Goal: Book appointment/travel/reservation

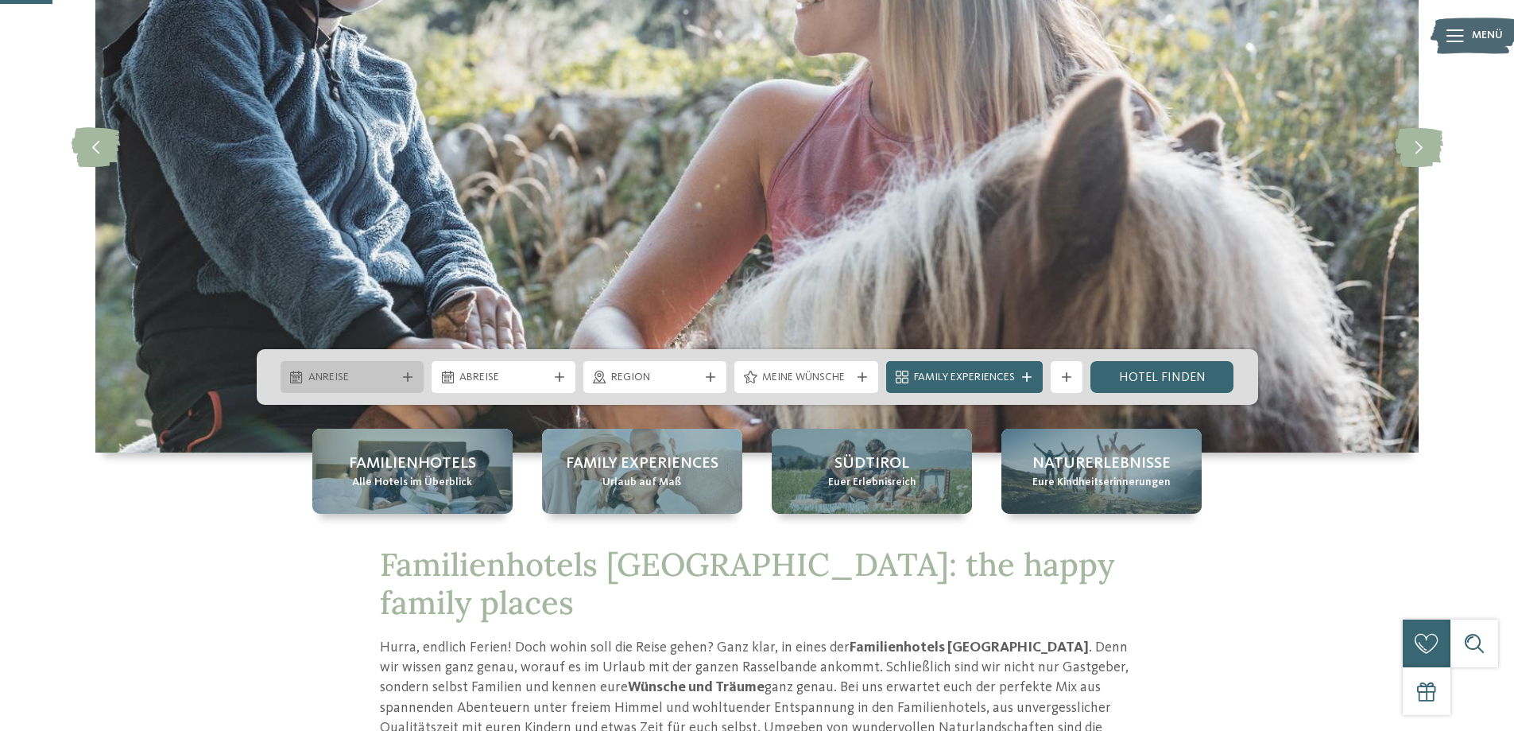
click at [358, 365] on div "Anreise" at bounding box center [353, 377] width 144 height 32
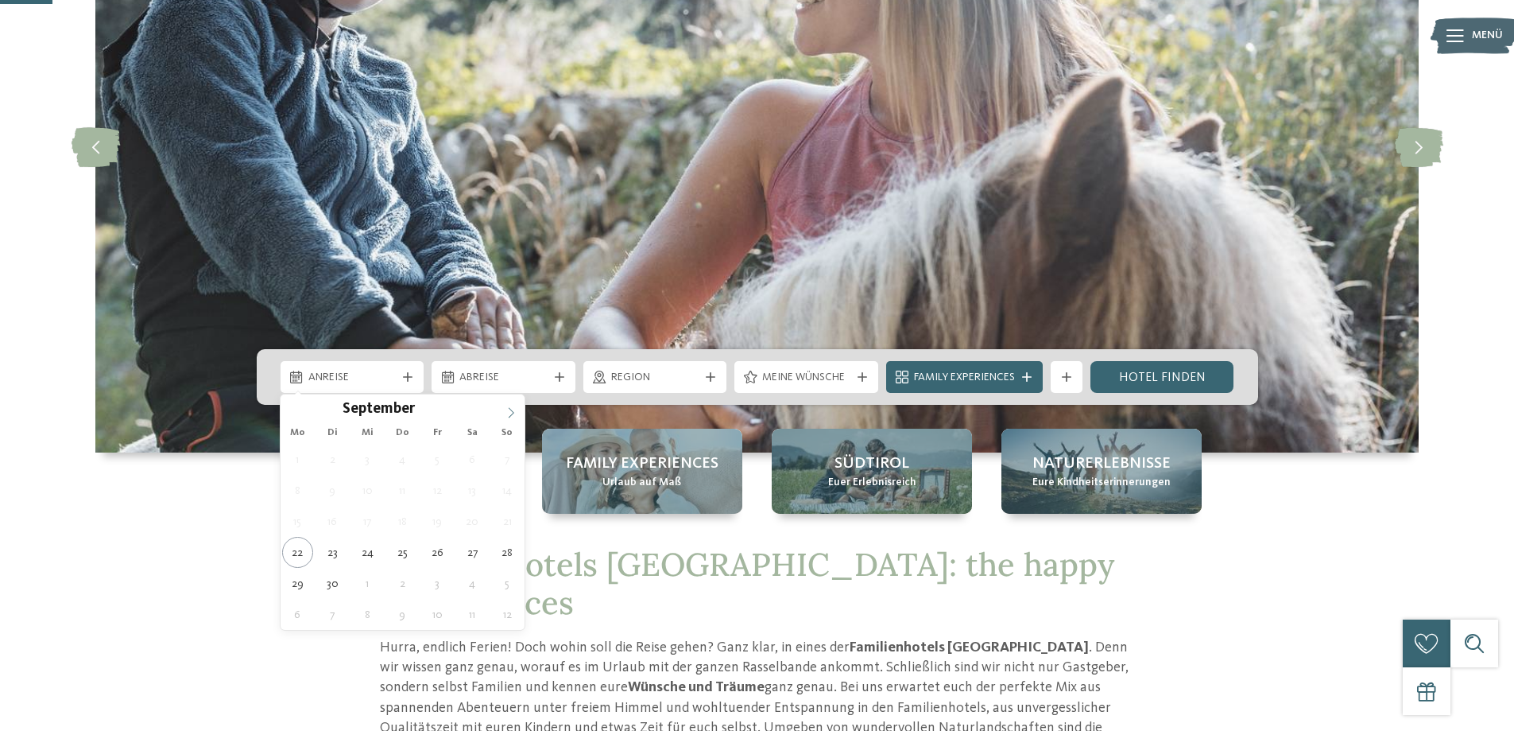
click at [510, 413] on icon at bounding box center [511, 412] width 11 height 11
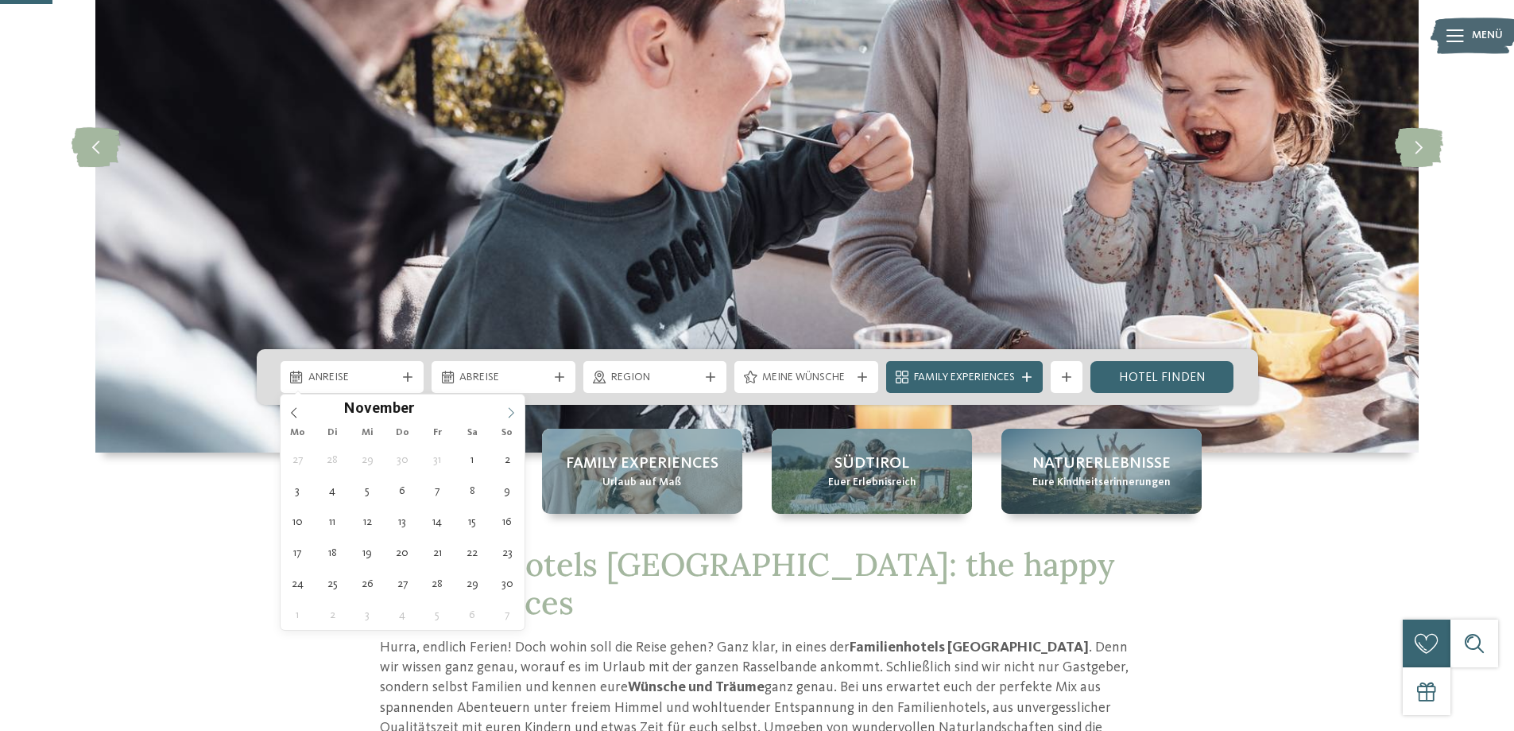
click at [510, 413] on icon at bounding box center [511, 412] width 11 height 11
type input "****"
click at [510, 413] on icon at bounding box center [511, 412] width 11 height 11
type div "02.02.2026"
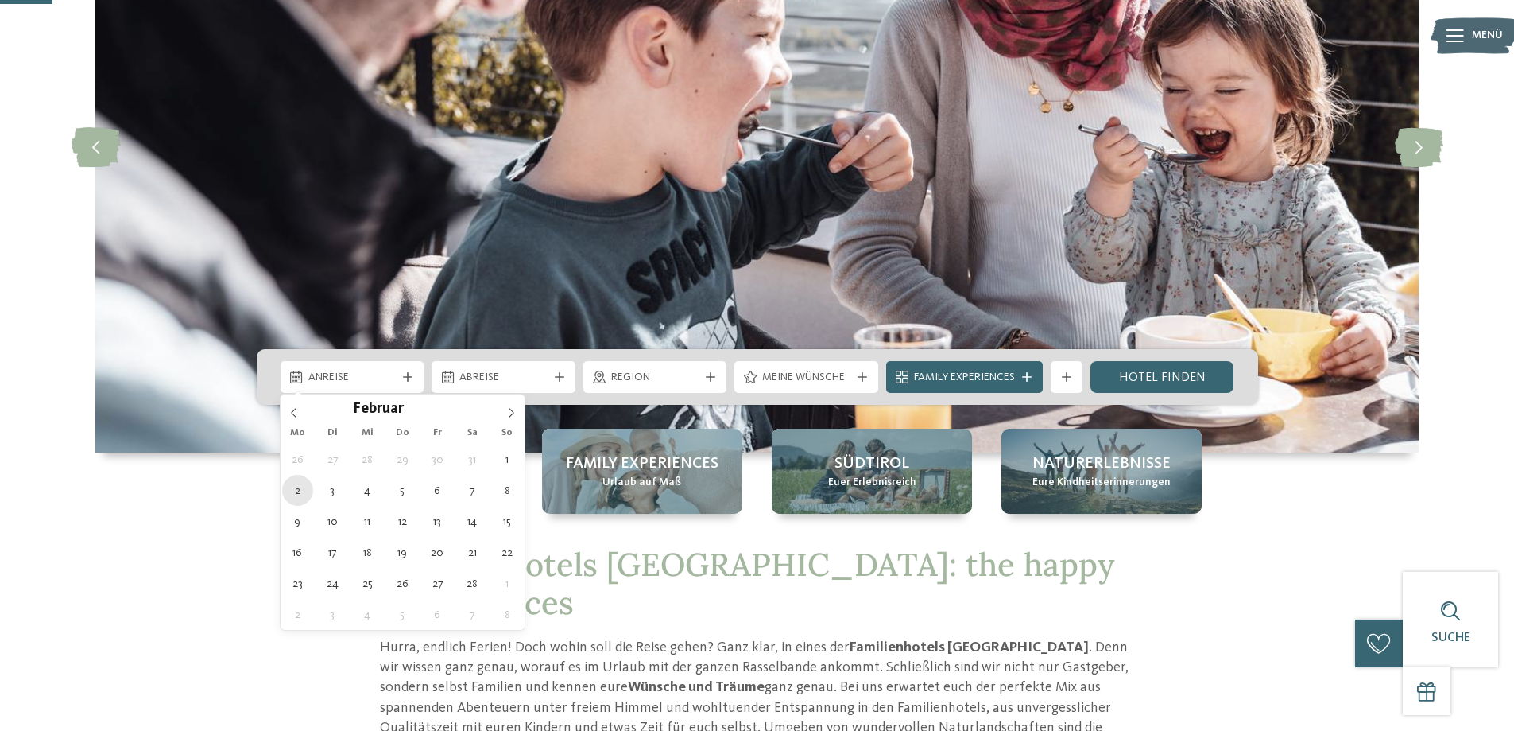
type input "****"
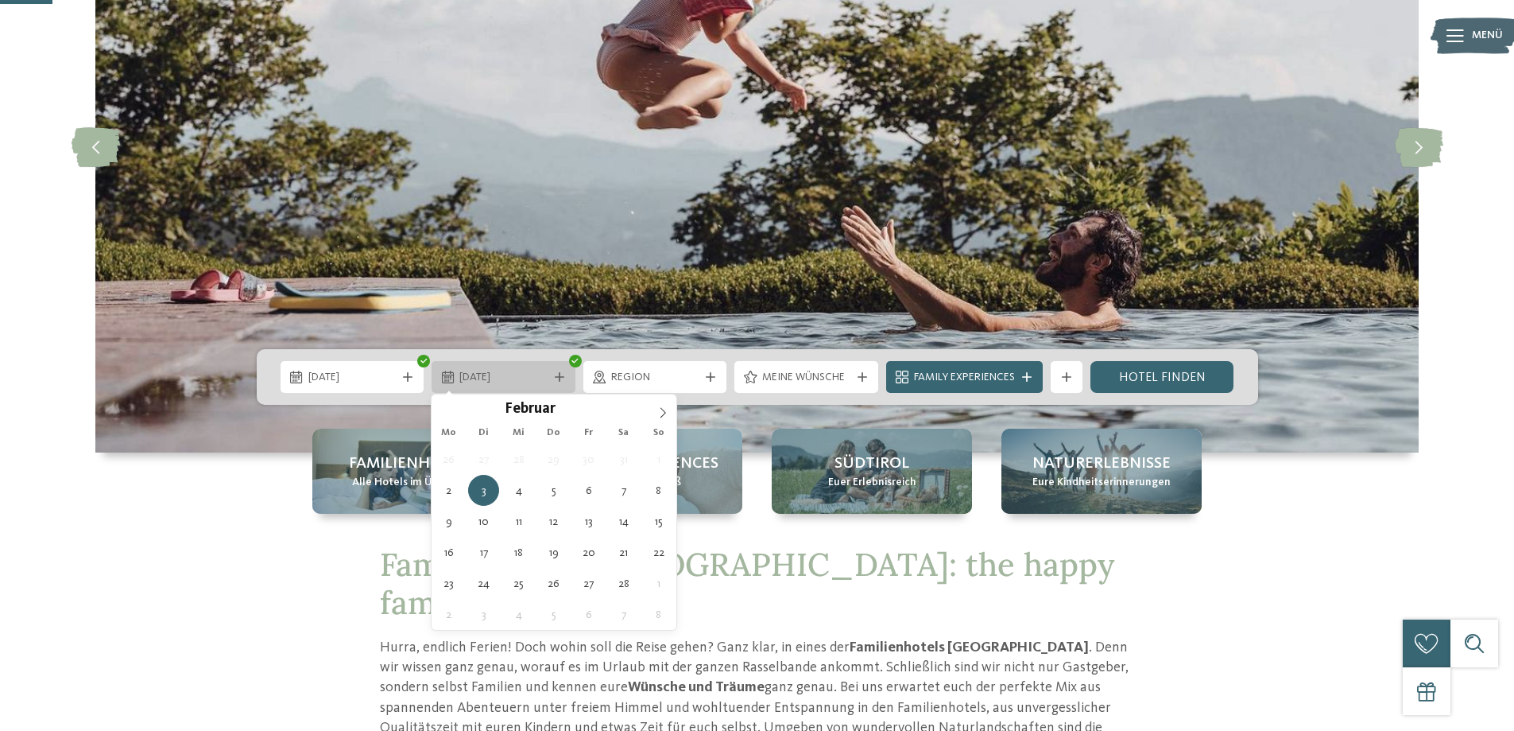
click at [560, 375] on icon at bounding box center [560, 377] width 10 height 10
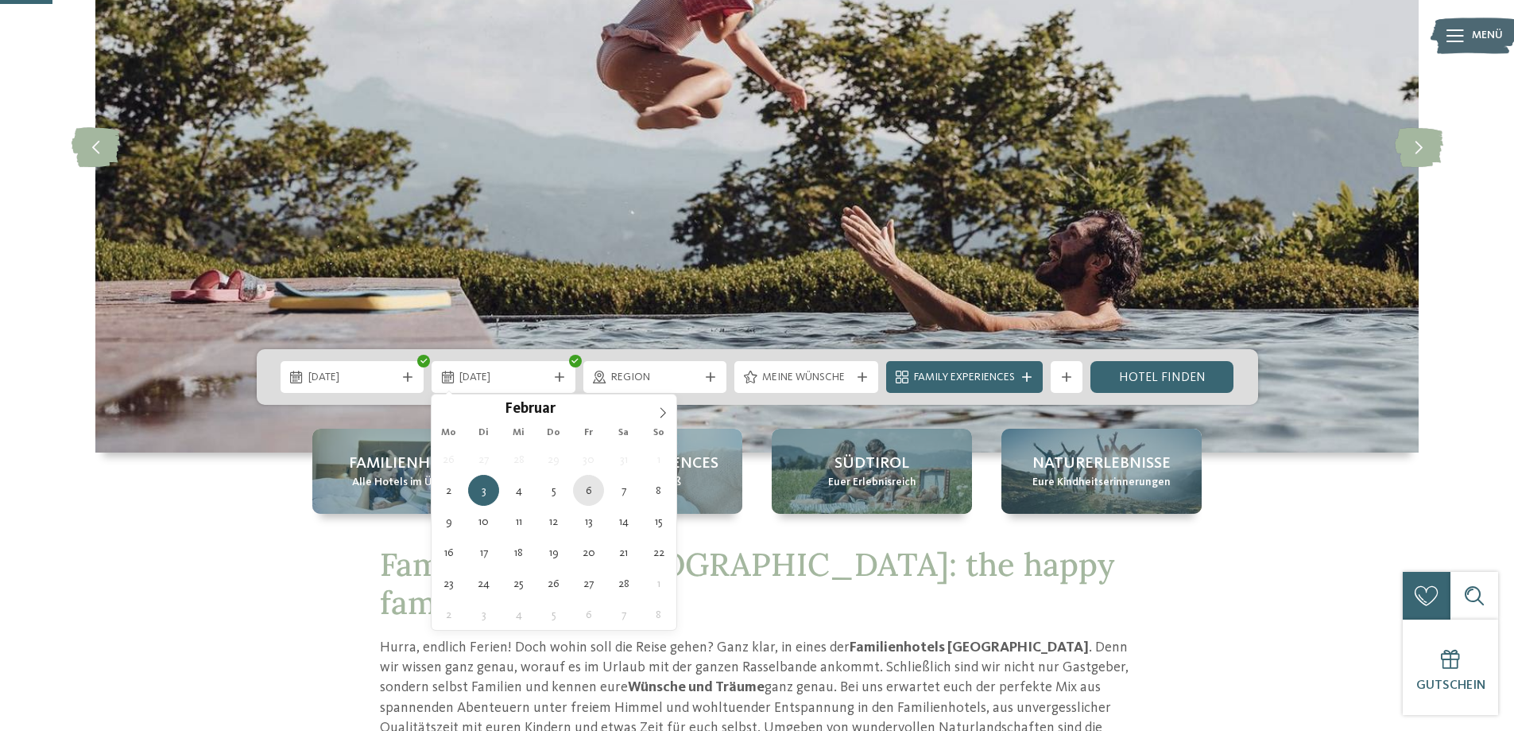
type div "[DATE]"
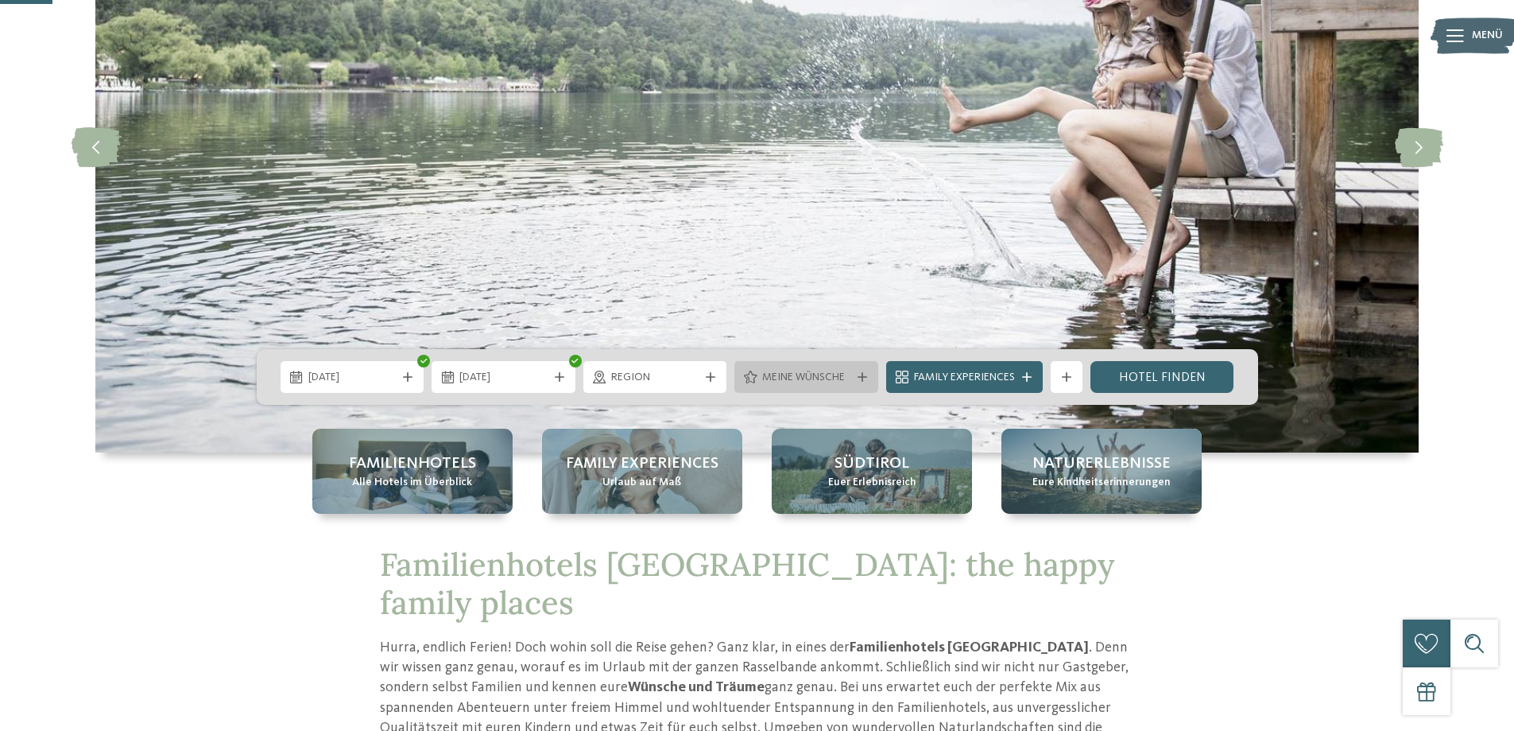
click at [859, 370] on div "Meine Wünsche" at bounding box center [807, 377] width 144 height 32
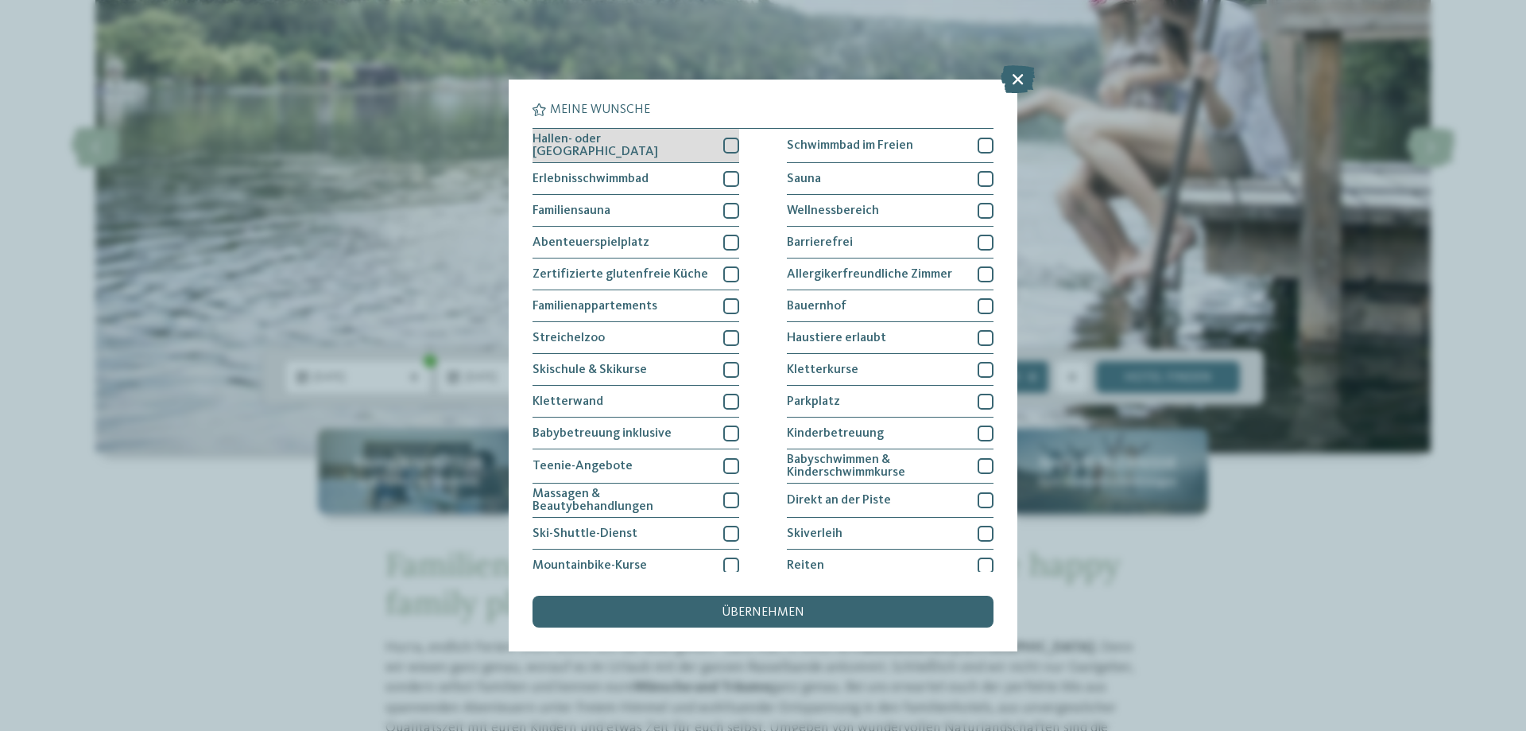
click at [667, 148] on span "Hallen- oder [GEOGRAPHIC_DATA]" at bounding box center [622, 145] width 179 height 25
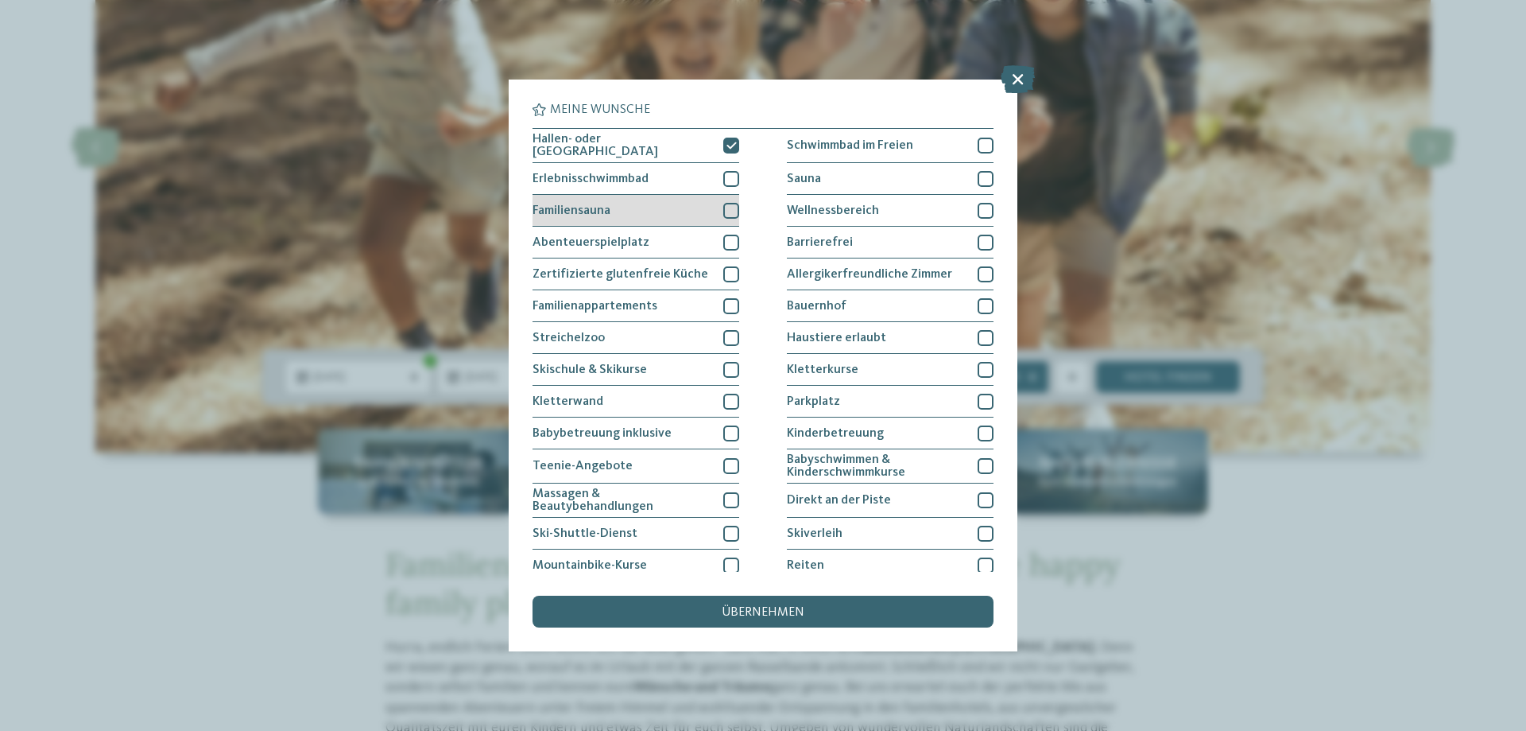
click at [660, 199] on div "Familiensauna" at bounding box center [636, 211] width 207 height 32
click at [639, 243] on span "Abenteuerspielplatz" at bounding box center [591, 242] width 117 height 13
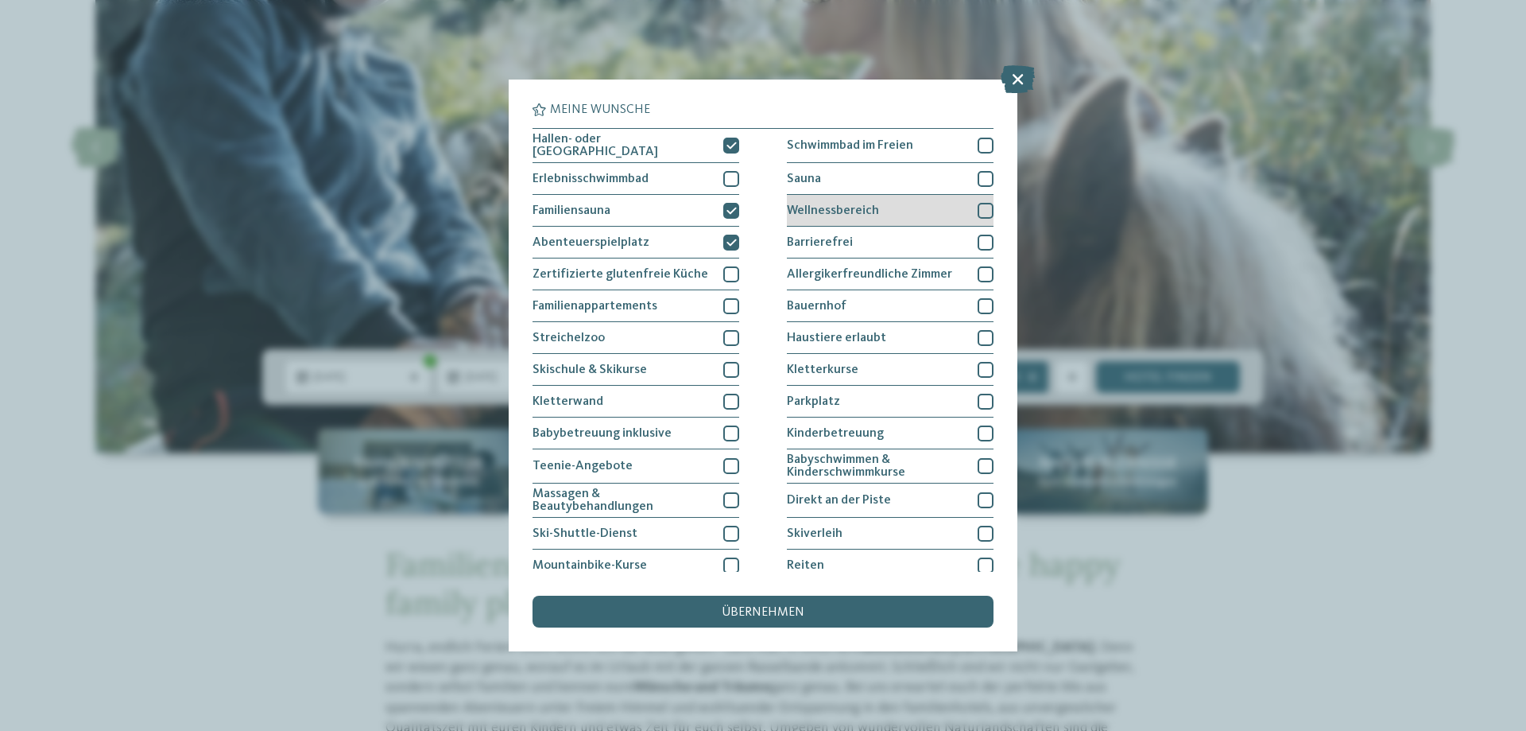
click at [862, 204] on span "Wellnessbereich" at bounding box center [833, 210] width 92 height 13
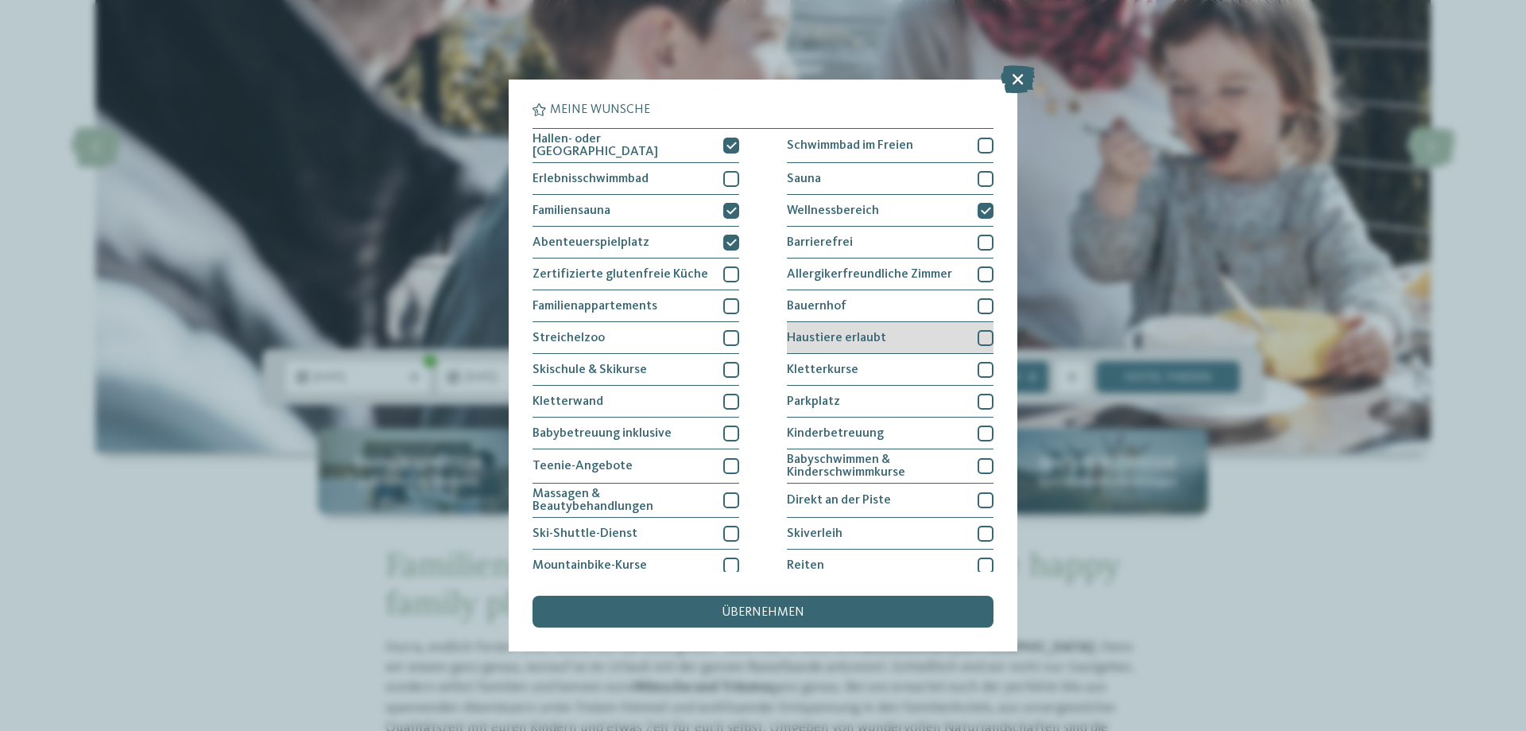
click at [831, 338] on span "Haustiere erlaubt" at bounding box center [836, 338] width 99 height 13
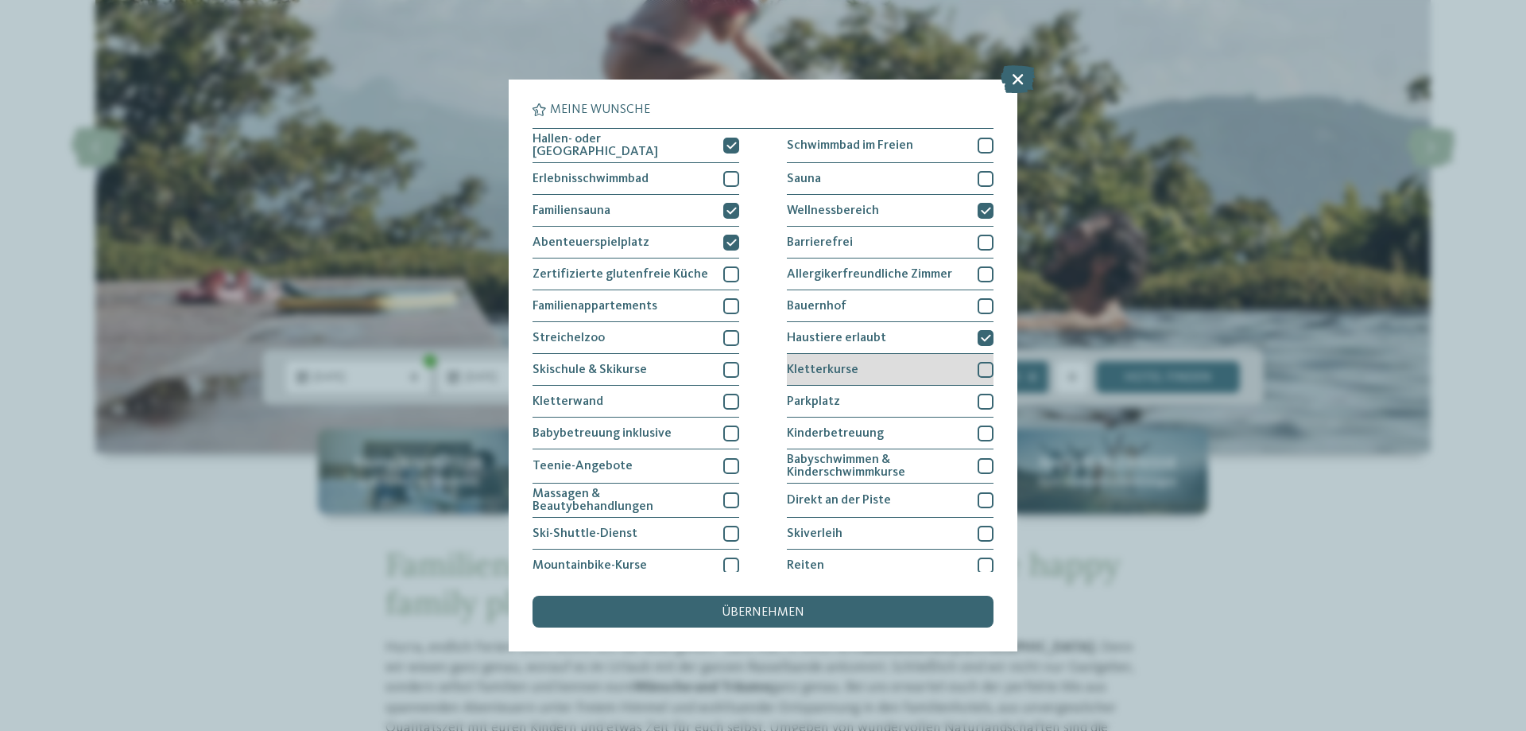
click at [844, 363] on span "Kletterkurse" at bounding box center [823, 369] width 72 height 13
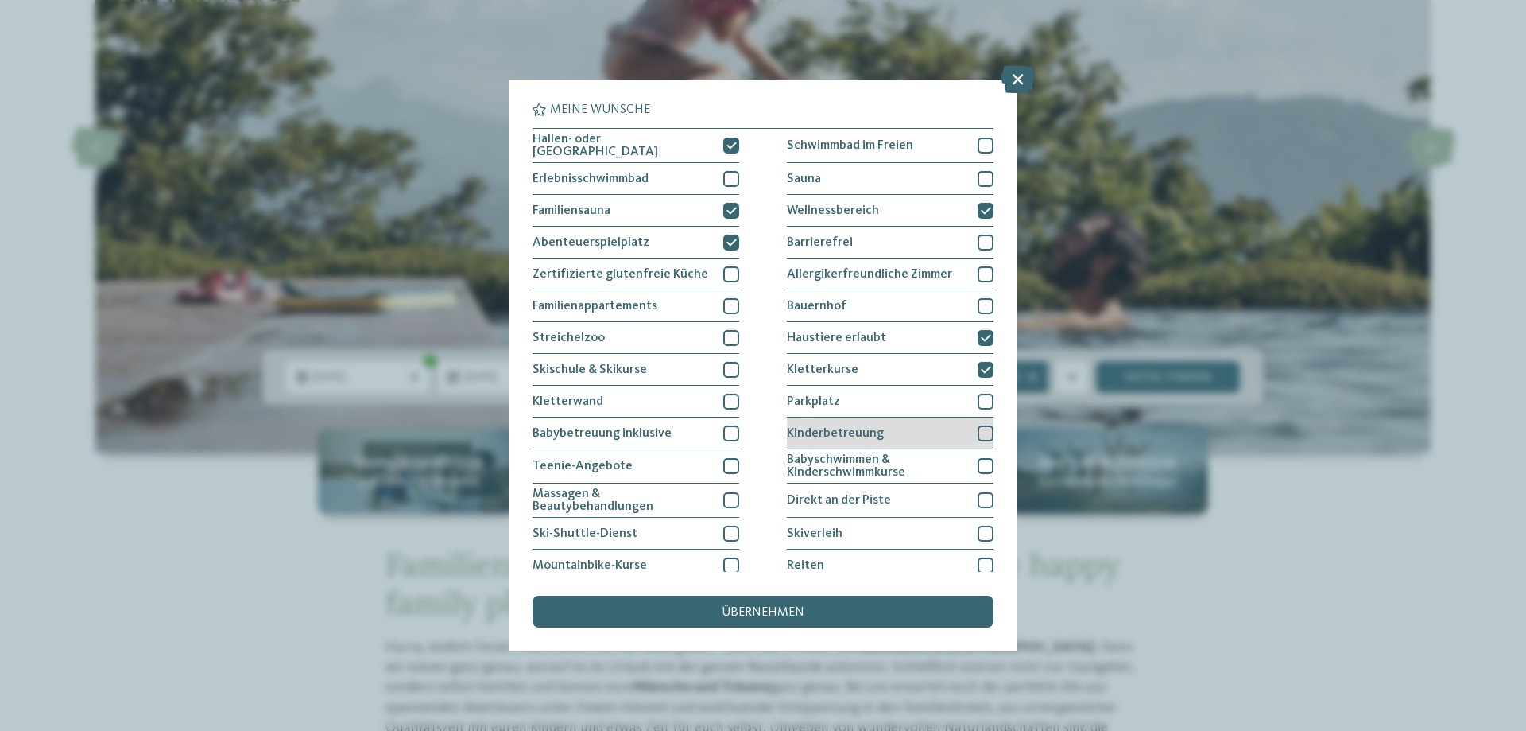
click at [830, 428] on span "Kinderbetreuung" at bounding box center [835, 433] width 97 height 13
click at [820, 610] on div "übernehmen" at bounding box center [763, 611] width 461 height 32
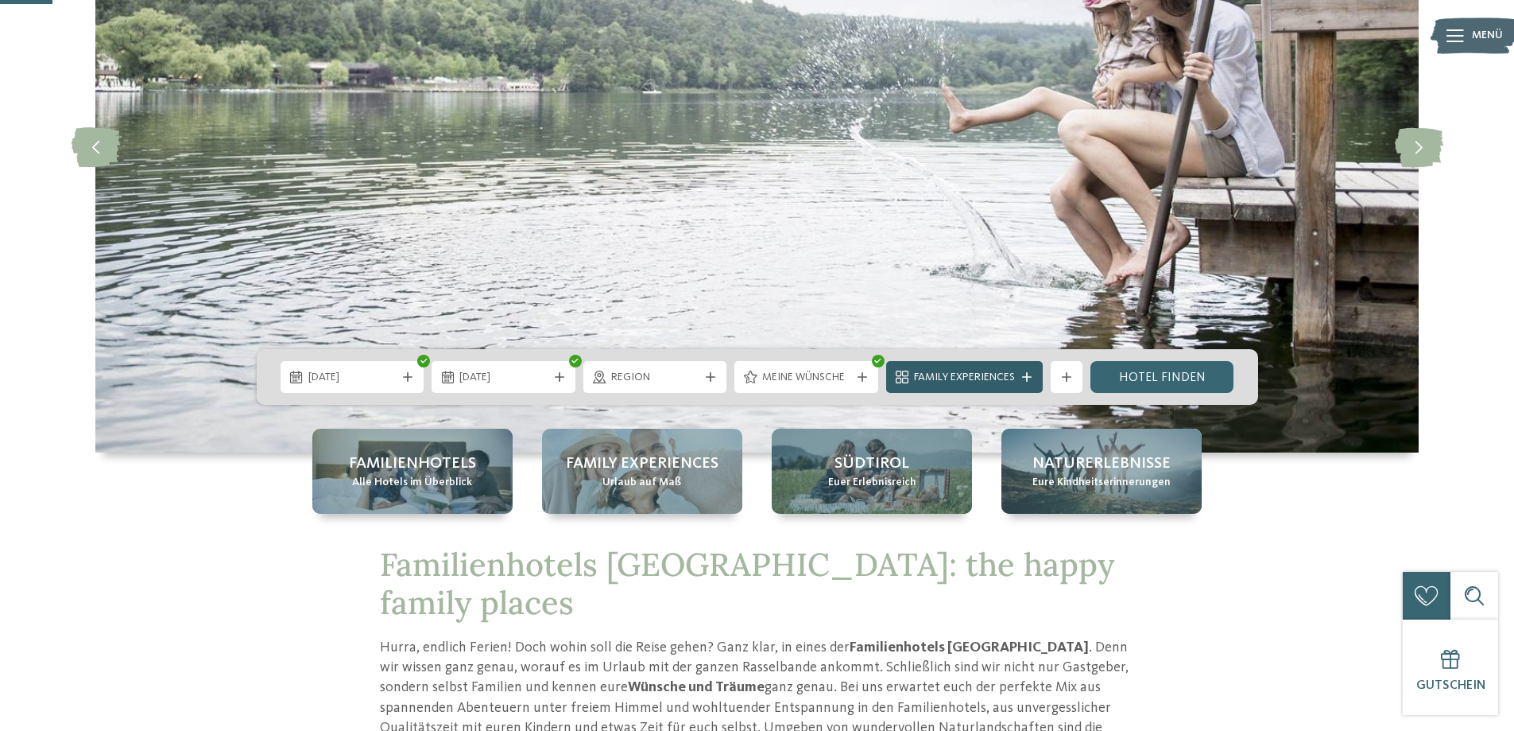
click at [993, 372] on span "Family Experiences" at bounding box center [964, 378] width 101 height 16
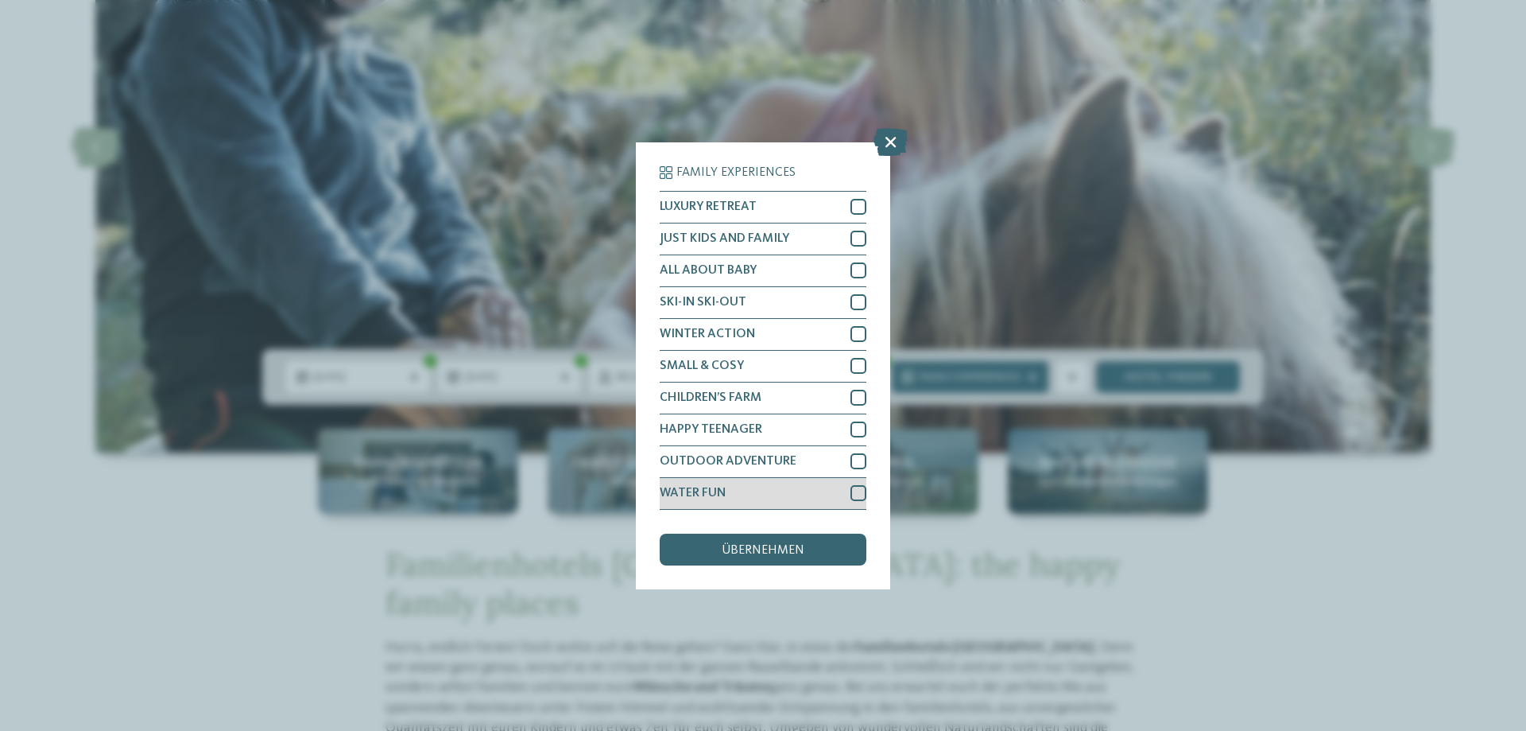
click at [766, 488] on div "WATER FUN" at bounding box center [763, 494] width 207 height 32
click at [758, 548] on span "übernehmen" at bounding box center [763, 550] width 83 height 13
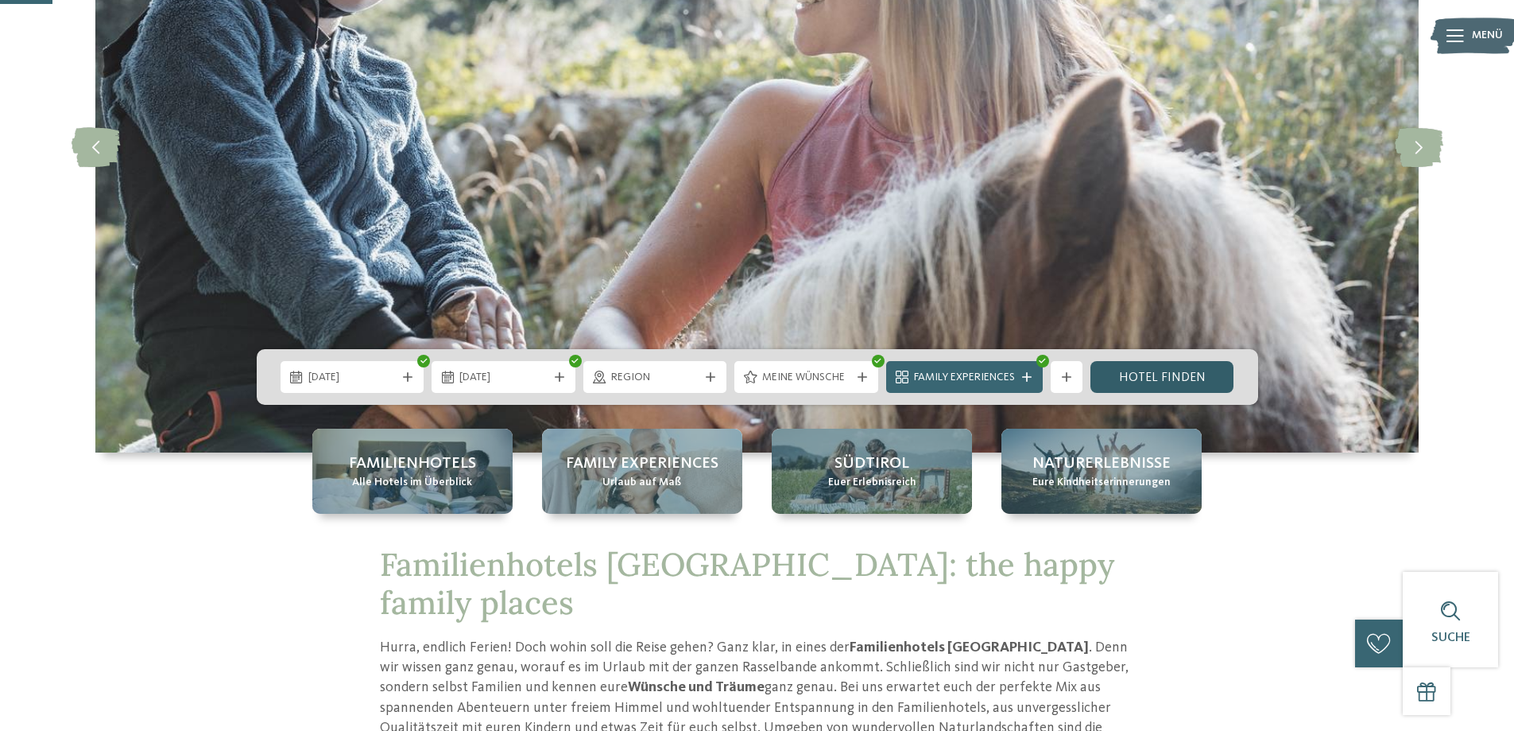
click at [1176, 378] on link "Hotel finden" at bounding box center [1163, 377] width 144 height 32
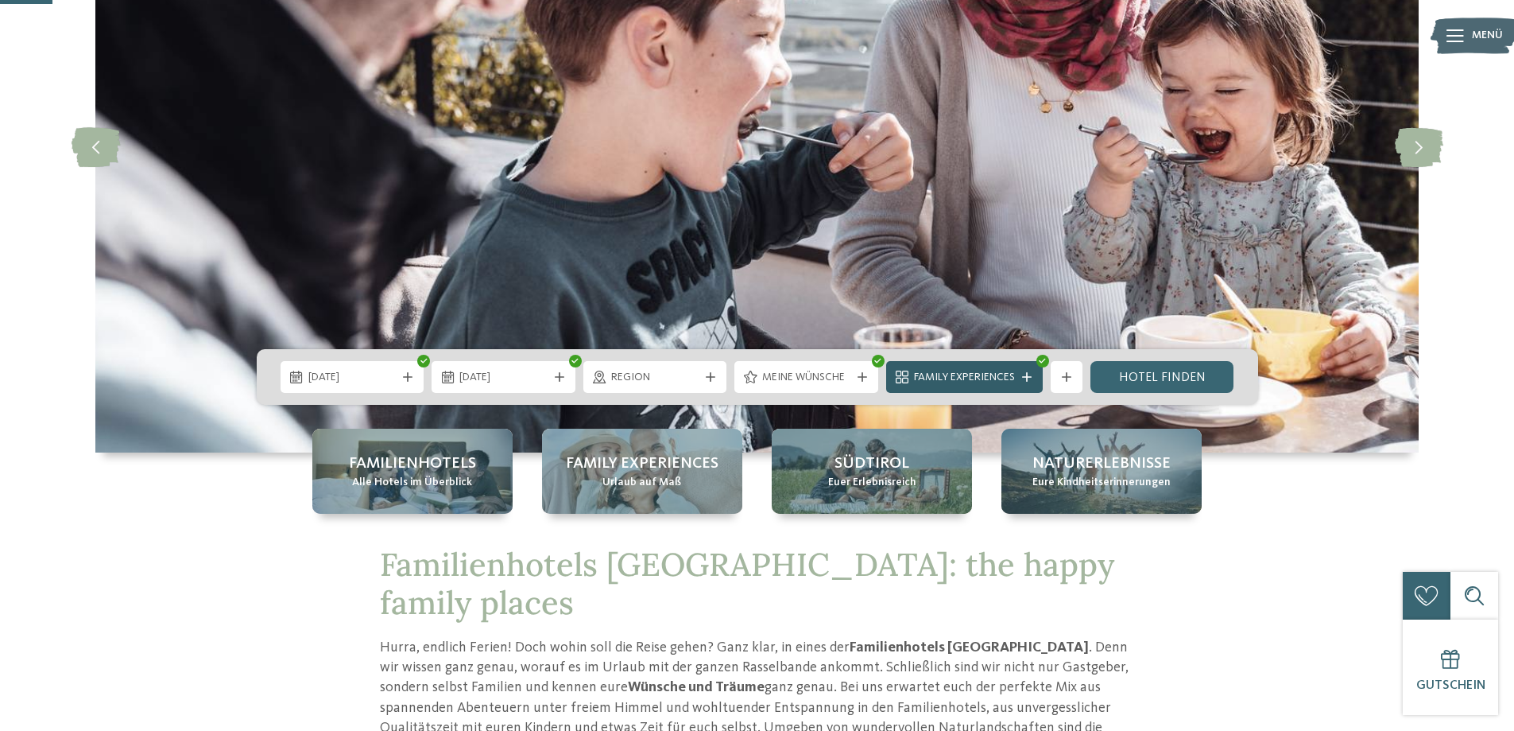
click at [1002, 374] on span "Family Experiences" at bounding box center [964, 378] width 101 height 16
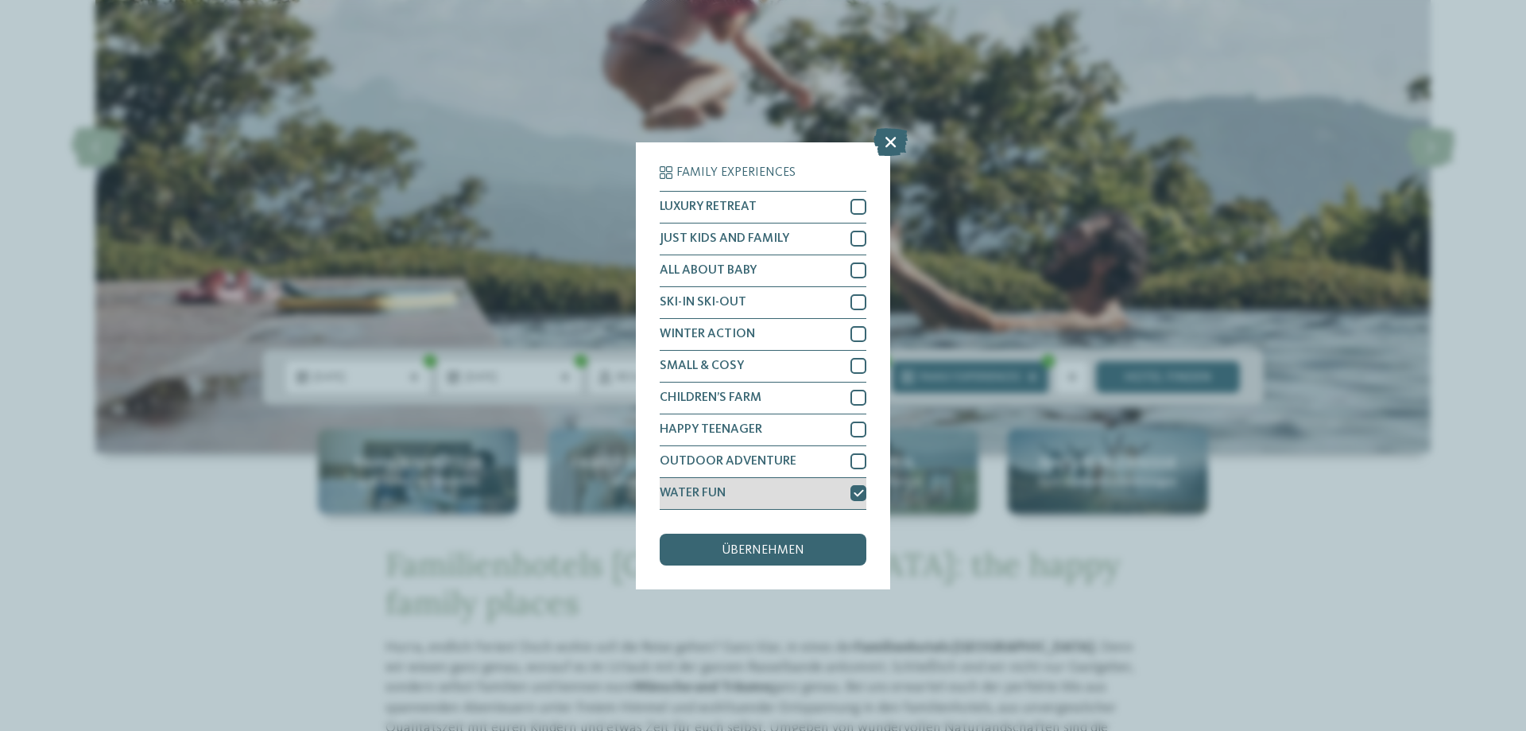
click at [854, 494] on icon at bounding box center [859, 493] width 10 height 10
click at [805, 548] on div "übernehmen" at bounding box center [763, 549] width 207 height 32
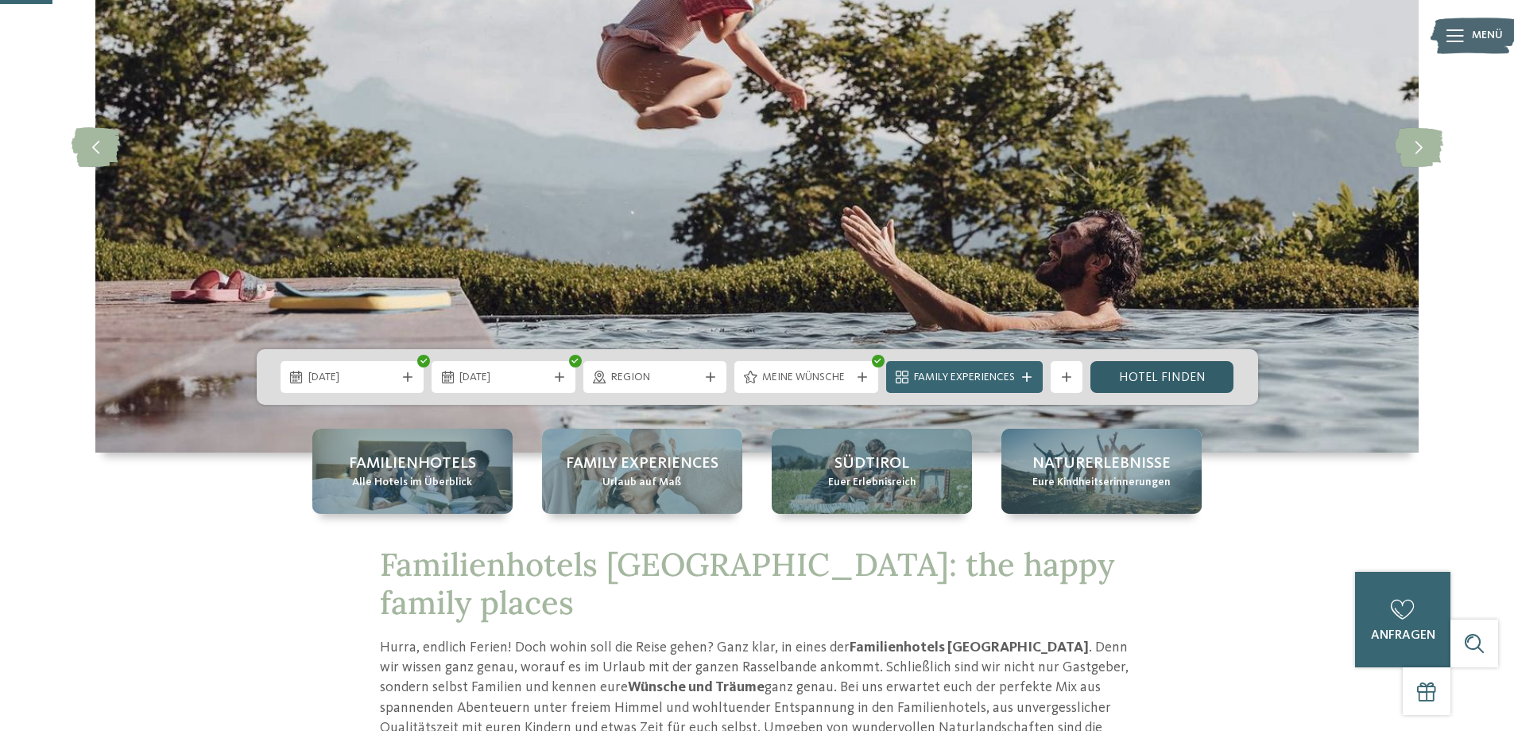
click at [1145, 374] on link "Hotel finden" at bounding box center [1163, 377] width 144 height 32
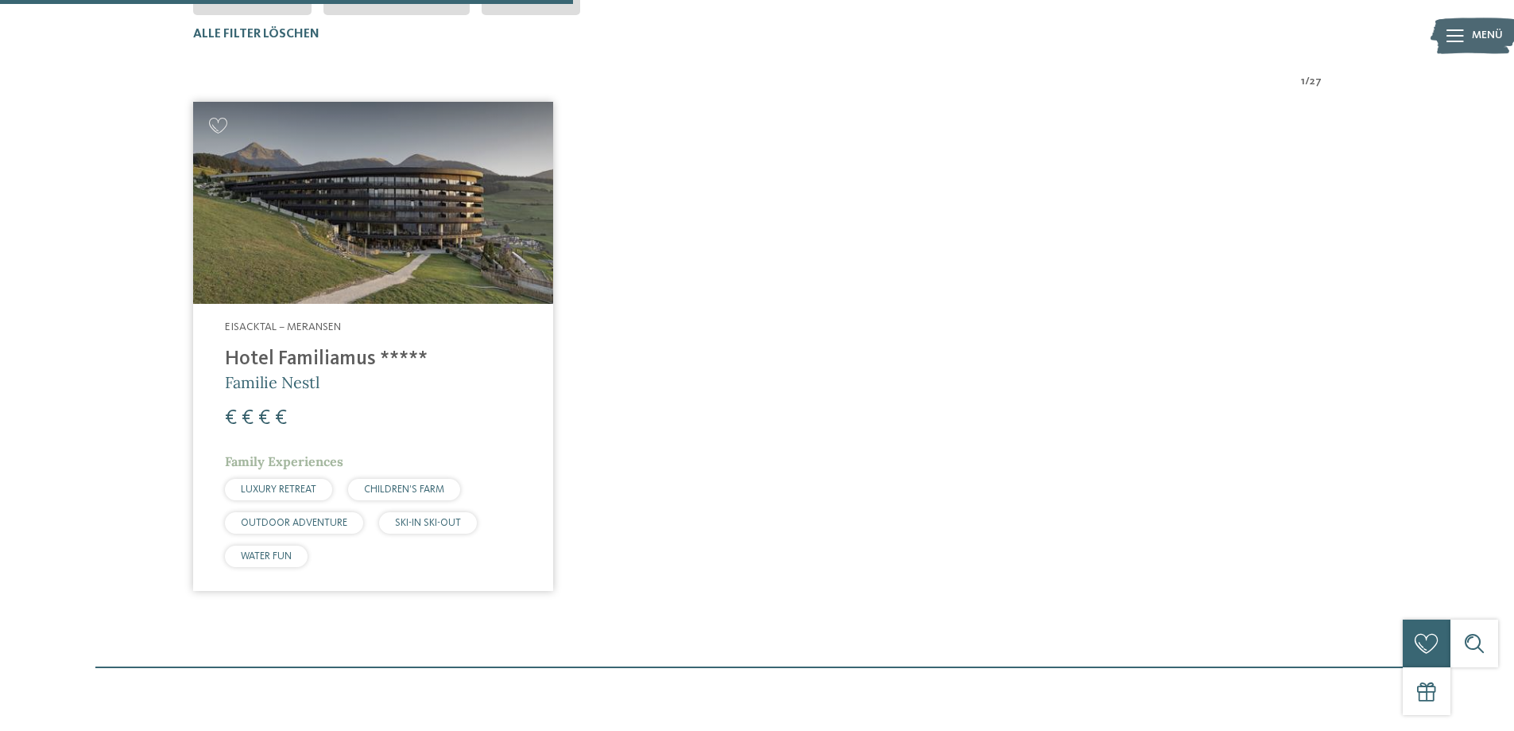
scroll to position [561, 0]
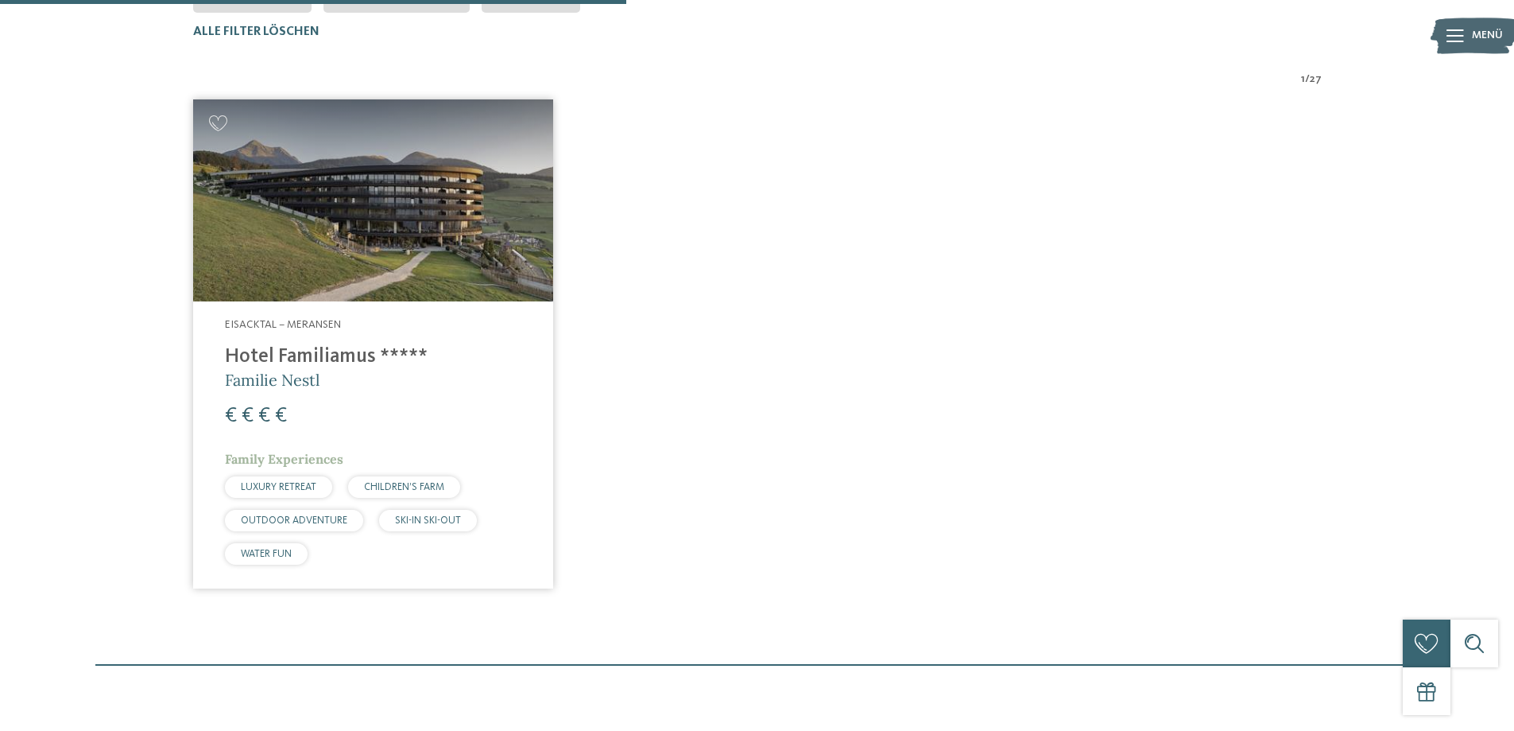
click at [392, 227] on img at bounding box center [373, 200] width 360 height 203
click at [271, 553] on span "WATER FUN" at bounding box center [266, 554] width 51 height 10
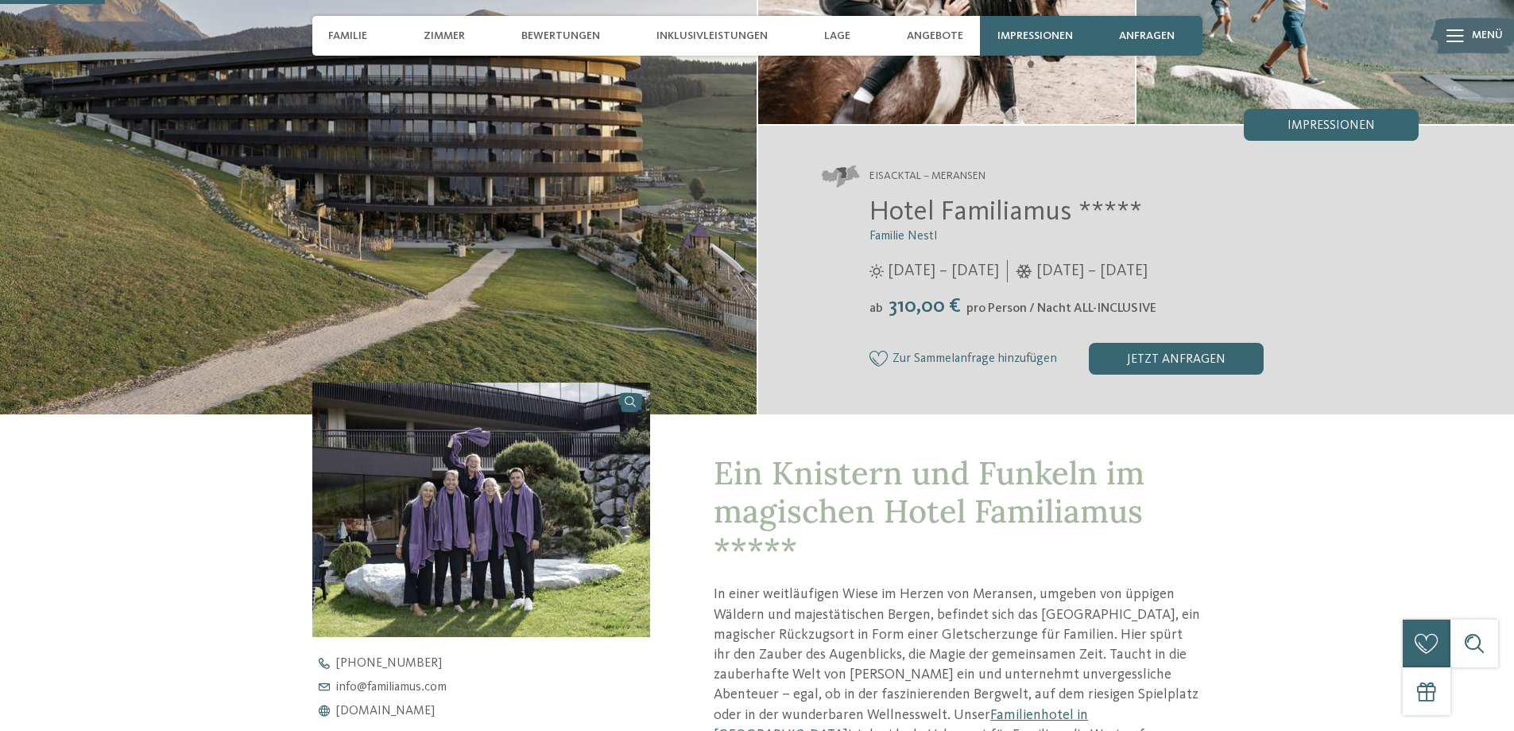
scroll to position [477, 0]
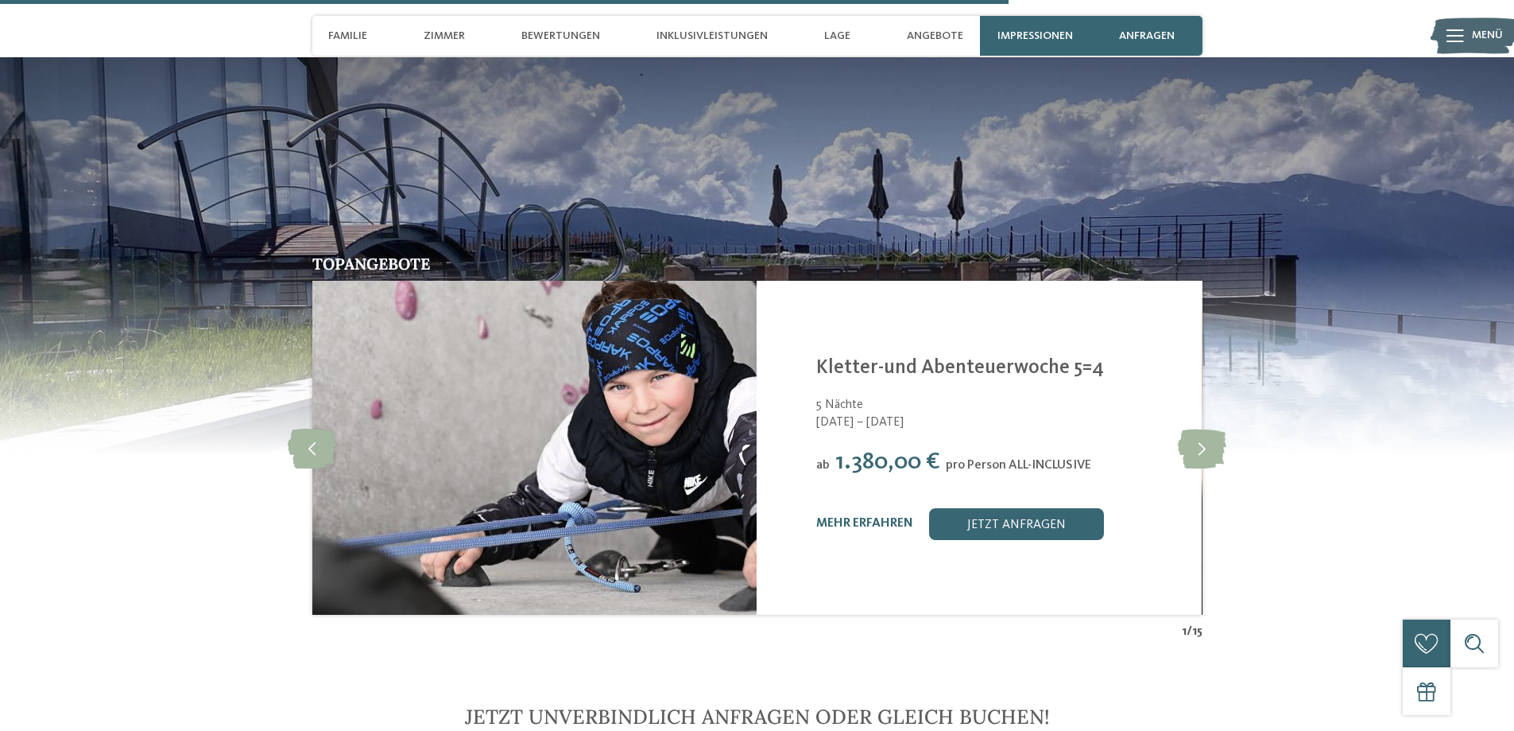
scroll to position [3816, 0]
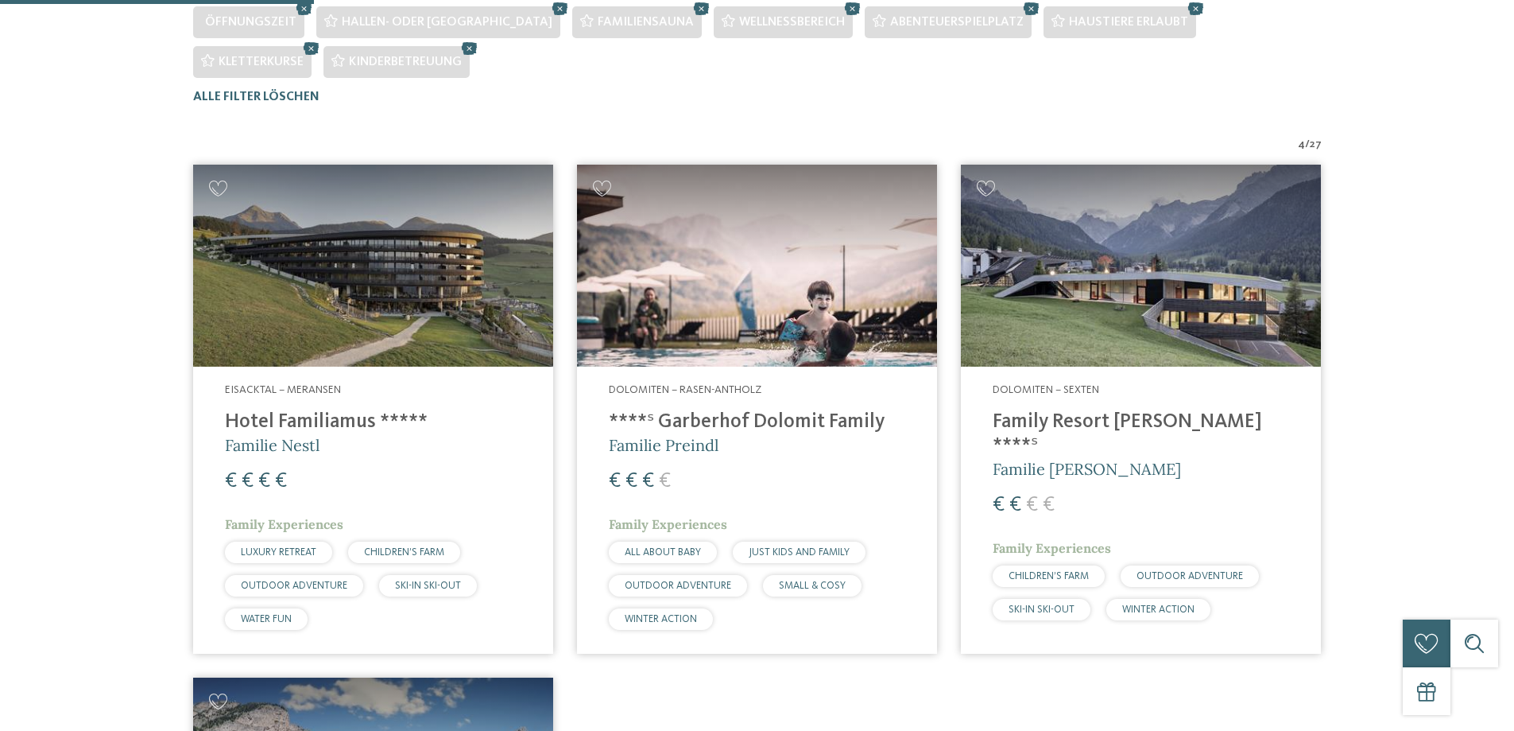
scroll to position [561, 0]
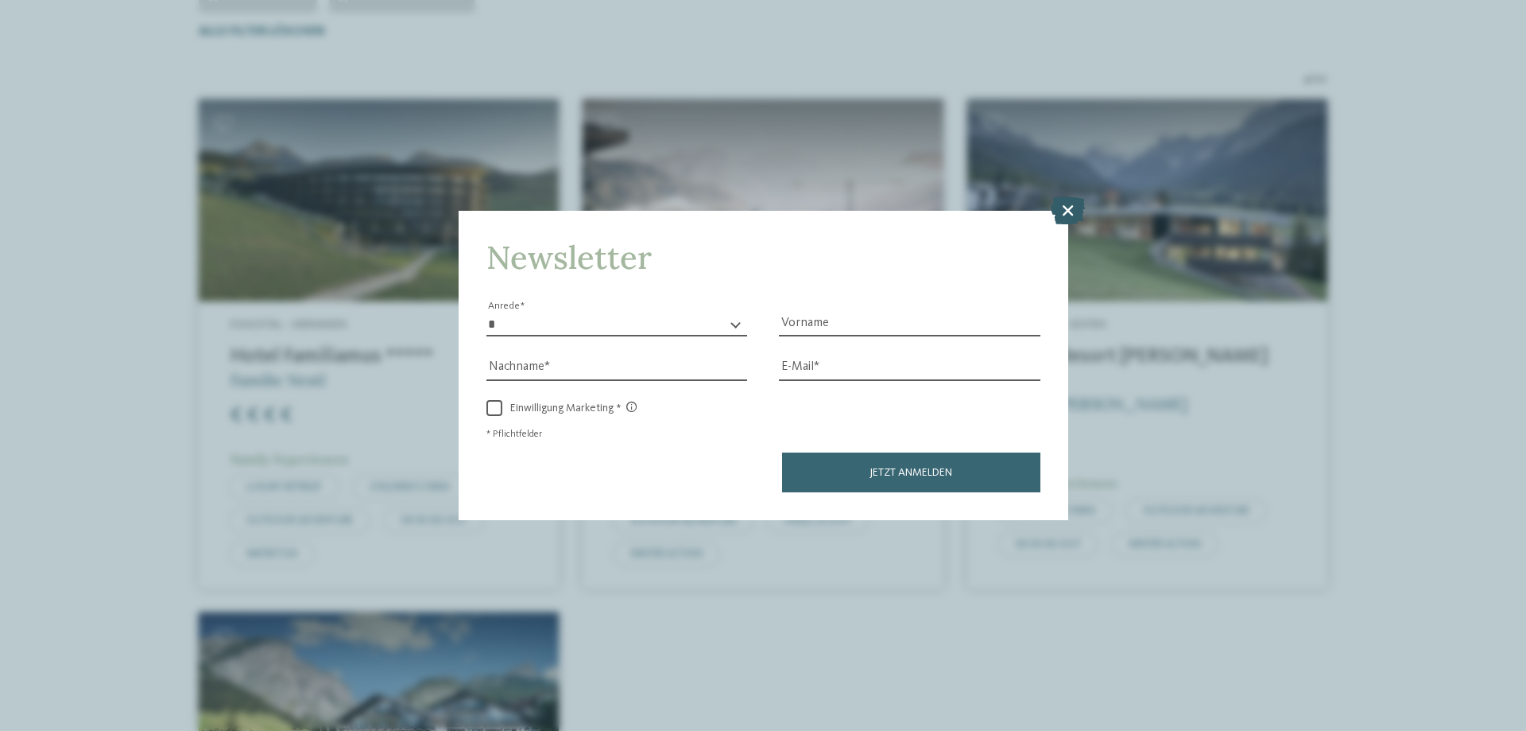
click at [1066, 207] on icon at bounding box center [1068, 210] width 34 height 28
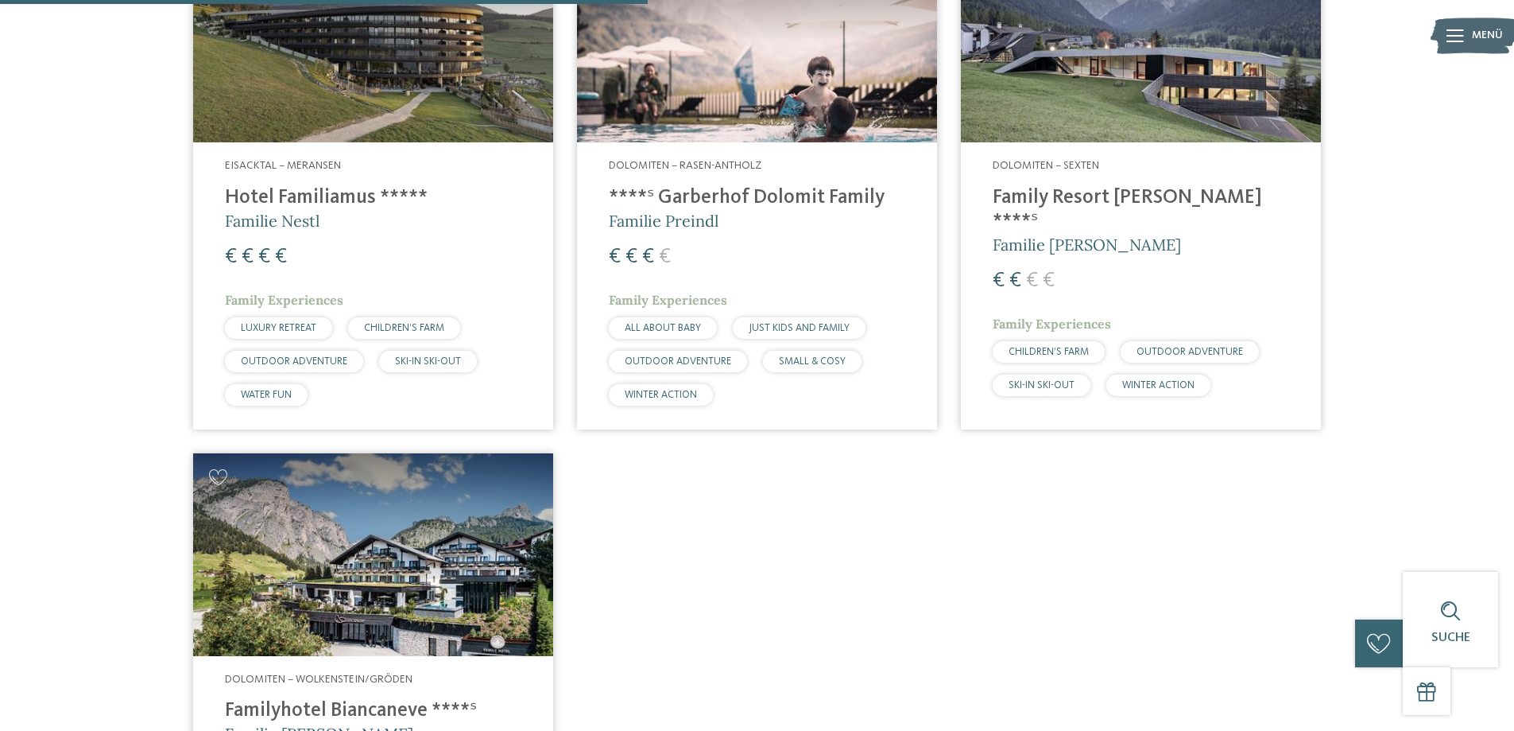
scroll to position [800, 0]
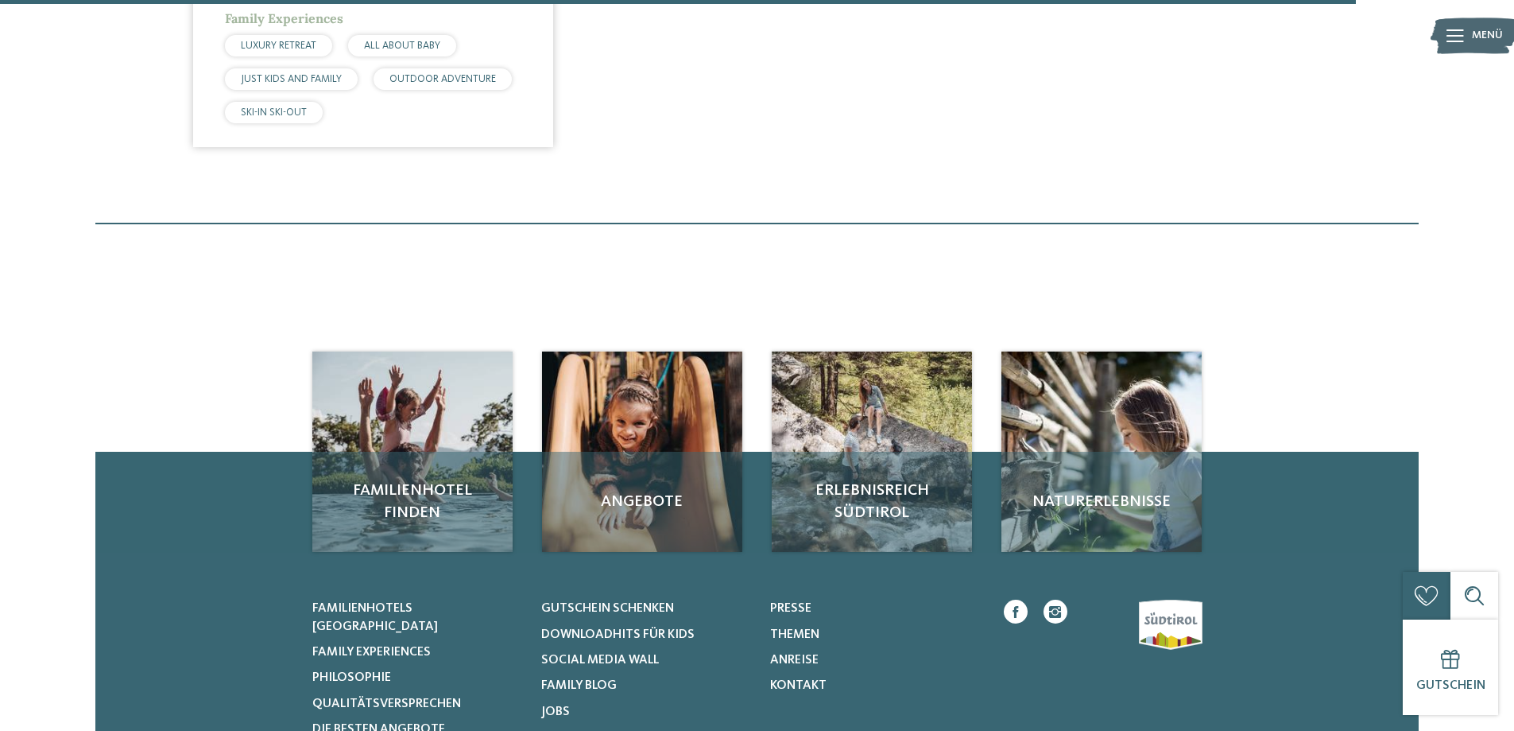
scroll to position [1674, 0]
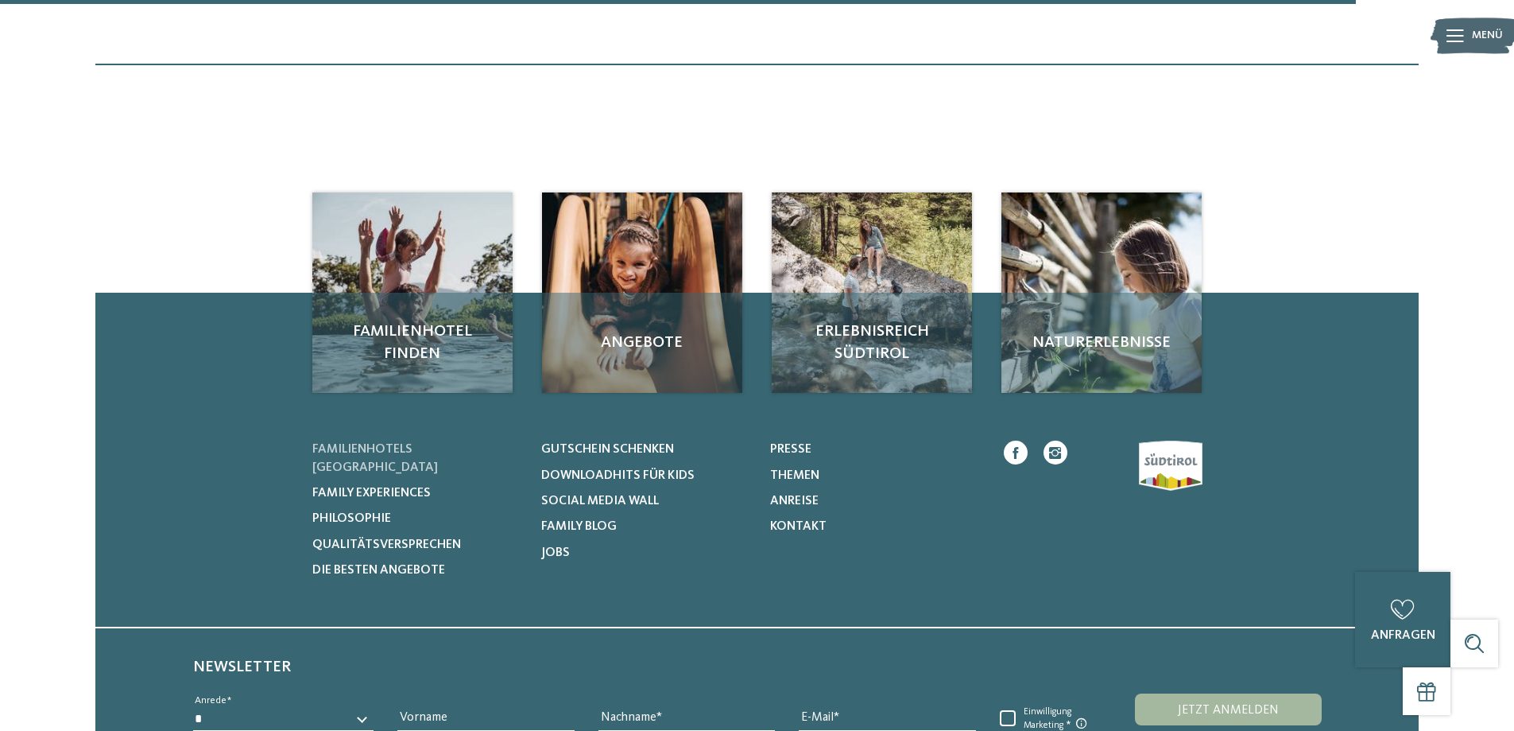
click at [388, 448] on span "Familienhotels [GEOGRAPHIC_DATA]" at bounding box center [375, 458] width 126 height 30
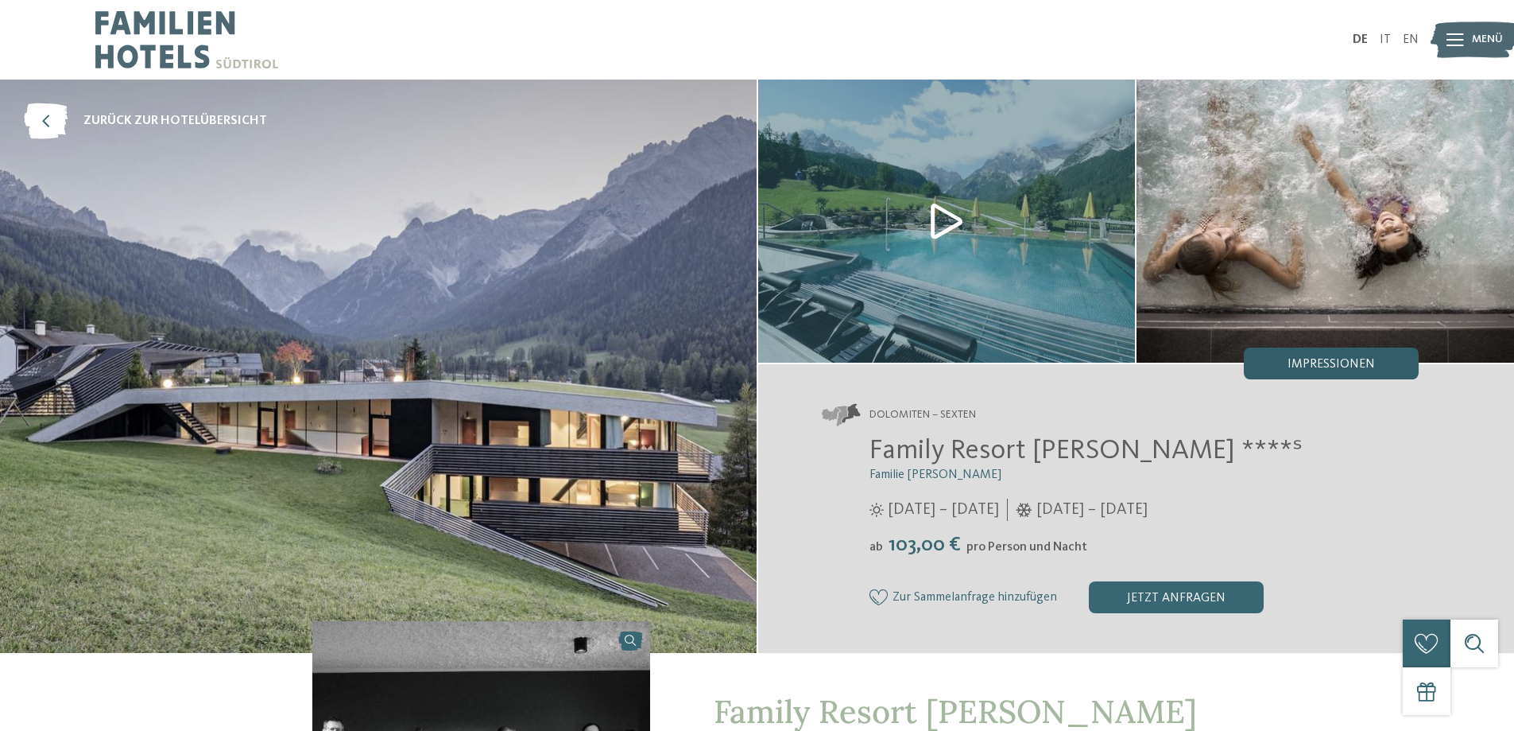
click at [1332, 361] on span "Impressionen" at bounding box center [1331, 364] width 87 height 13
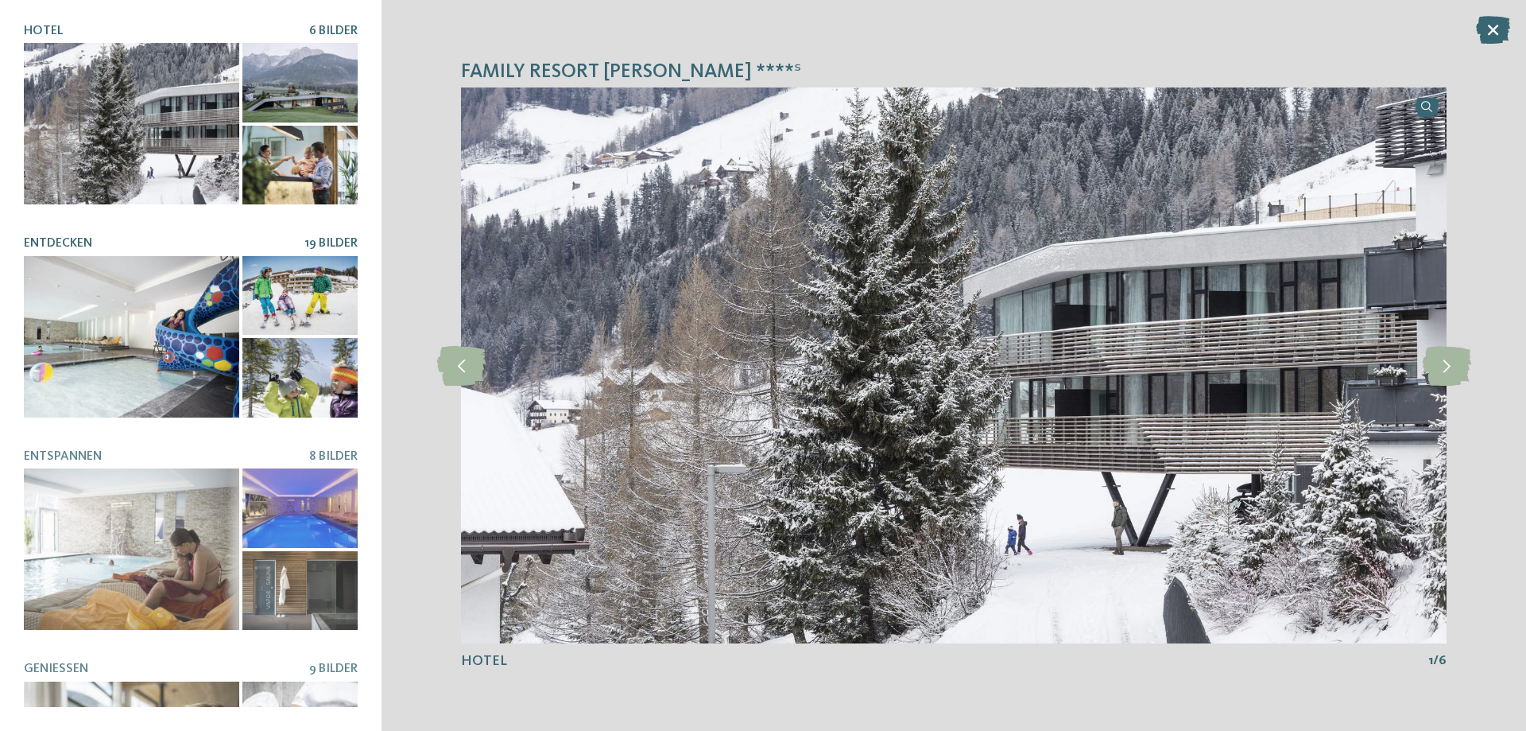
click at [120, 308] on div at bounding box center [131, 336] width 215 height 161
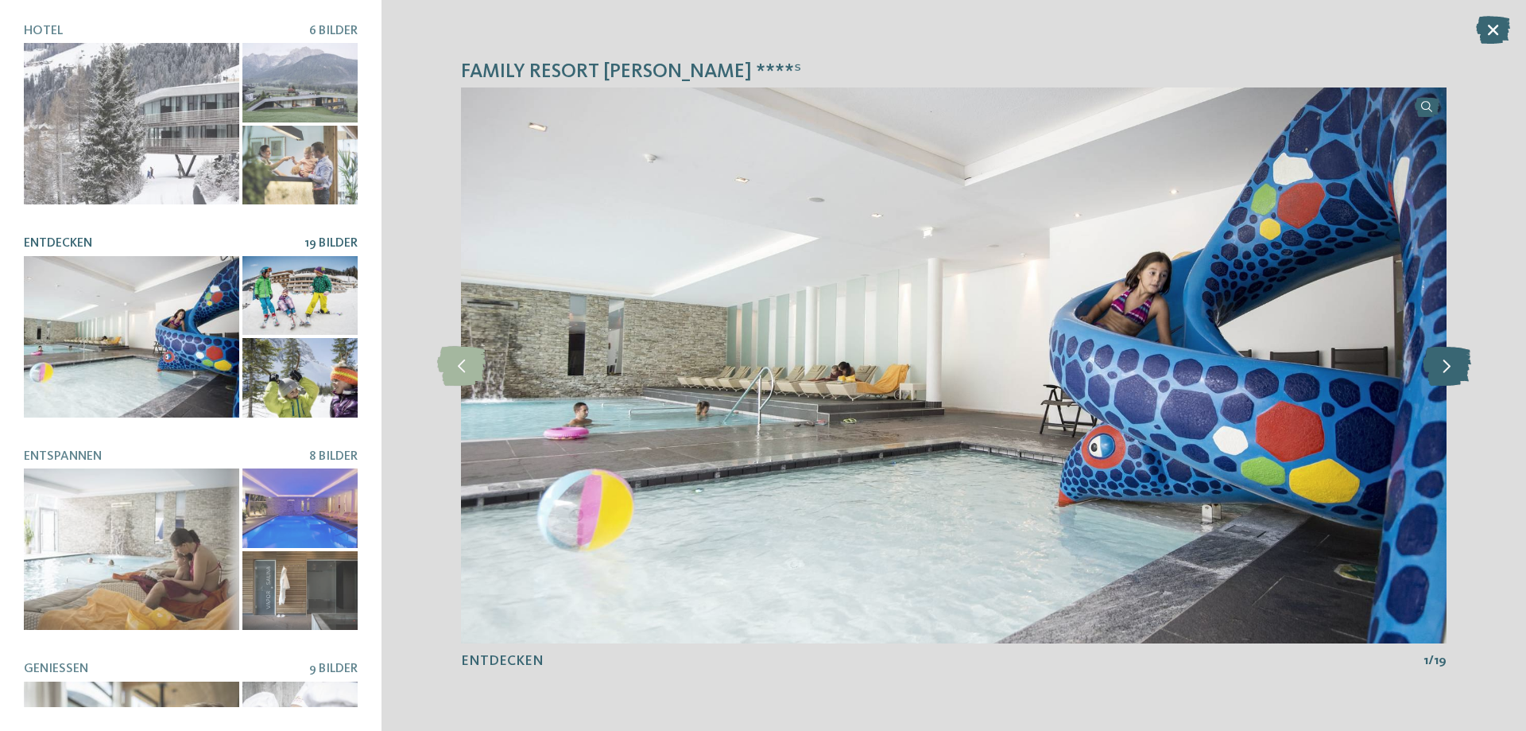
click at [1451, 366] on icon at bounding box center [1447, 366] width 48 height 40
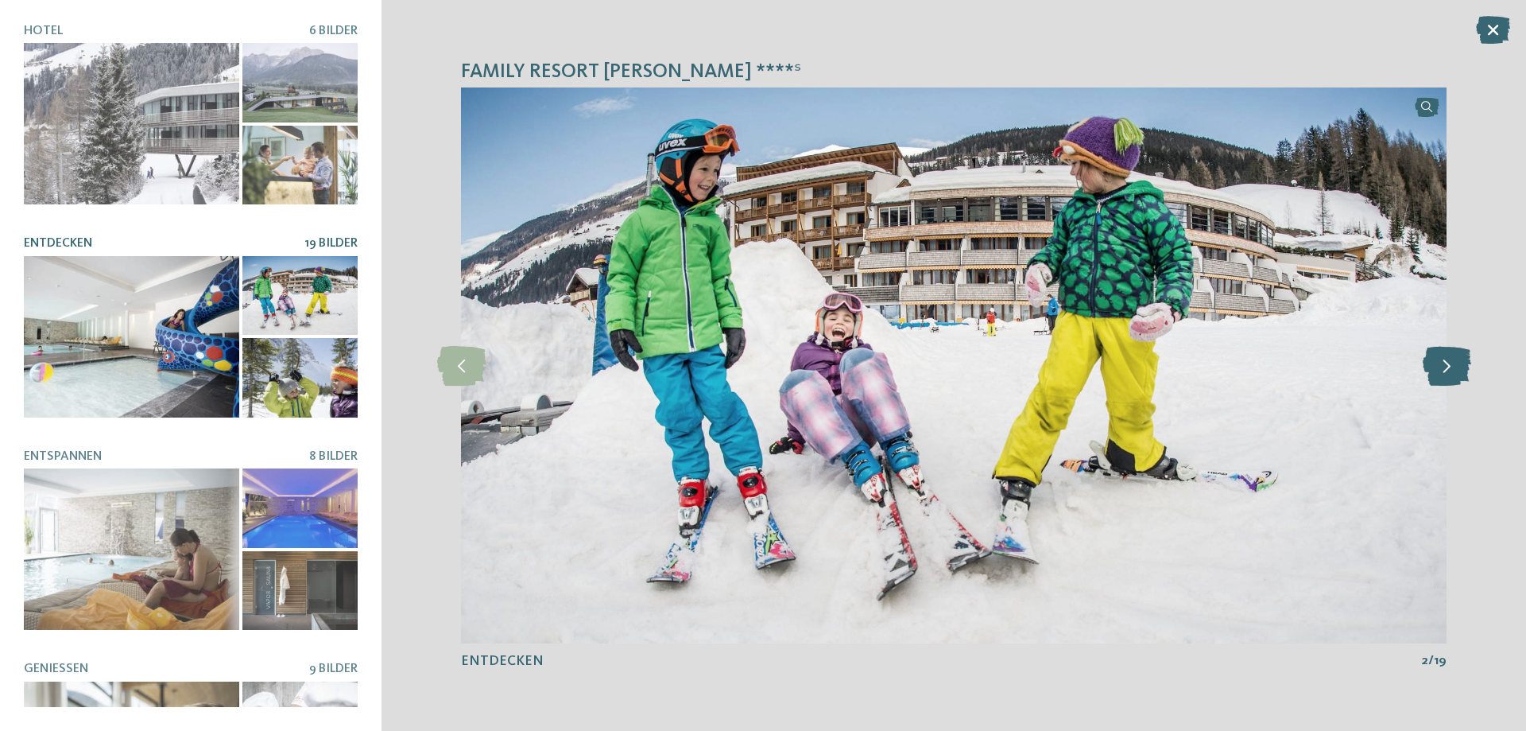
click at [1451, 366] on icon at bounding box center [1447, 366] width 48 height 40
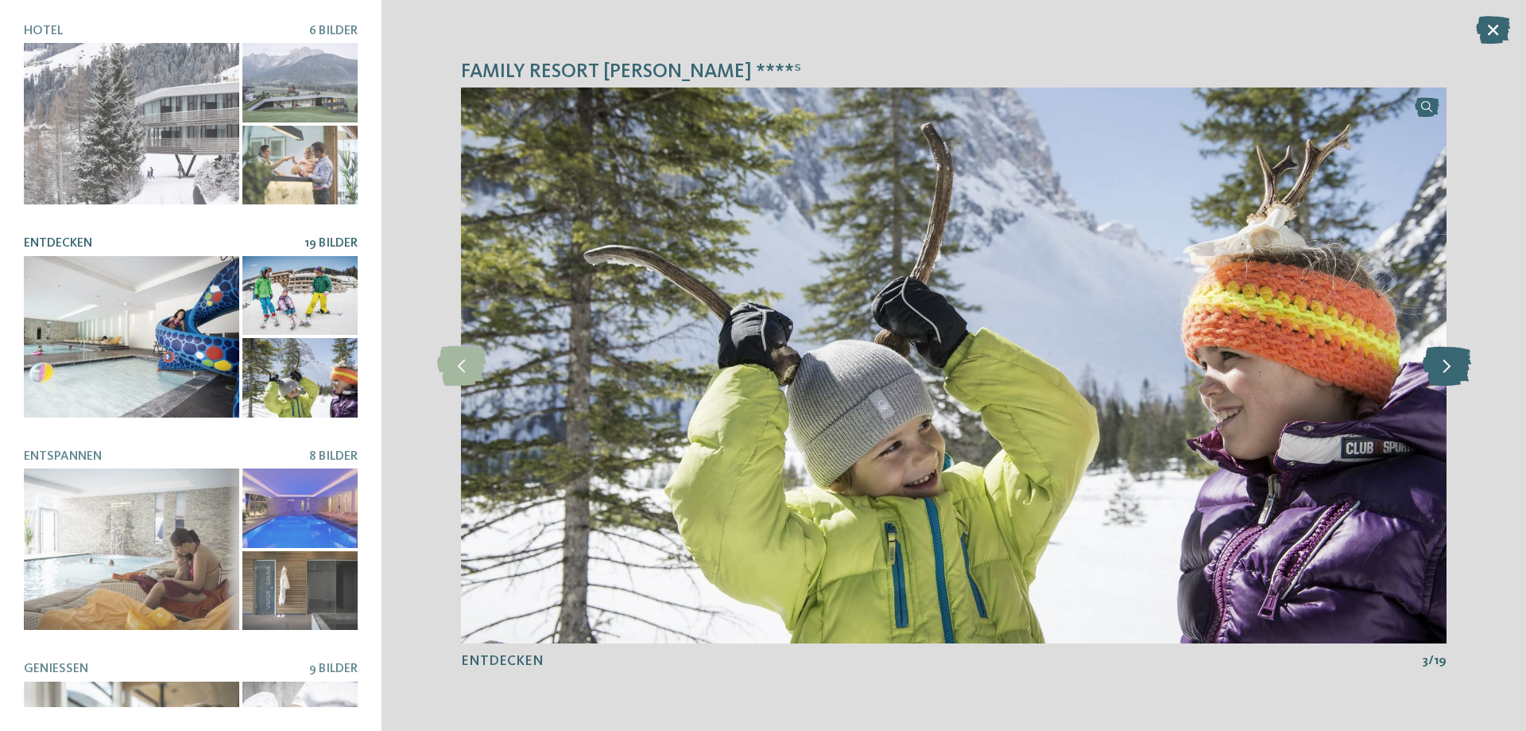
click at [1451, 366] on icon at bounding box center [1447, 366] width 48 height 40
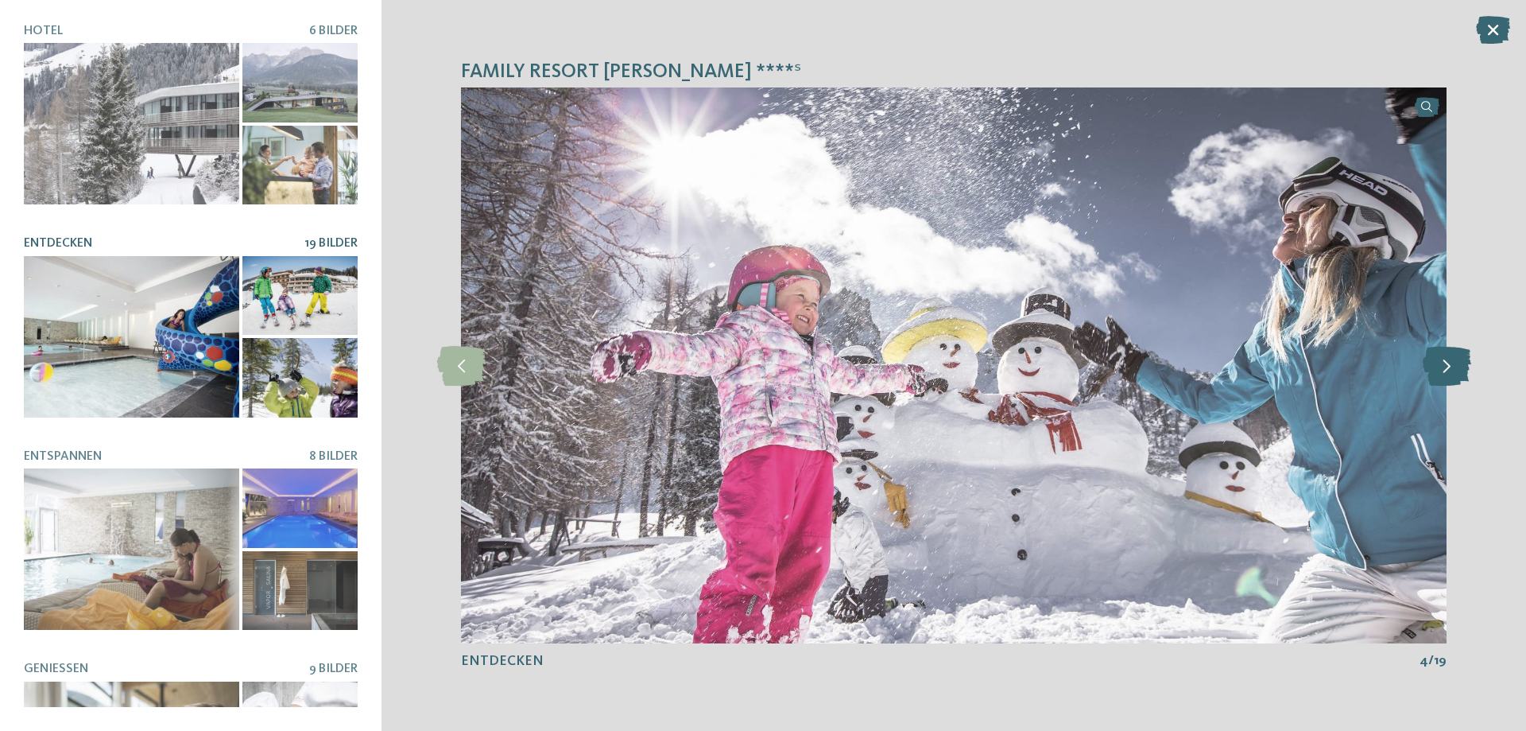
click at [1451, 366] on icon at bounding box center [1447, 366] width 48 height 40
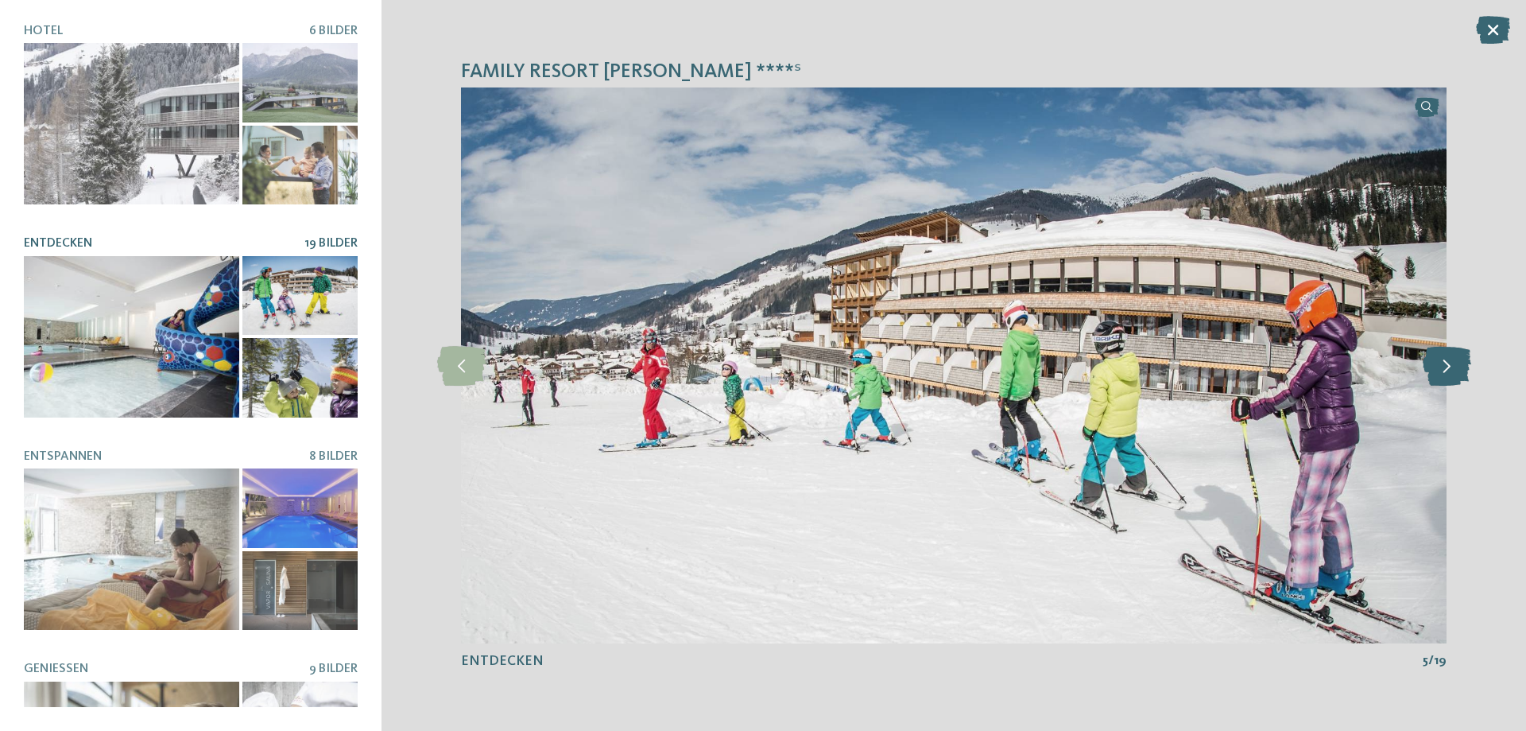
click at [1451, 366] on icon at bounding box center [1447, 366] width 48 height 40
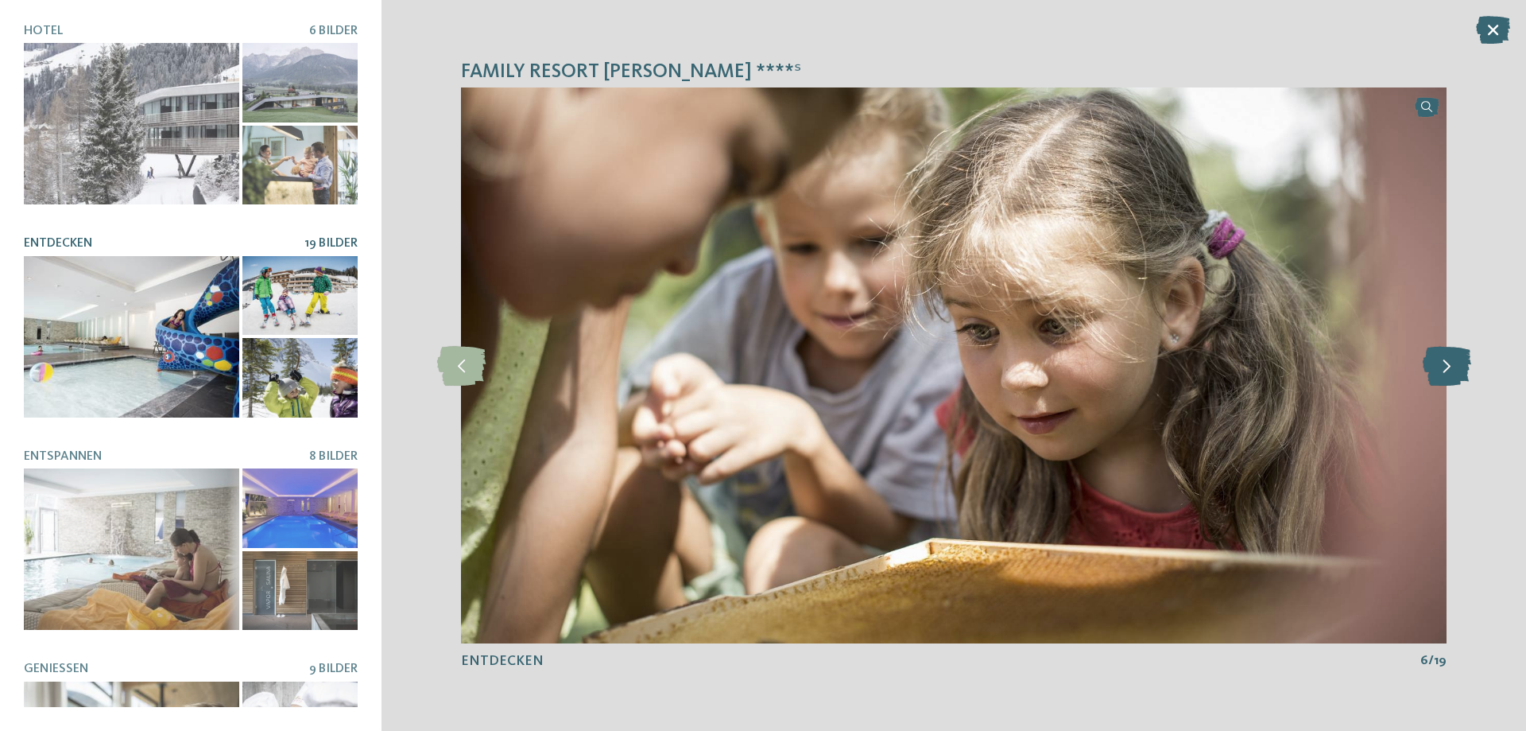
click at [1451, 366] on icon at bounding box center [1447, 366] width 48 height 40
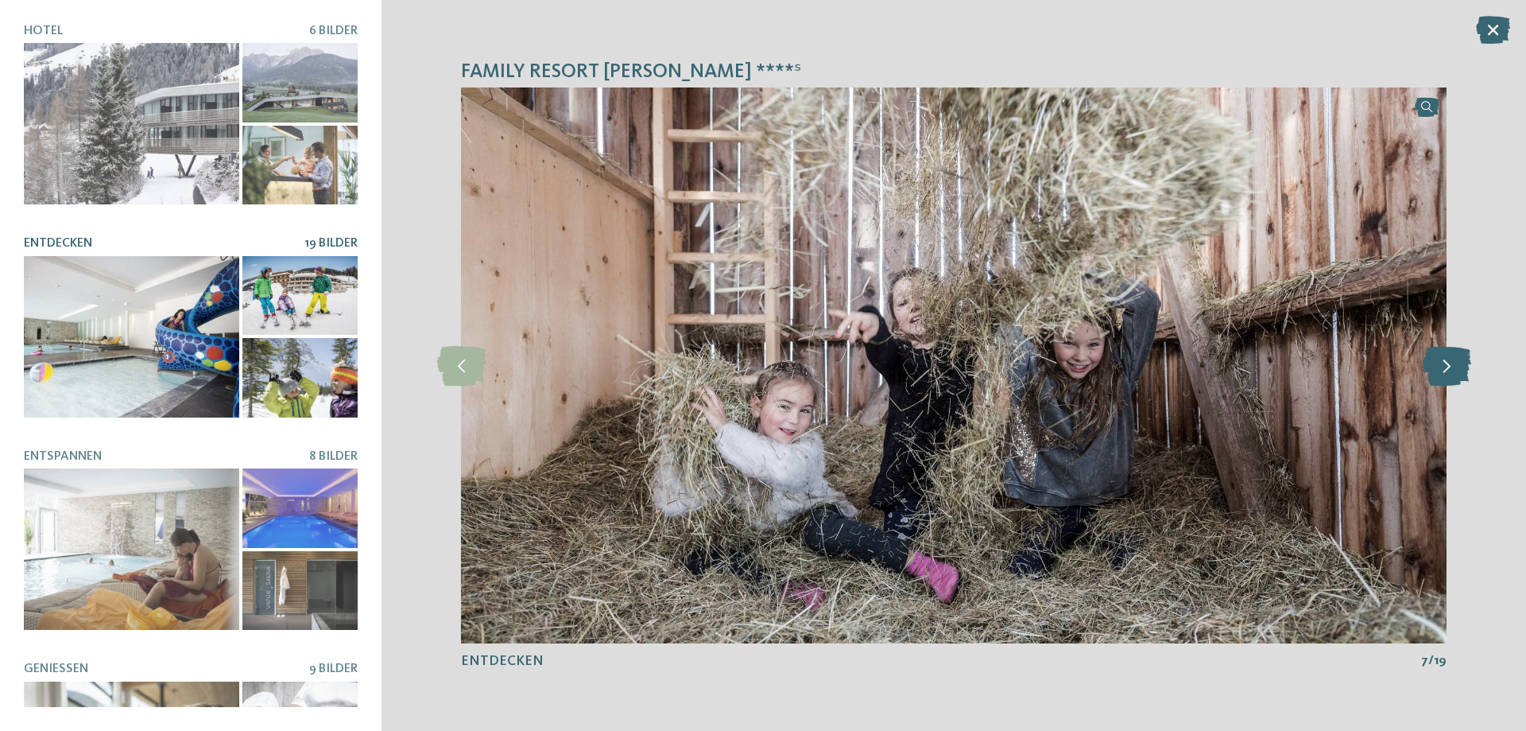
click at [1451, 366] on icon at bounding box center [1447, 366] width 48 height 40
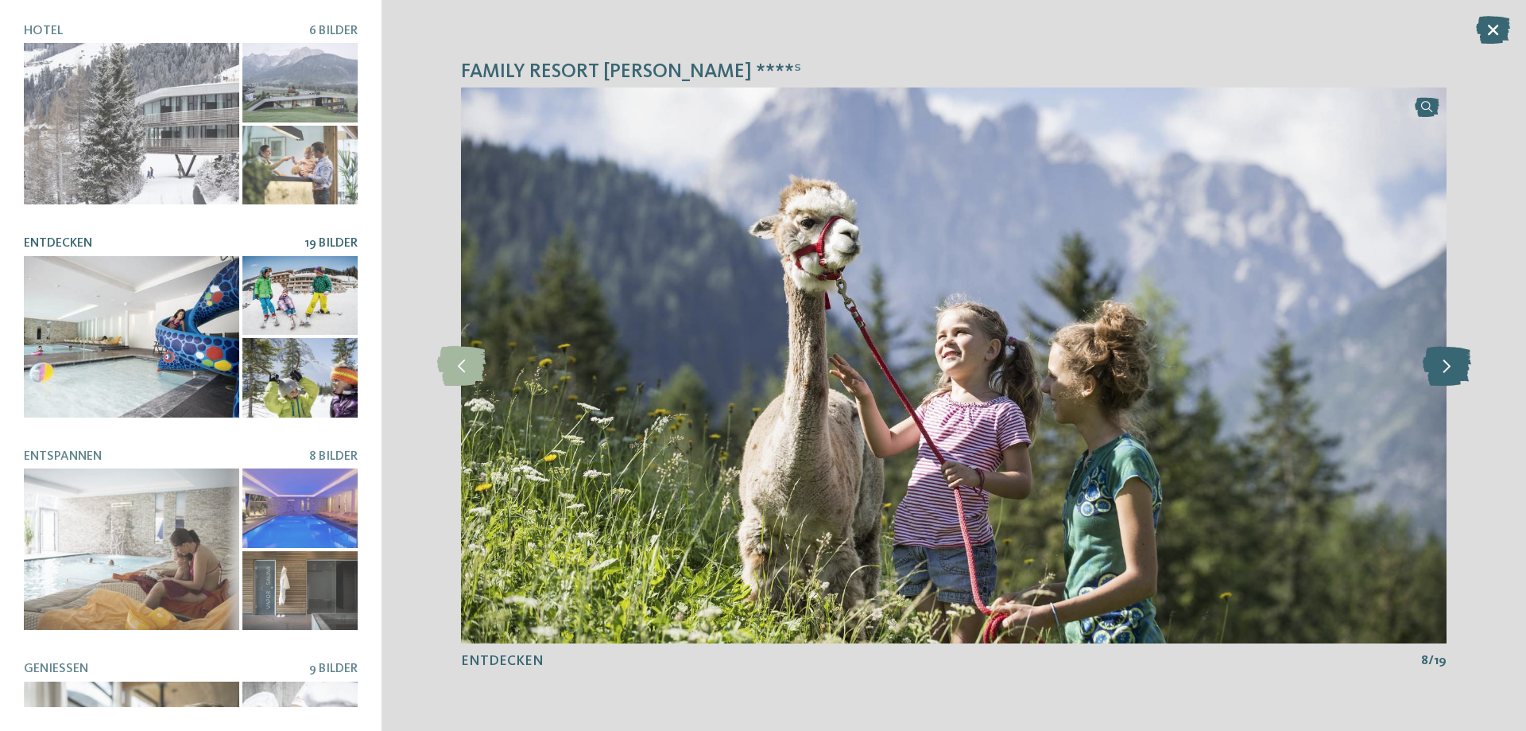
click at [1451, 366] on icon at bounding box center [1447, 366] width 48 height 40
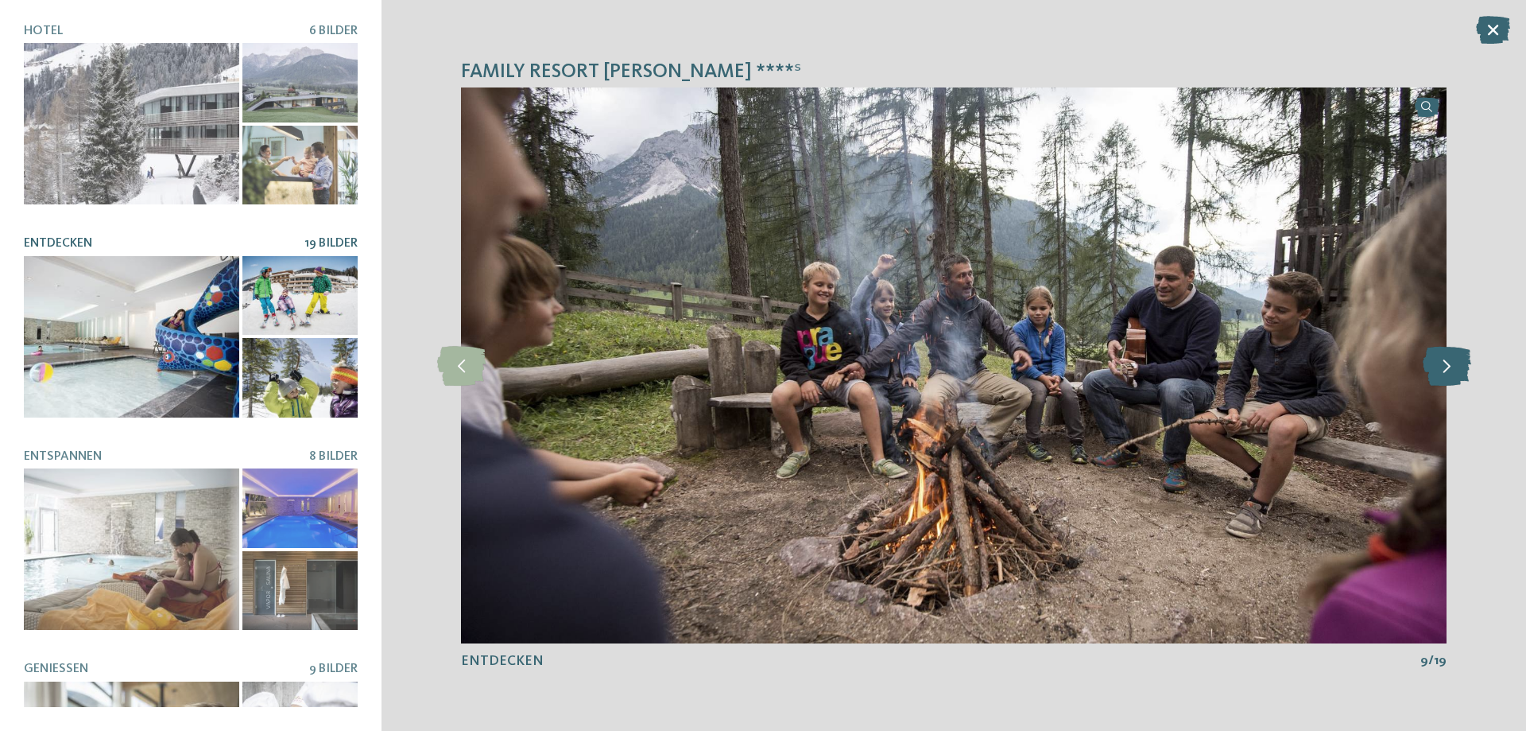
click at [1451, 366] on icon at bounding box center [1447, 366] width 48 height 40
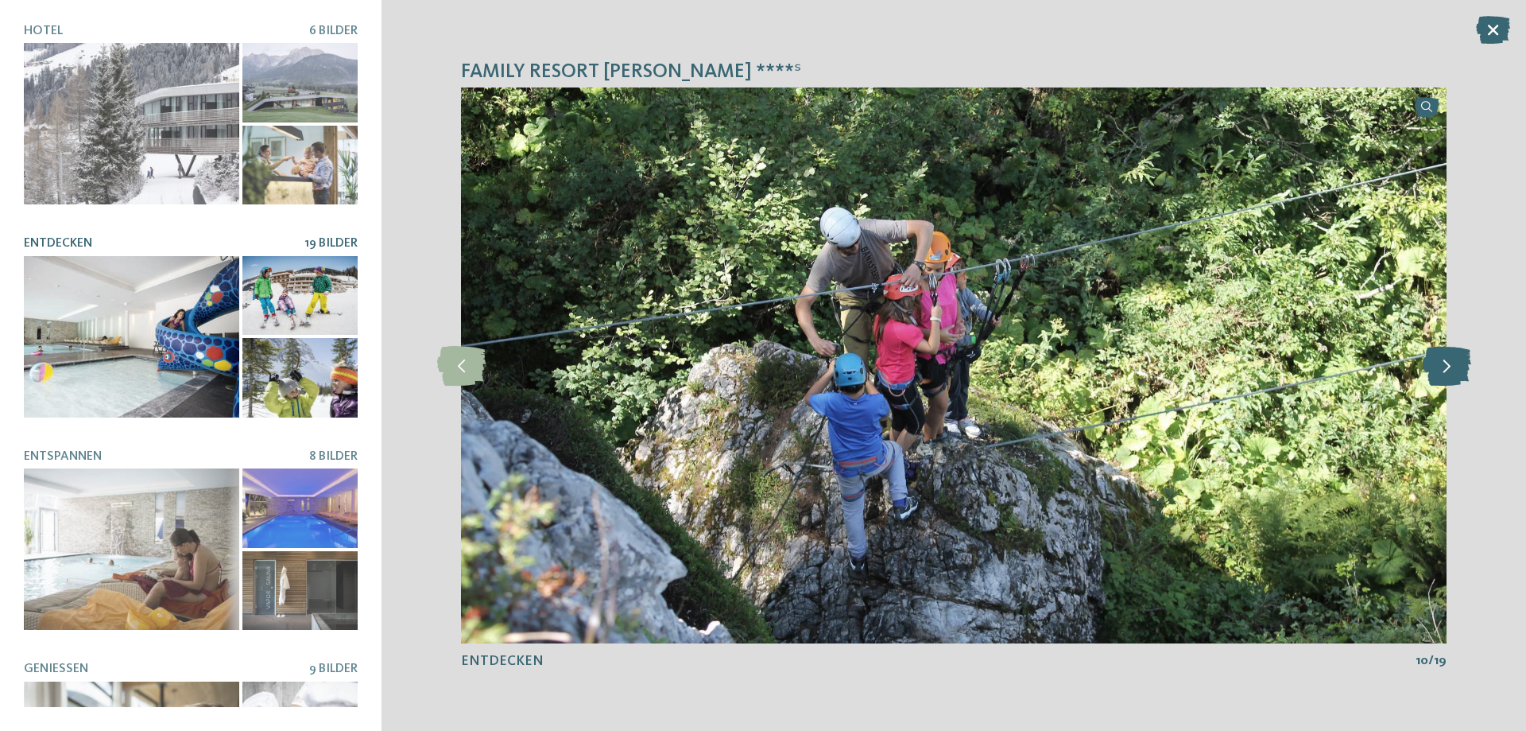
click at [1451, 366] on icon at bounding box center [1447, 366] width 48 height 40
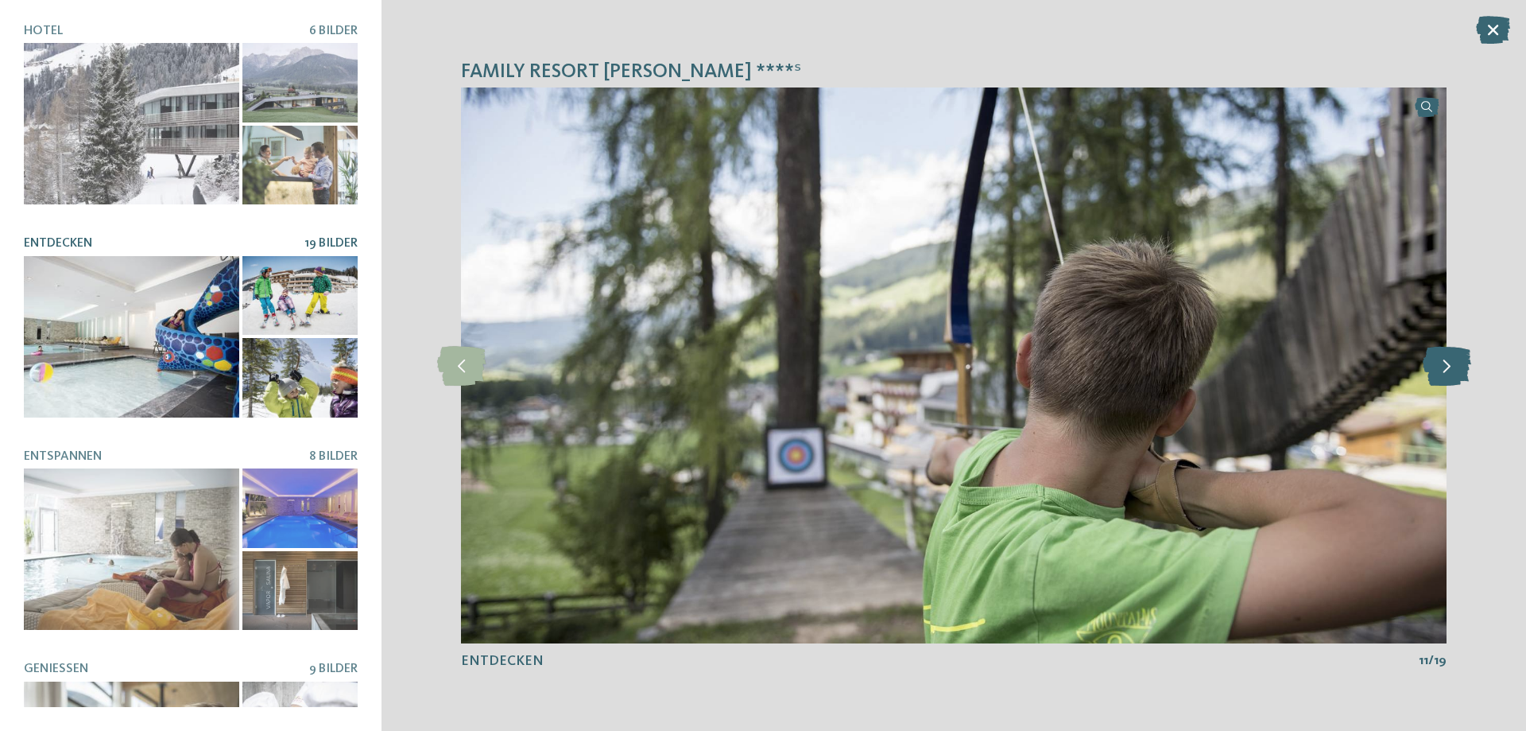
click at [1451, 366] on icon at bounding box center [1447, 366] width 48 height 40
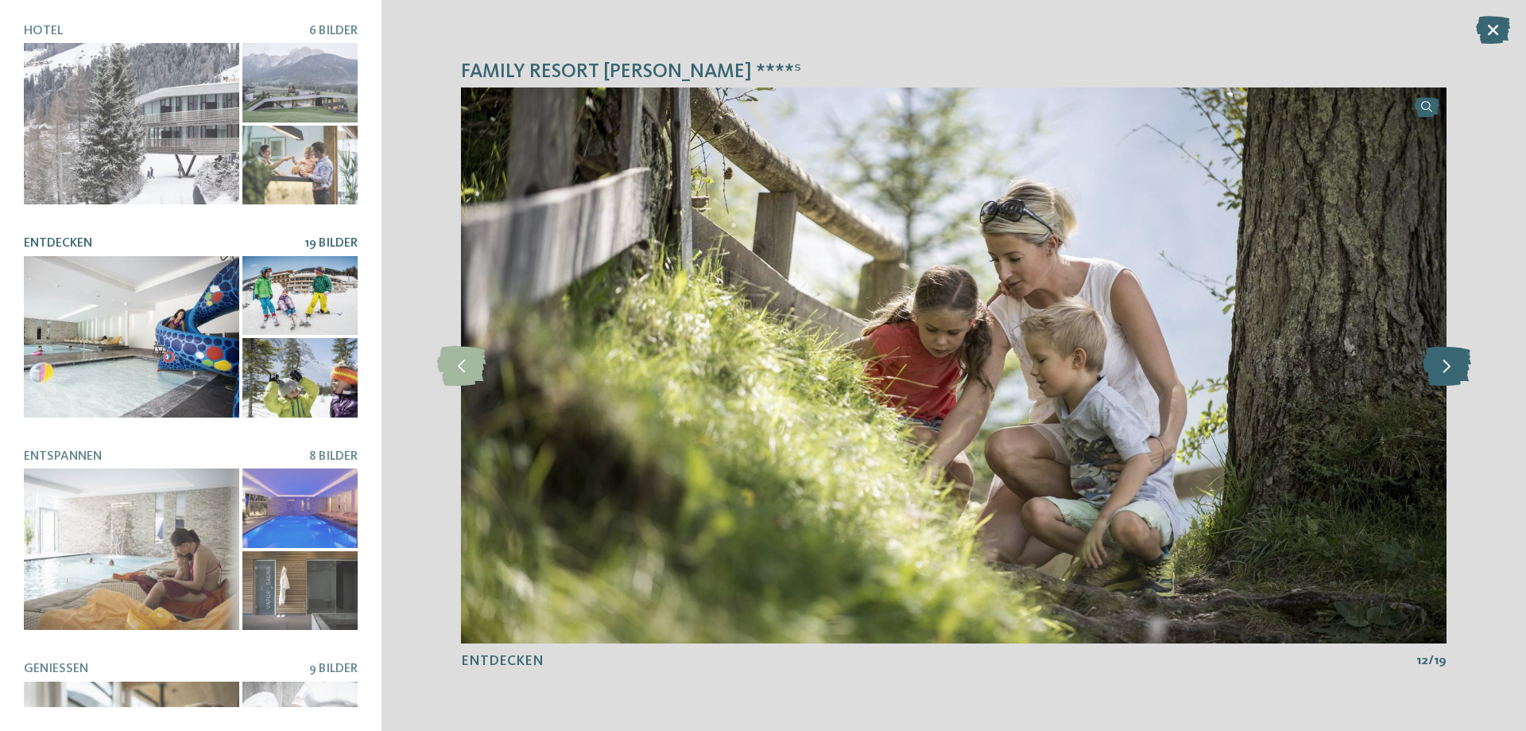
click at [1451, 366] on icon at bounding box center [1447, 366] width 48 height 40
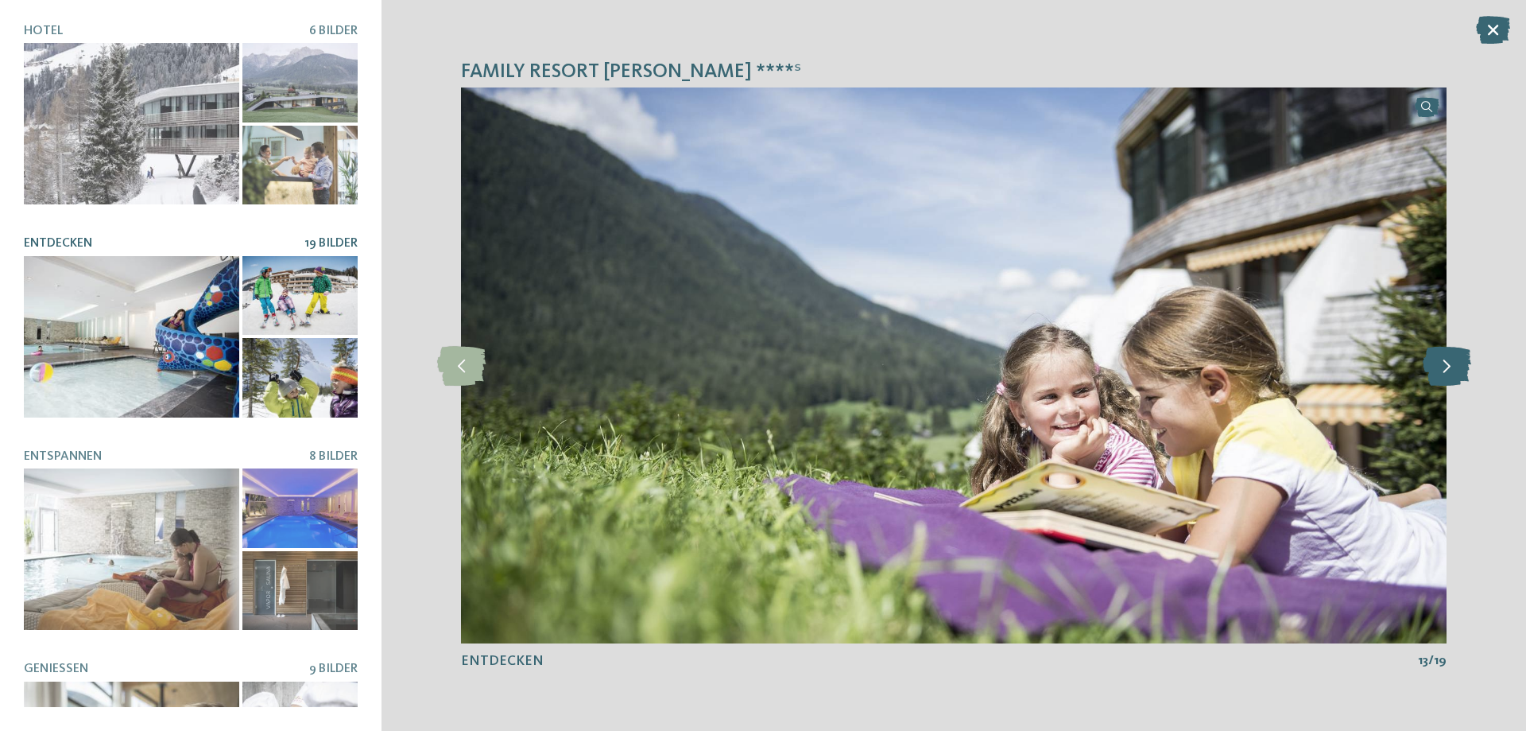
click at [1451, 366] on icon at bounding box center [1447, 366] width 48 height 40
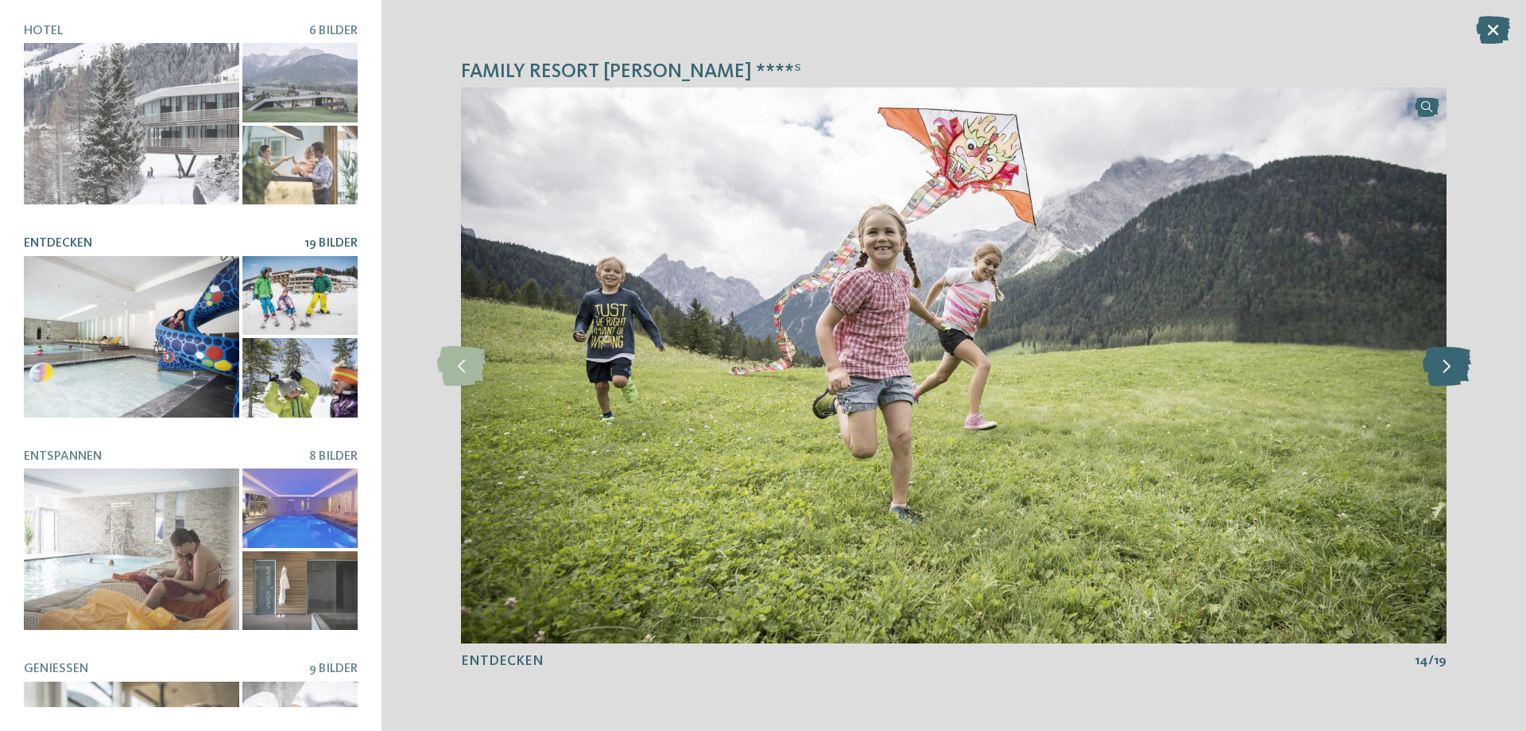
click at [1451, 366] on icon at bounding box center [1447, 366] width 48 height 40
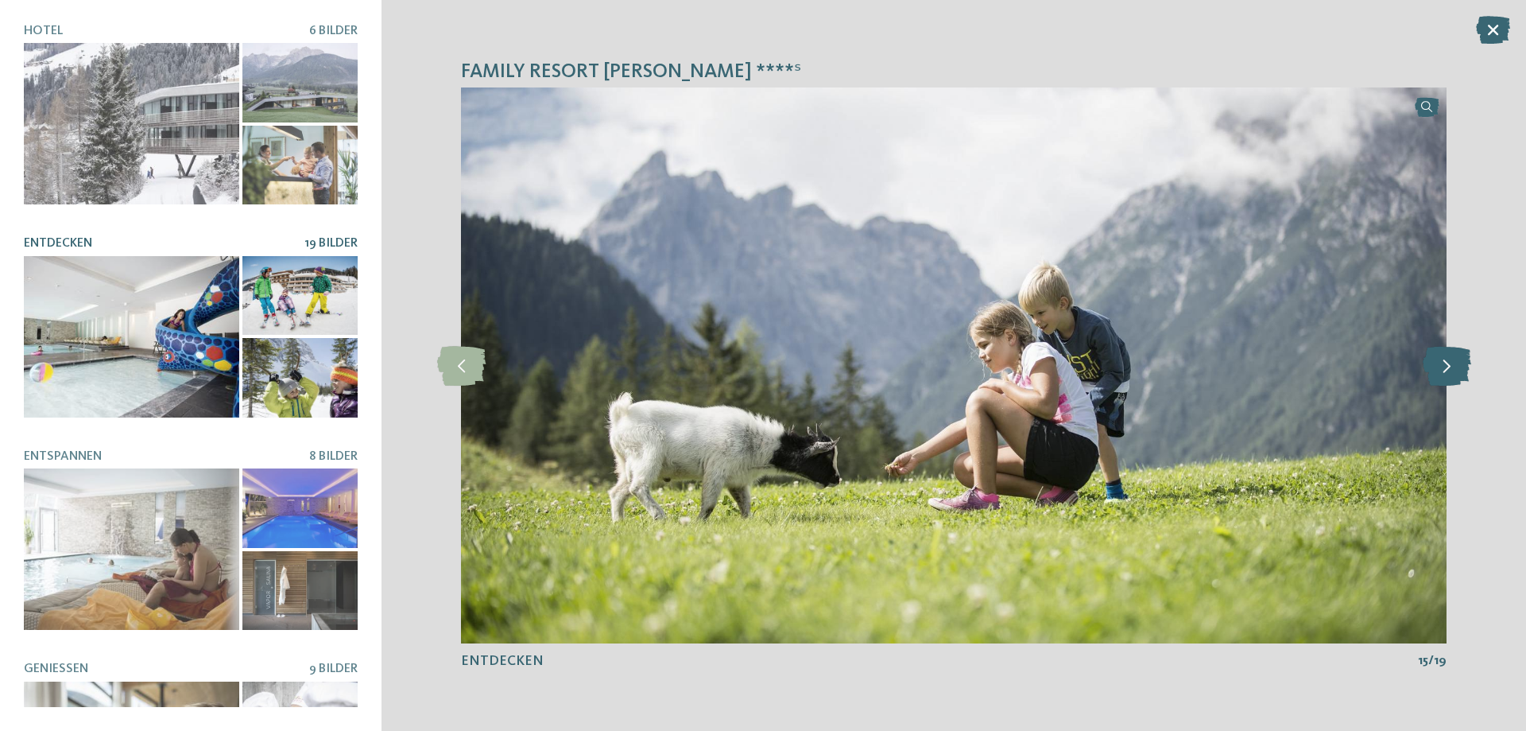
click at [1451, 366] on icon at bounding box center [1447, 366] width 48 height 40
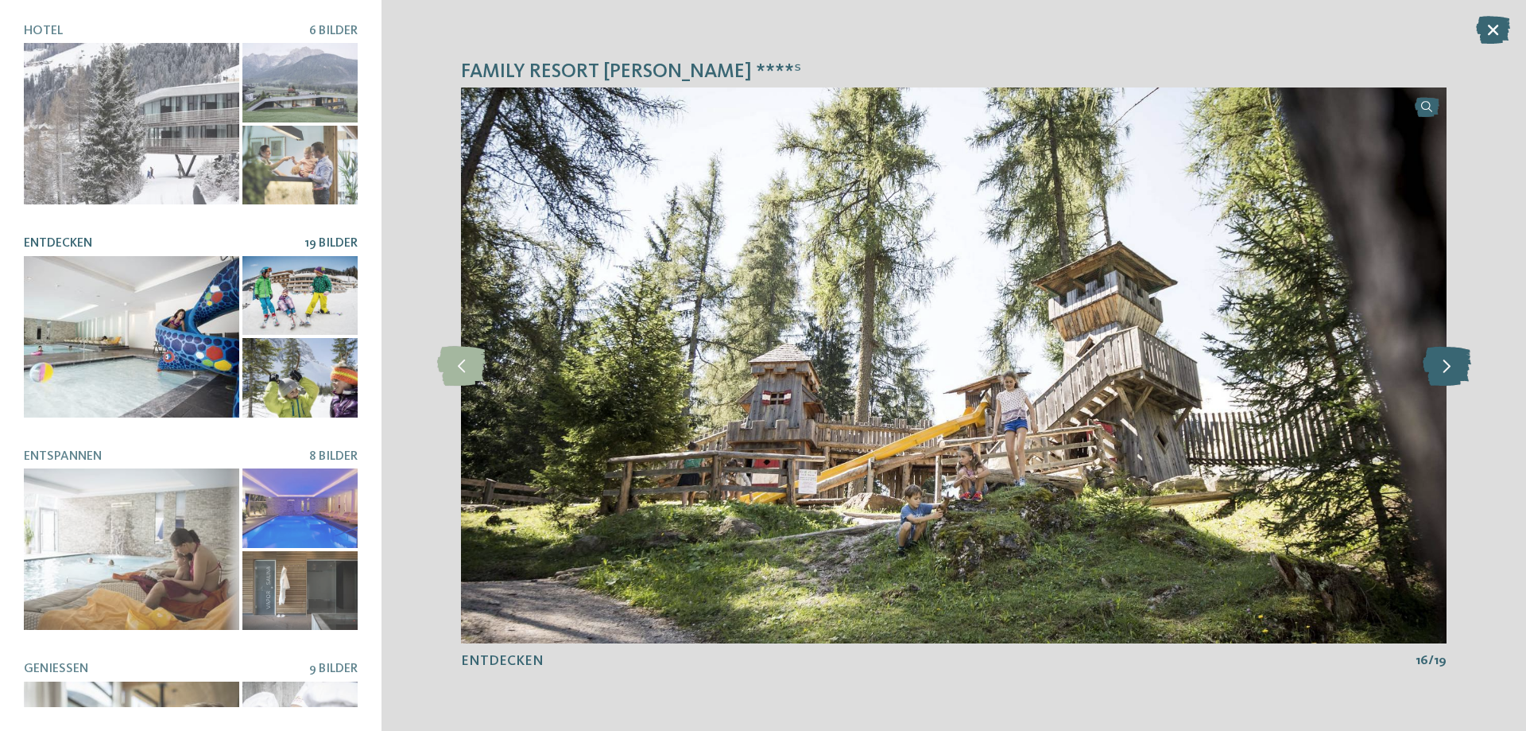
click at [1451, 366] on icon at bounding box center [1447, 366] width 48 height 40
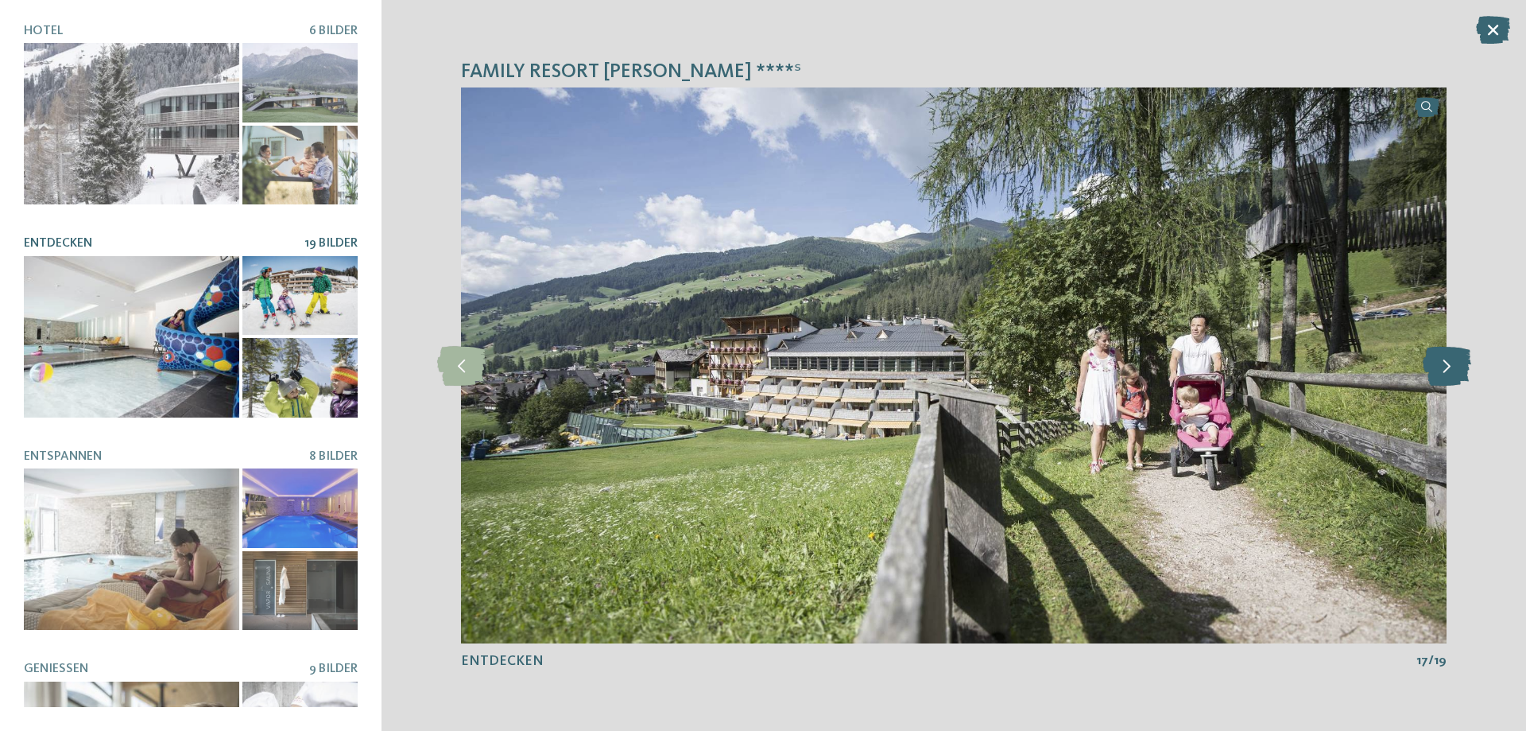
click at [1451, 366] on icon at bounding box center [1447, 366] width 48 height 40
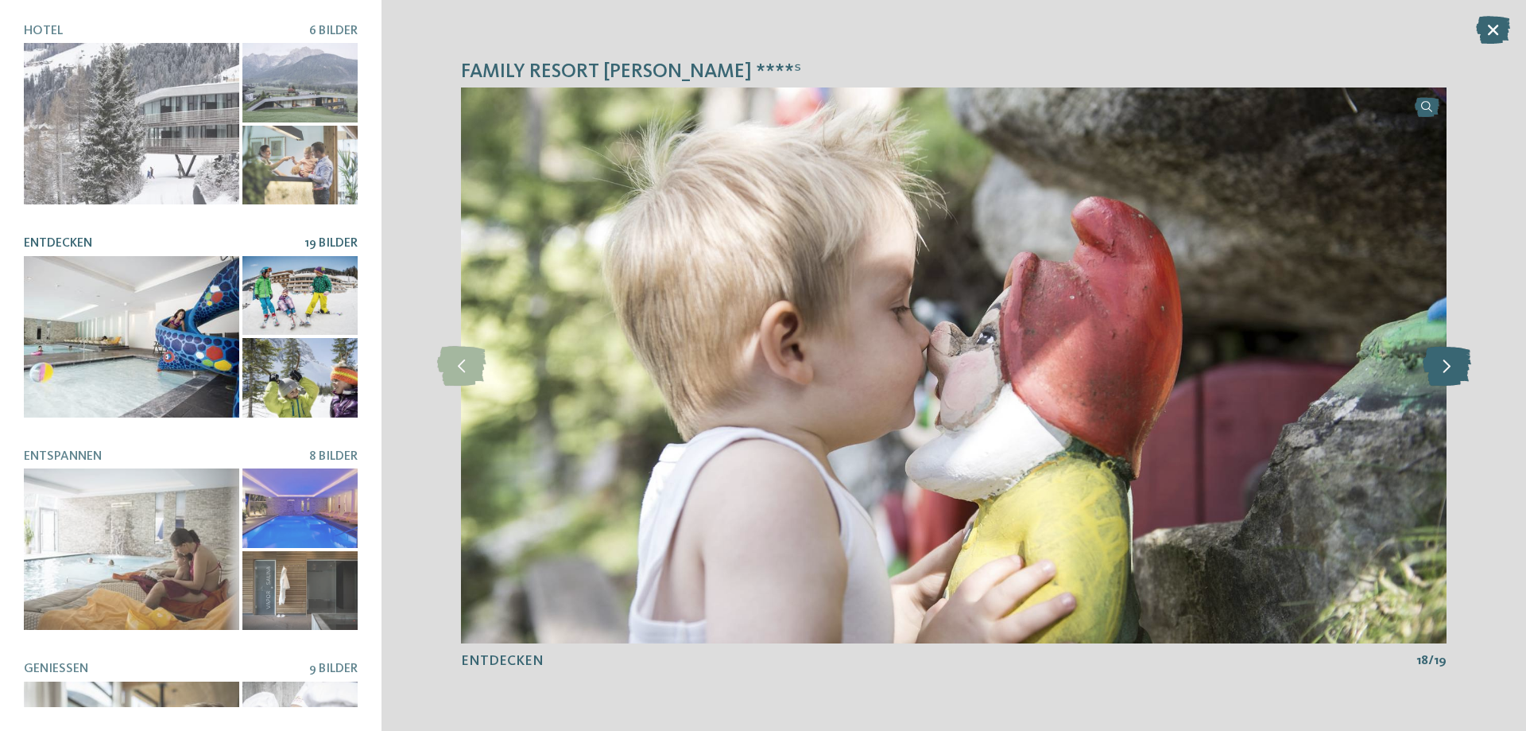
click at [1451, 366] on icon at bounding box center [1447, 366] width 48 height 40
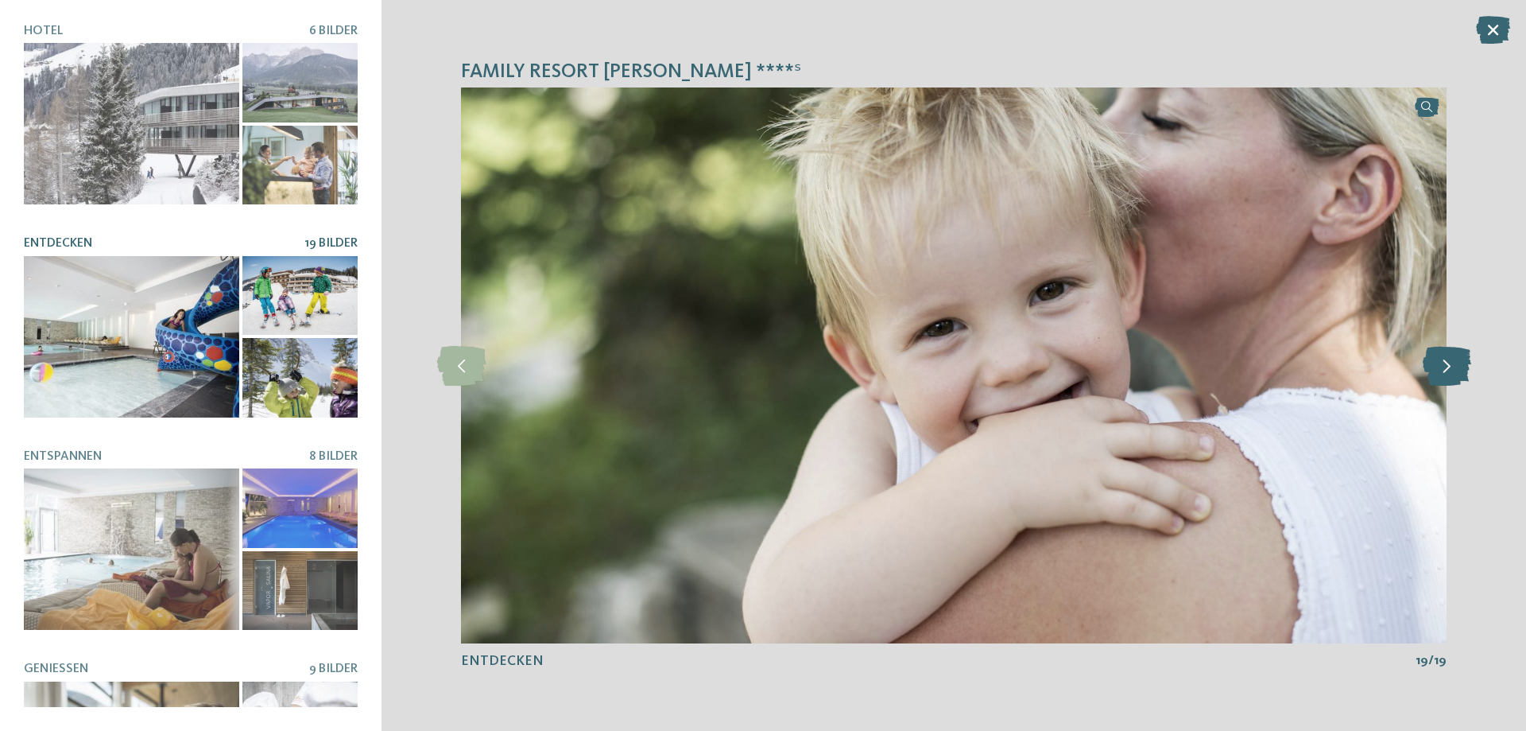
click at [1451, 366] on icon at bounding box center [1447, 366] width 48 height 40
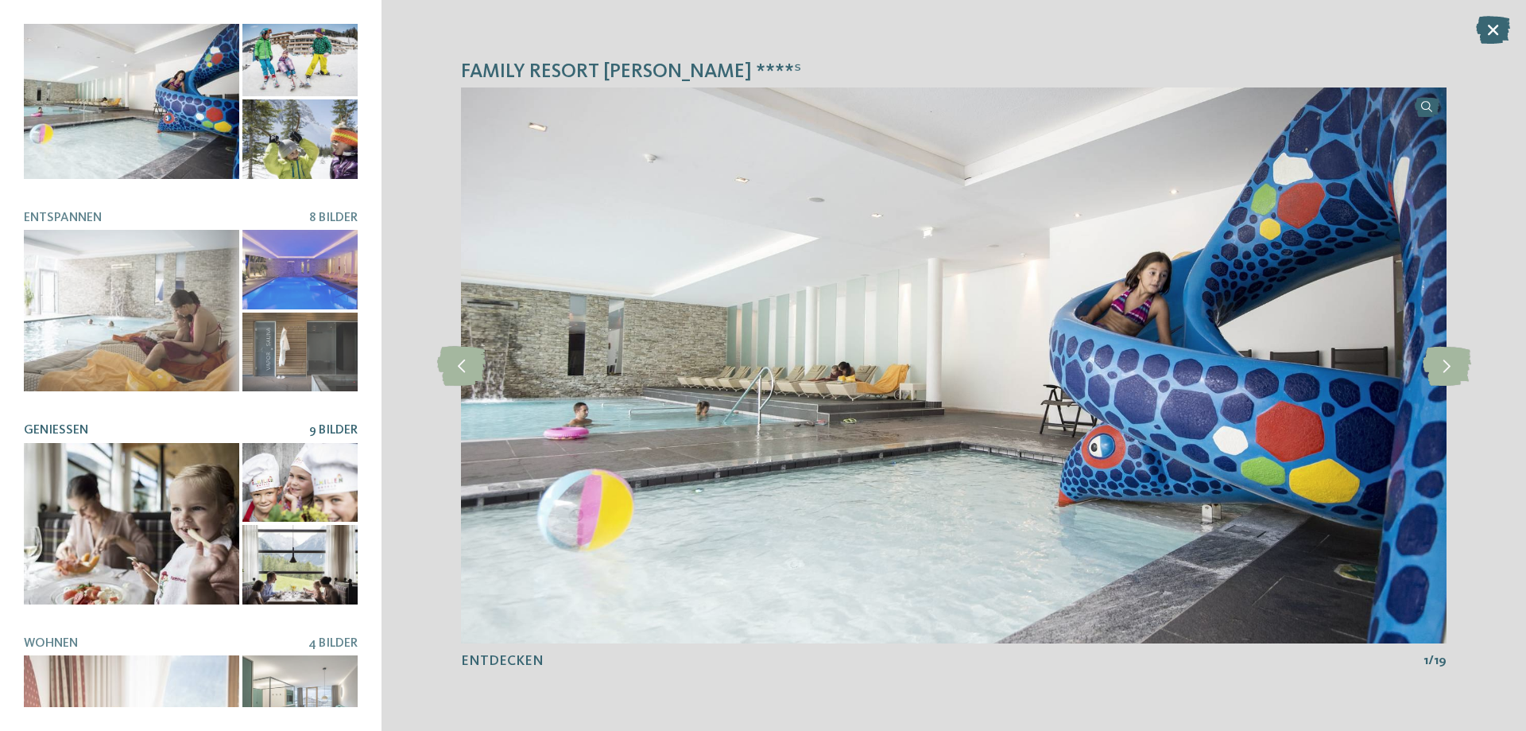
scroll to position [329, 0]
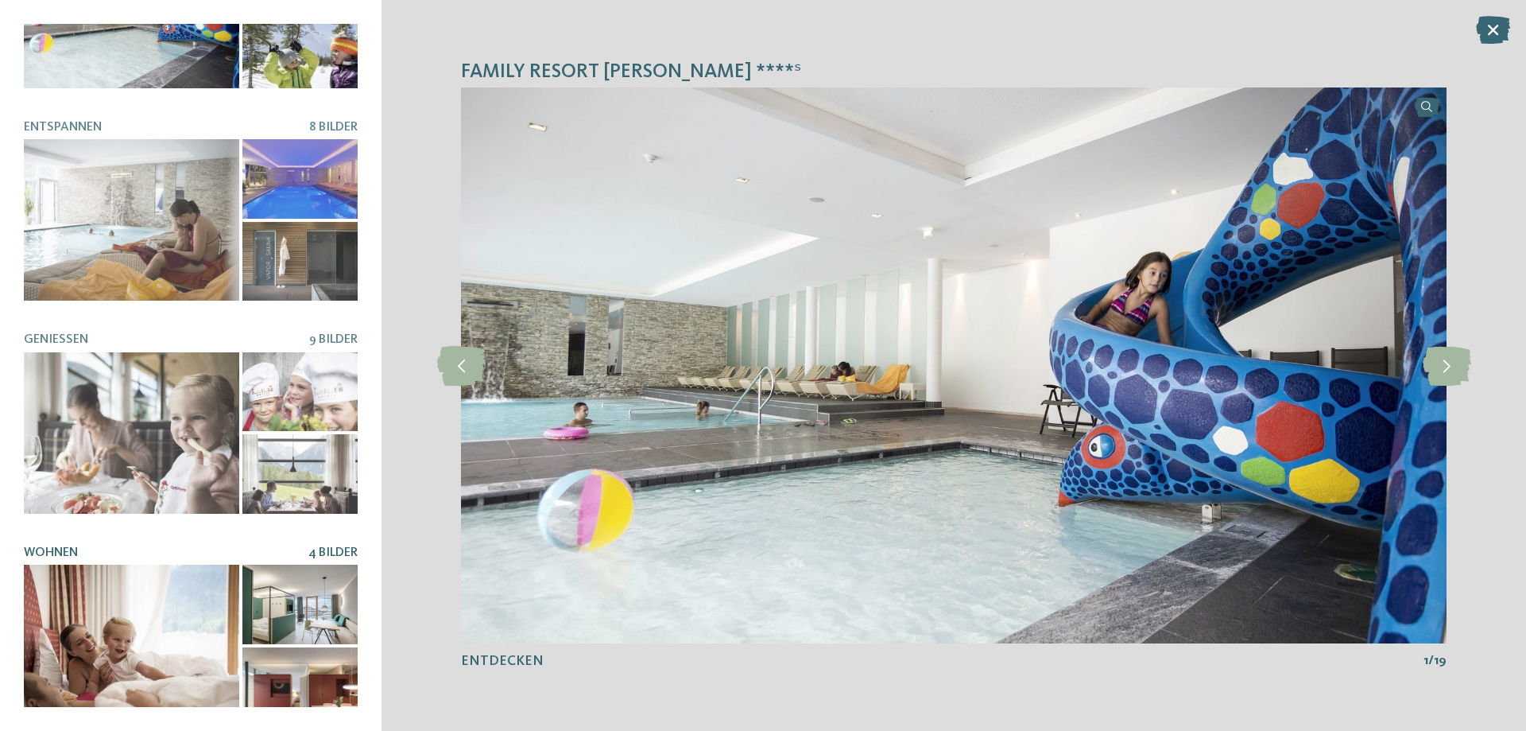
click at [297, 613] on div at bounding box center [299, 603] width 115 height 79
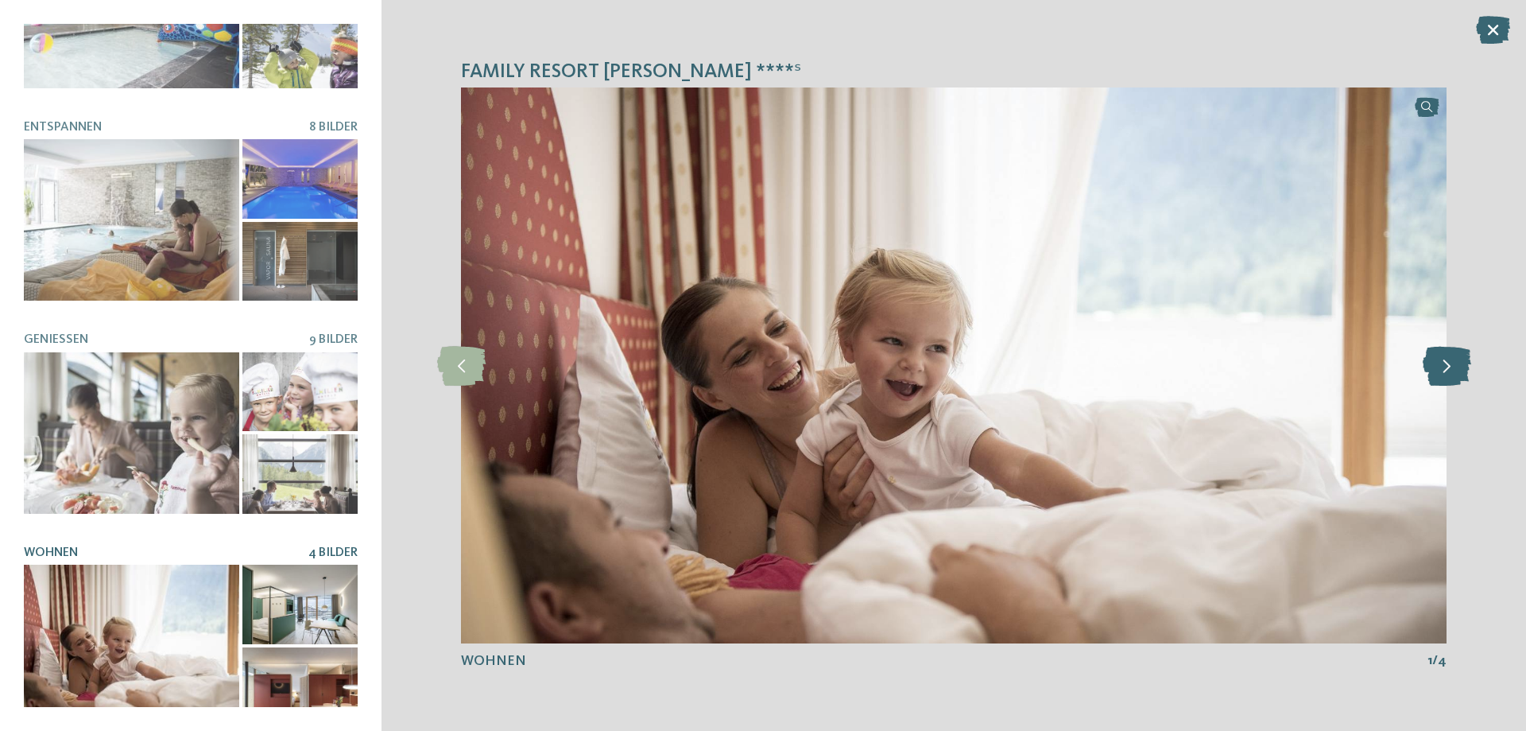
click at [1457, 373] on icon at bounding box center [1447, 366] width 48 height 40
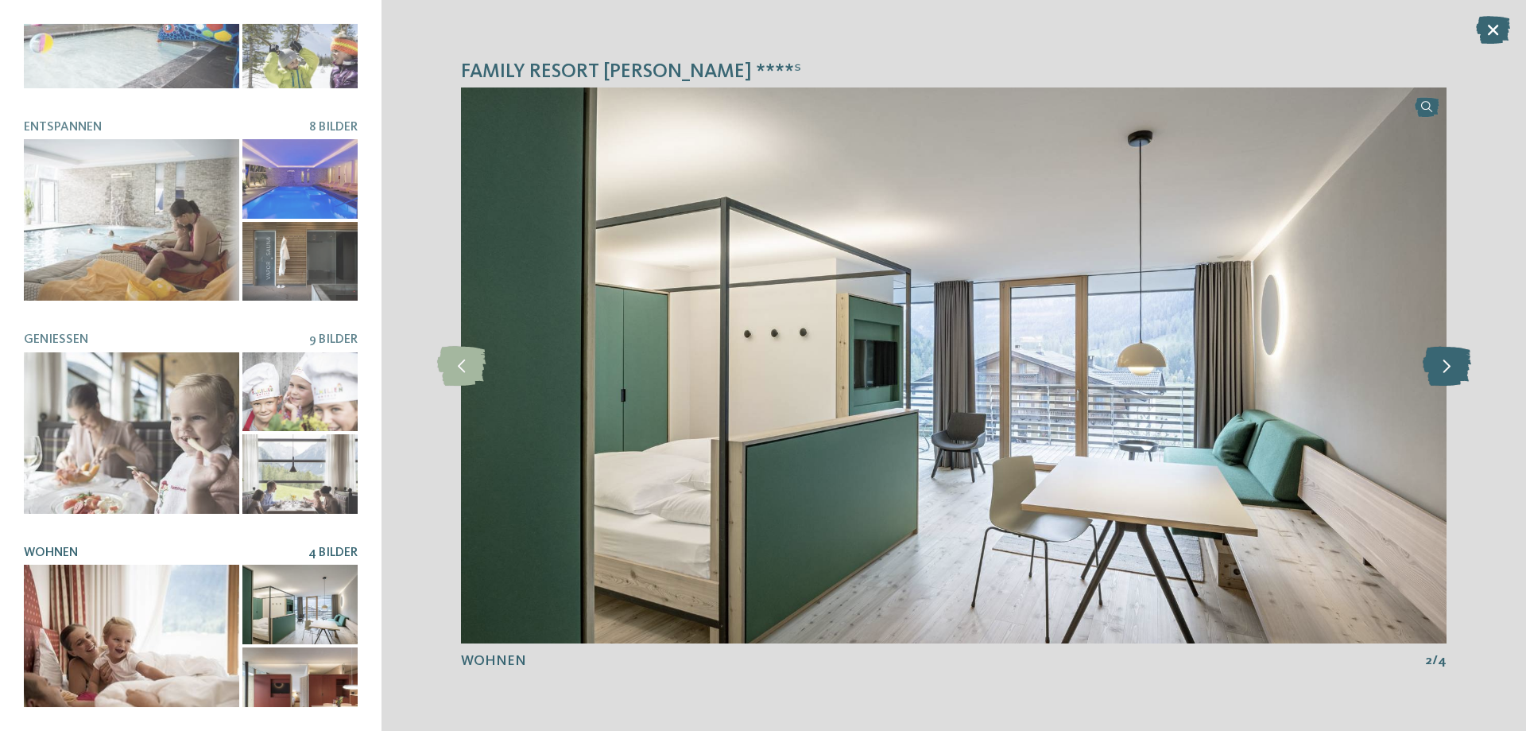
click at [1457, 373] on icon at bounding box center [1447, 366] width 48 height 40
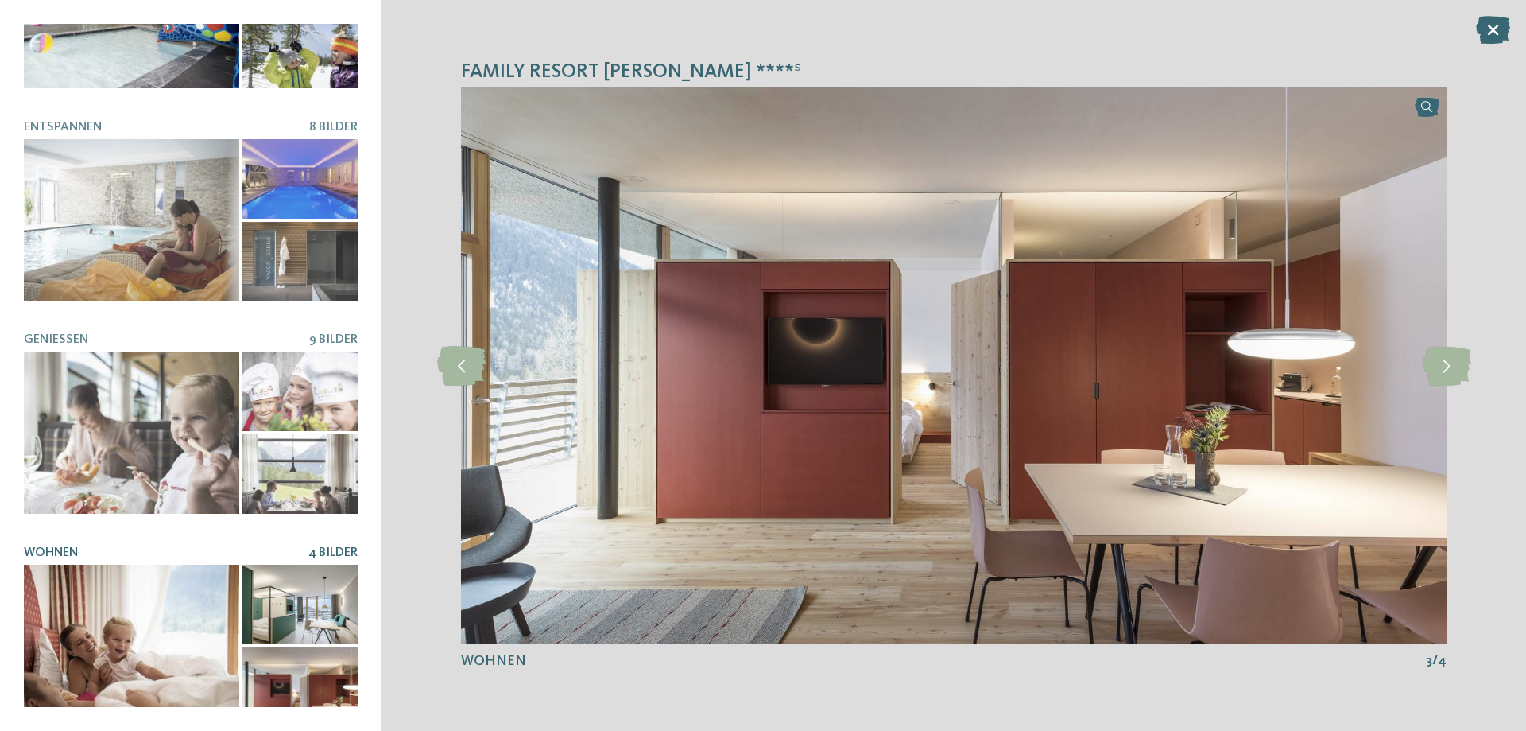
scroll to position [0, 0]
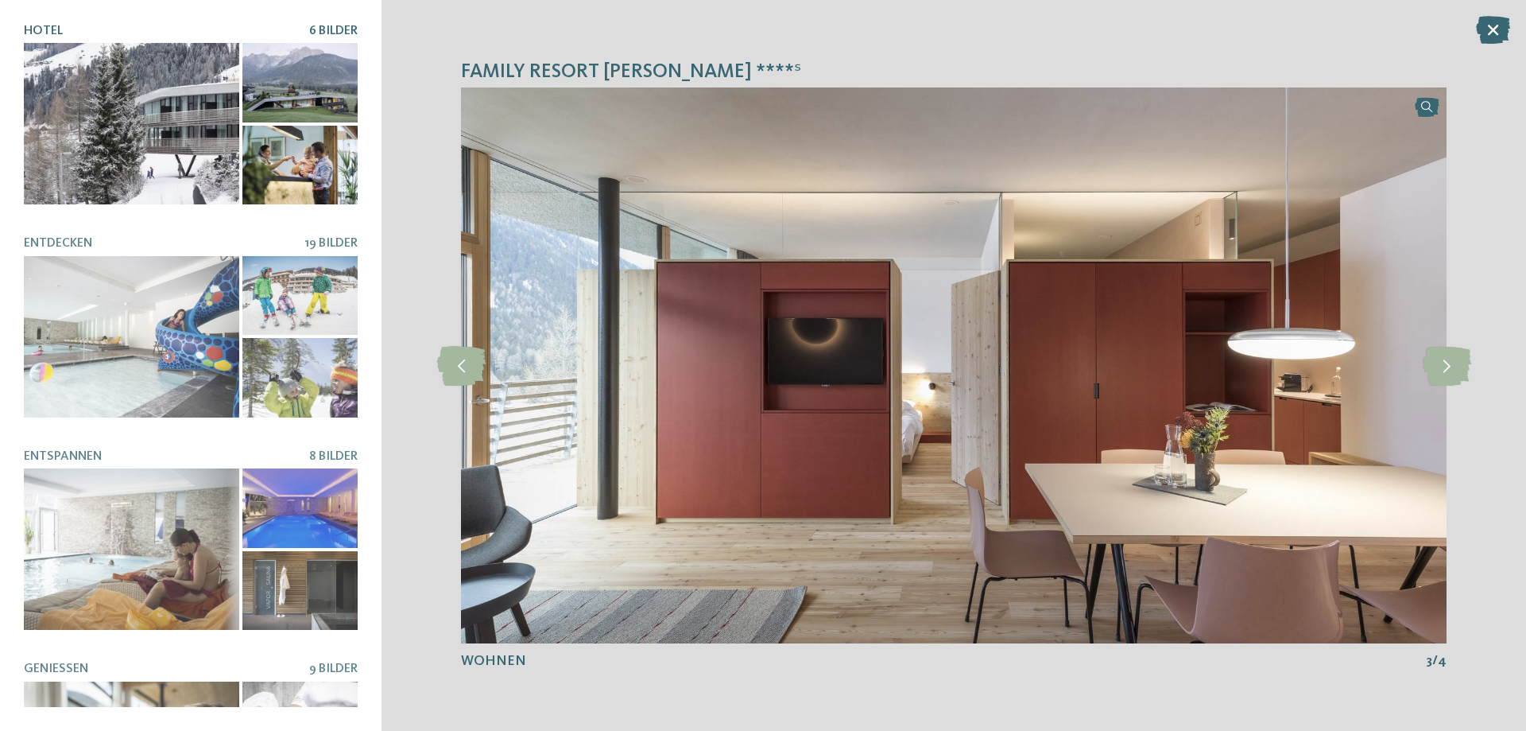
click at [325, 158] on div at bounding box center [299, 165] width 115 height 79
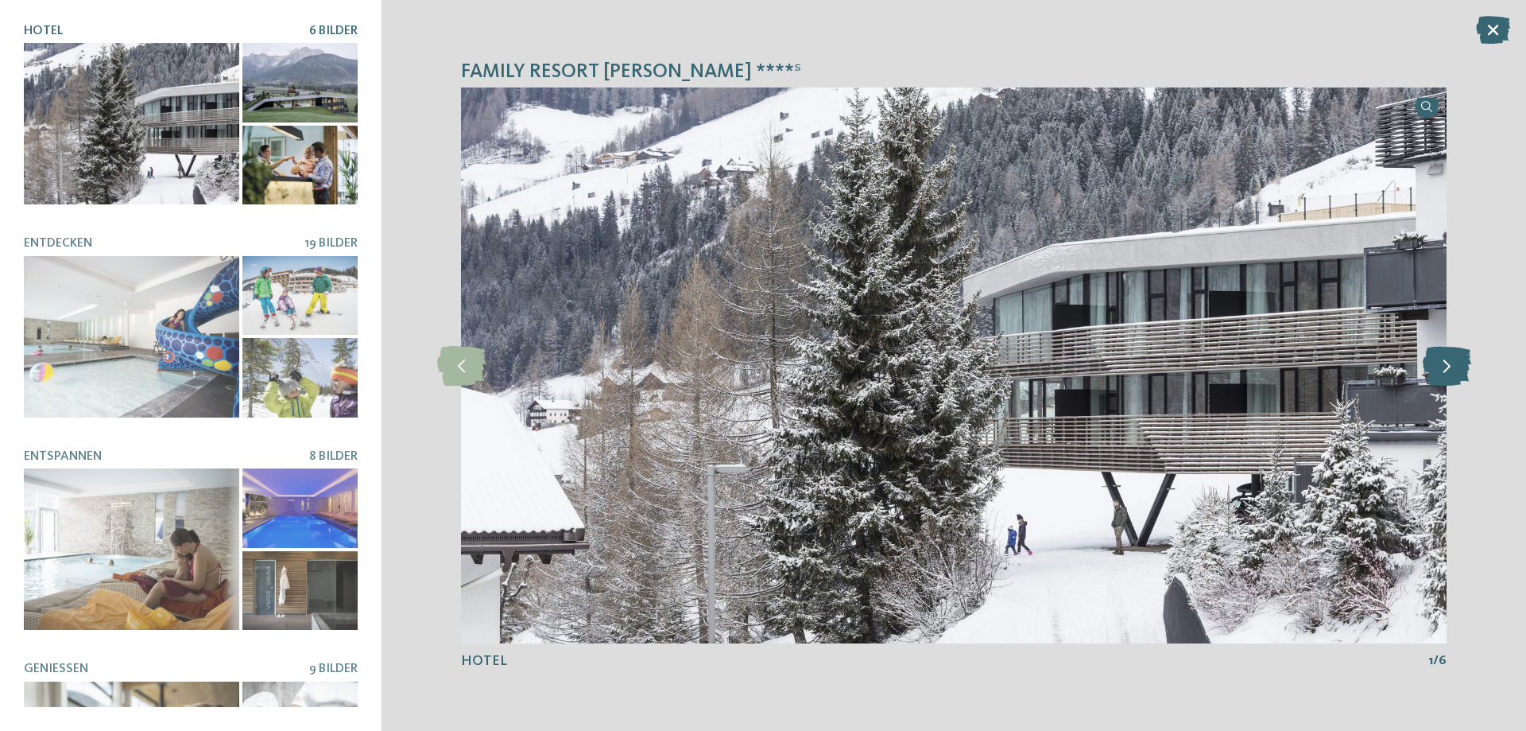
click at [1433, 363] on icon at bounding box center [1447, 366] width 48 height 40
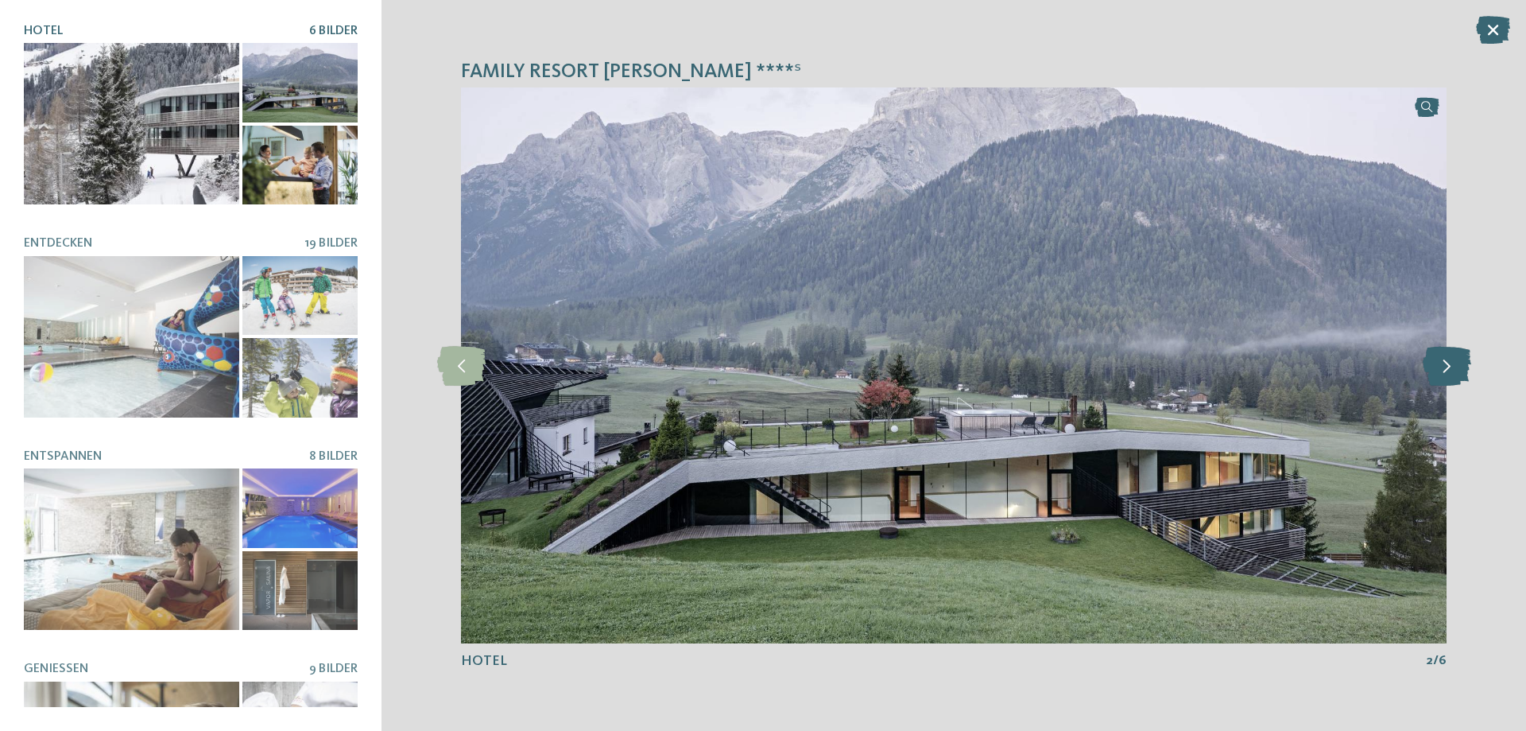
click at [1433, 363] on icon at bounding box center [1447, 366] width 48 height 40
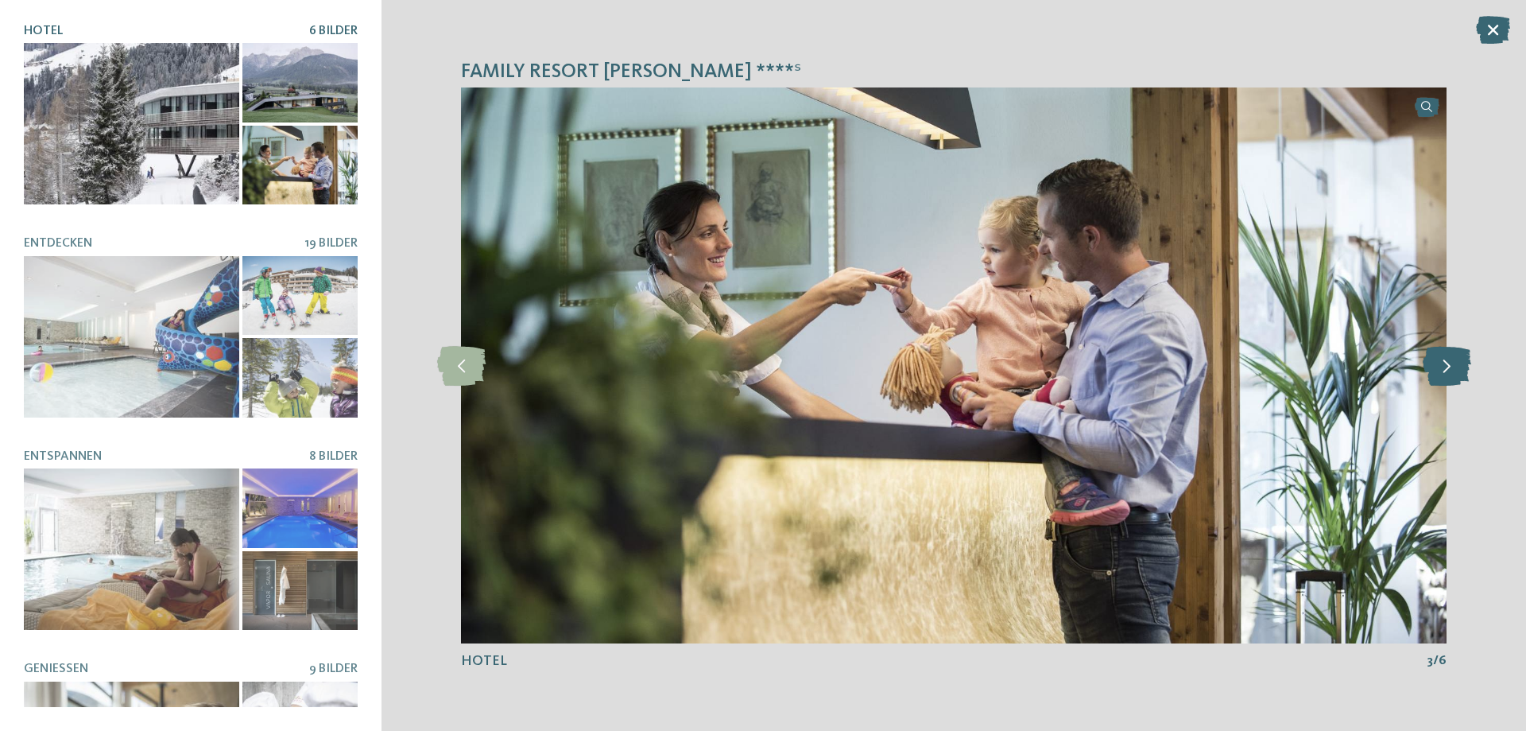
click at [1433, 363] on icon at bounding box center [1447, 366] width 48 height 40
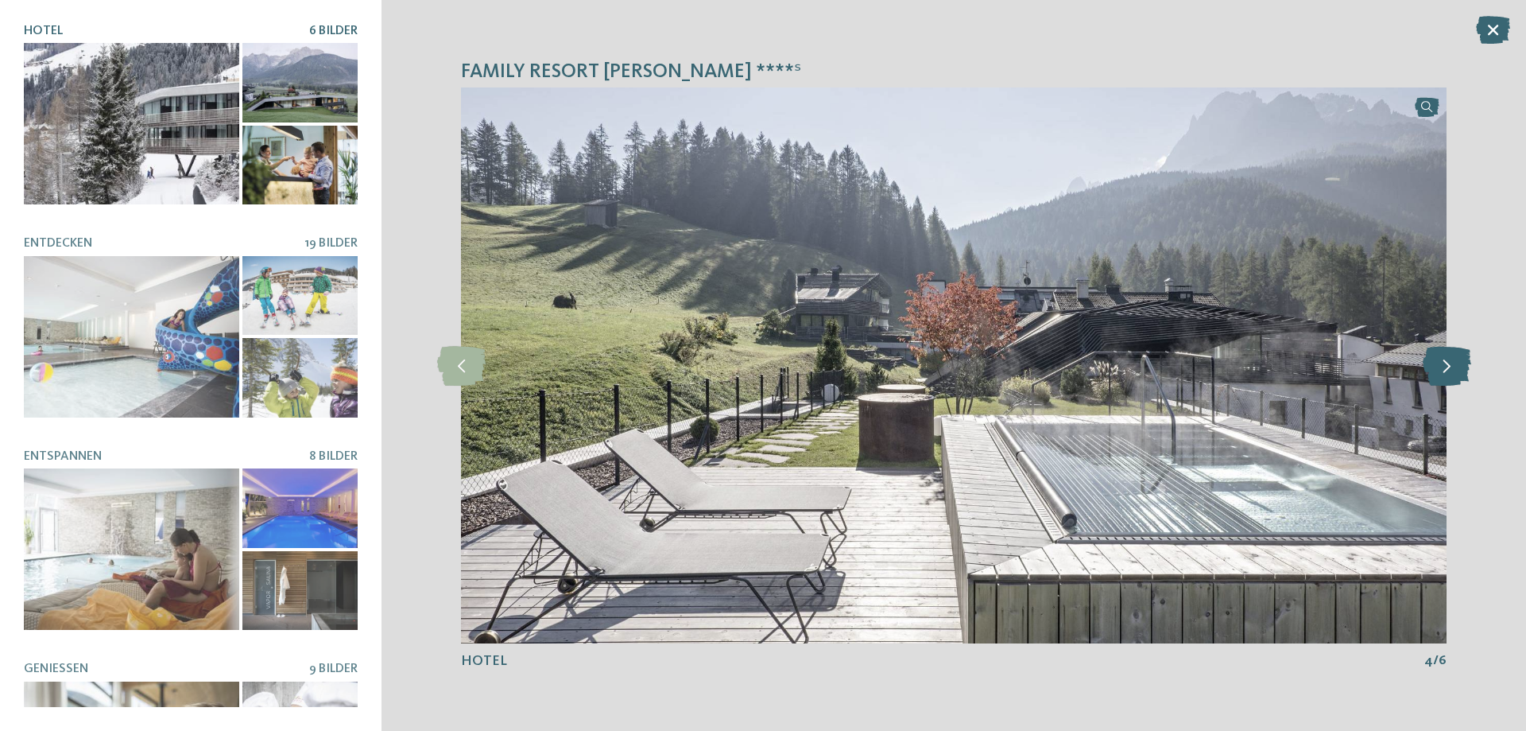
click at [1433, 363] on icon at bounding box center [1447, 366] width 48 height 40
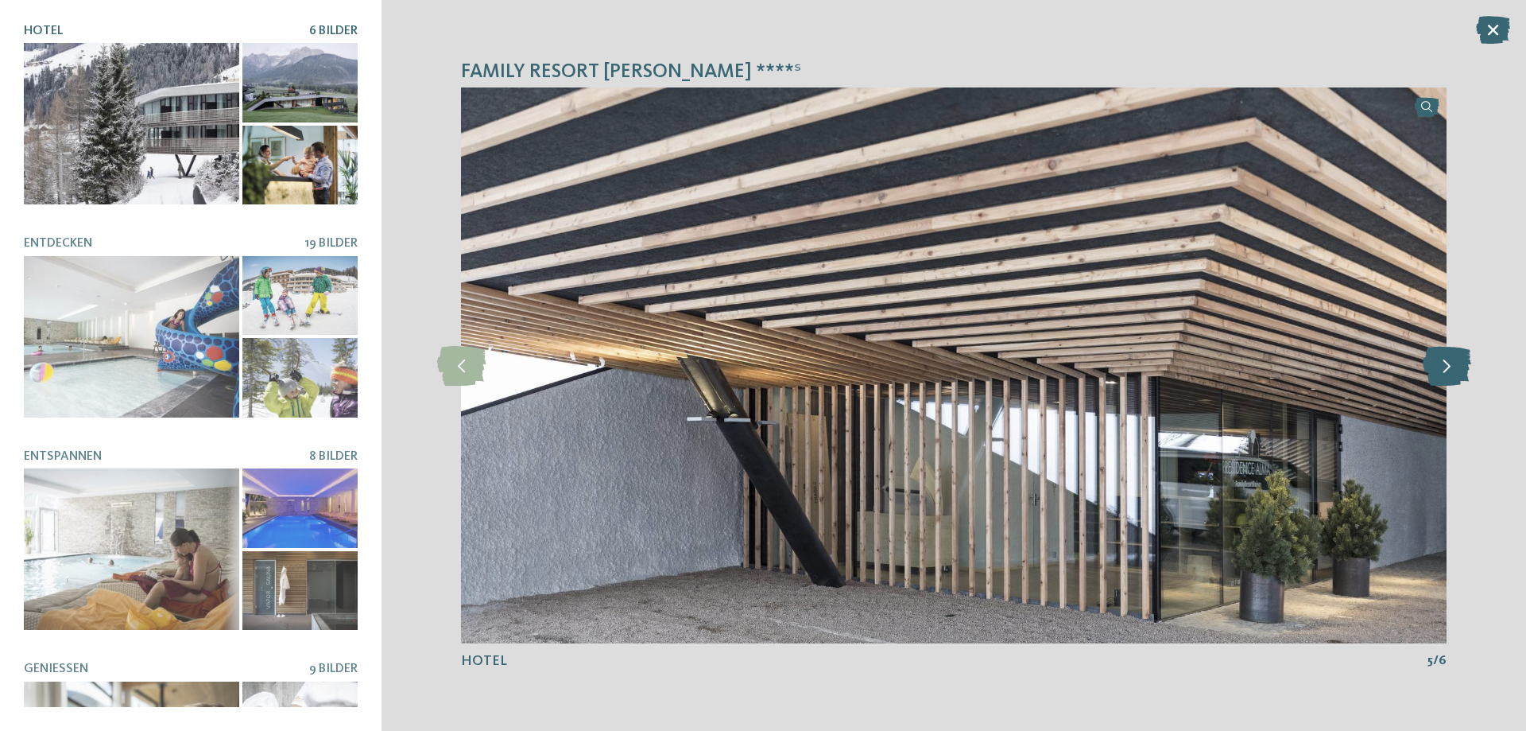
click at [1433, 363] on icon at bounding box center [1447, 366] width 48 height 40
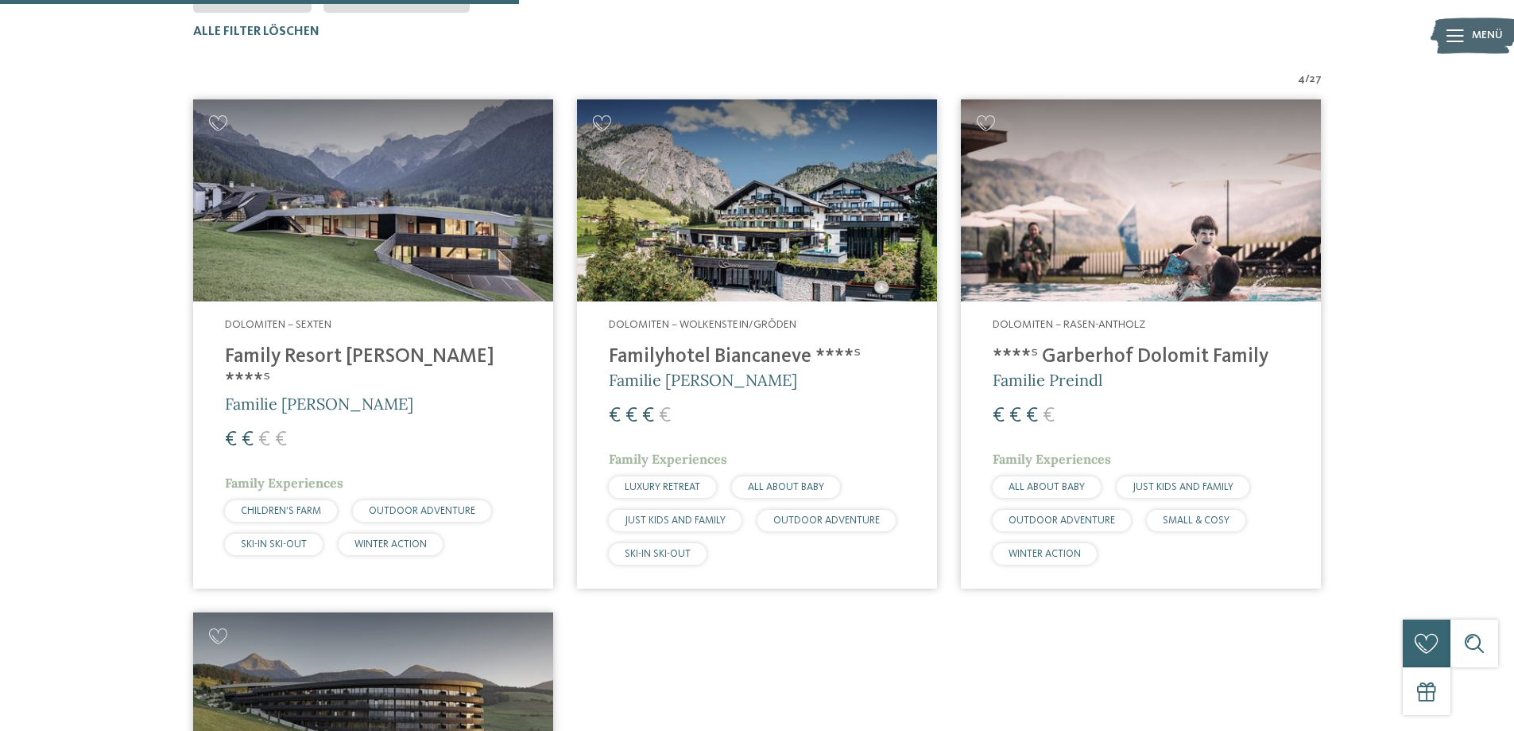
scroll to position [84, 0]
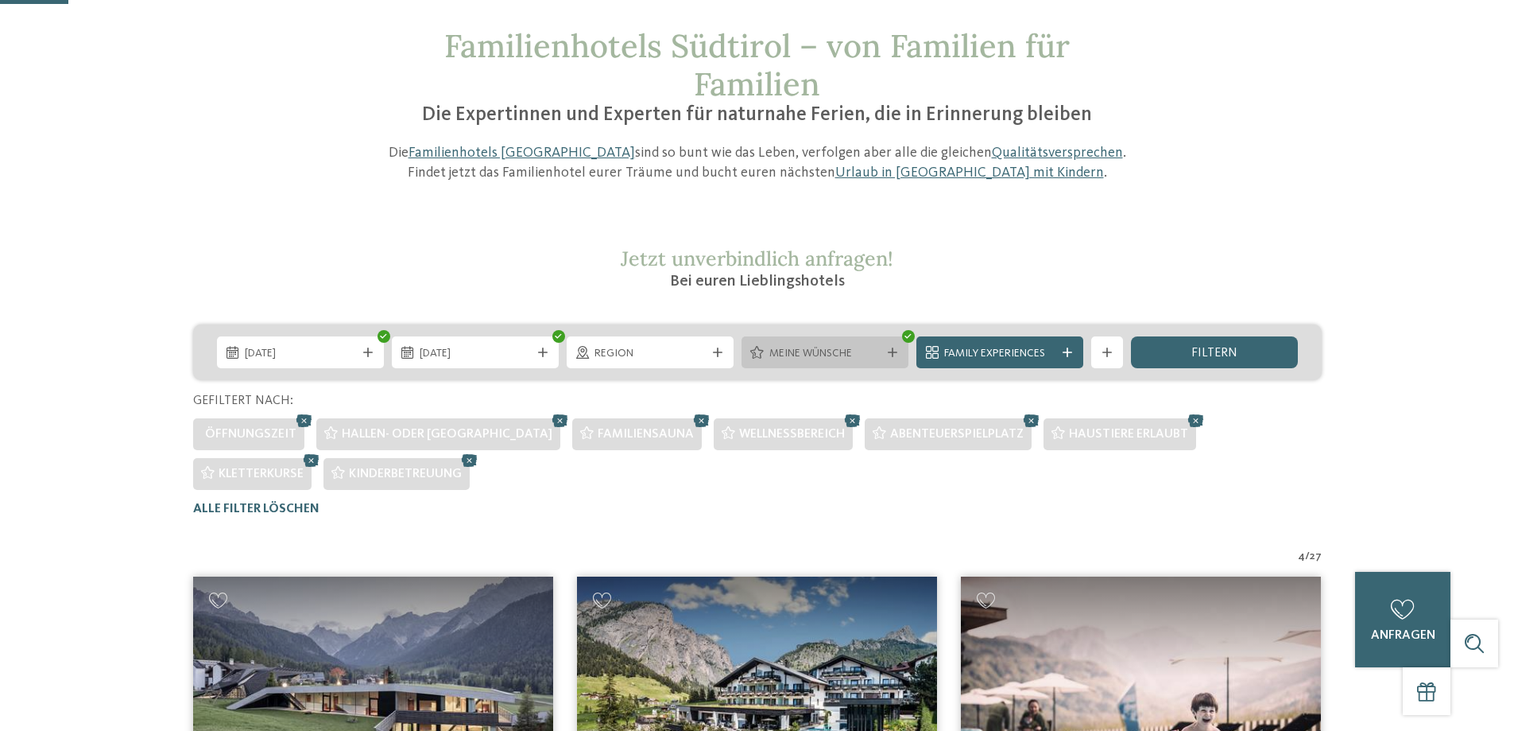
click at [805, 347] on span "Meine Wünsche" at bounding box center [825, 354] width 111 height 16
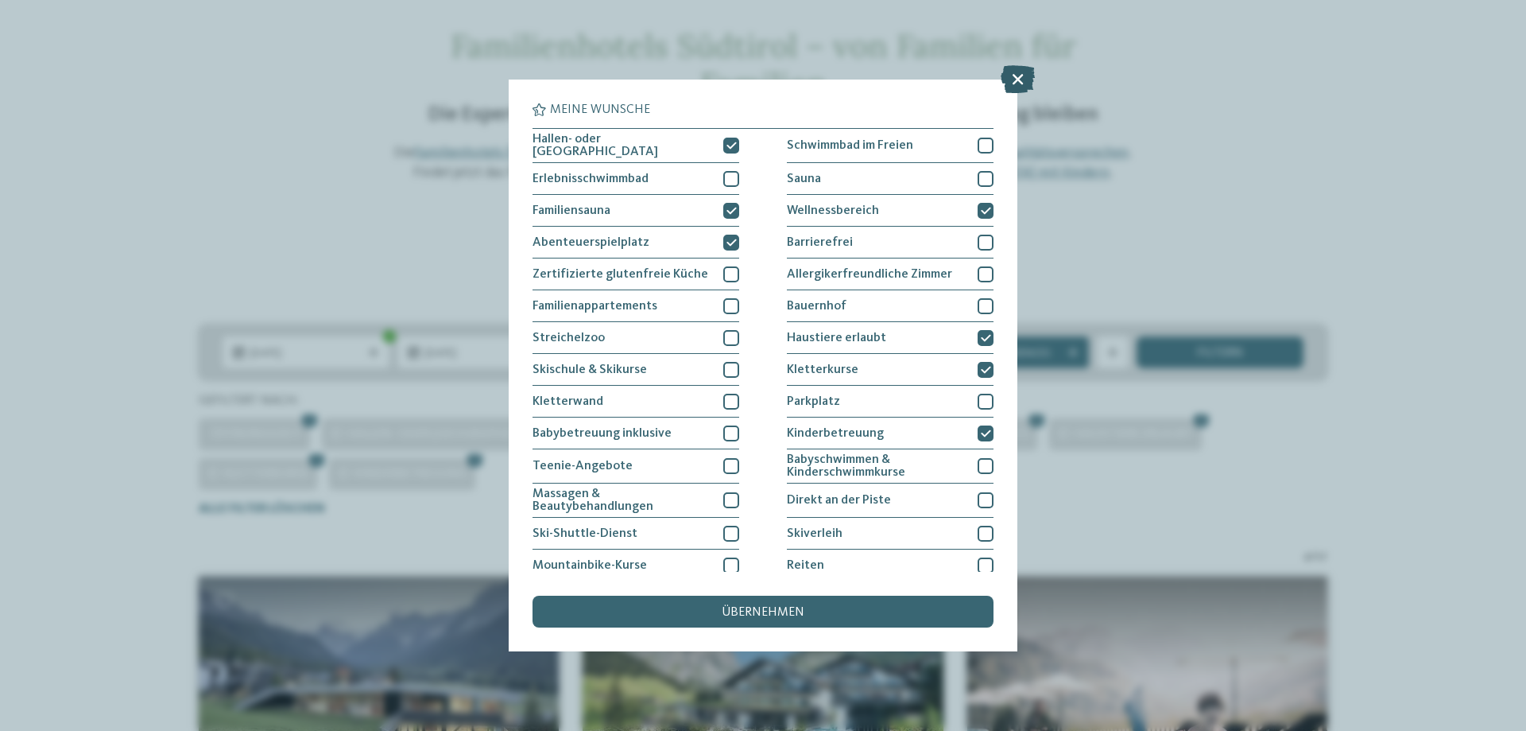
click at [1014, 86] on icon at bounding box center [1018, 79] width 34 height 28
